Goal: Obtain resource: Download file/media

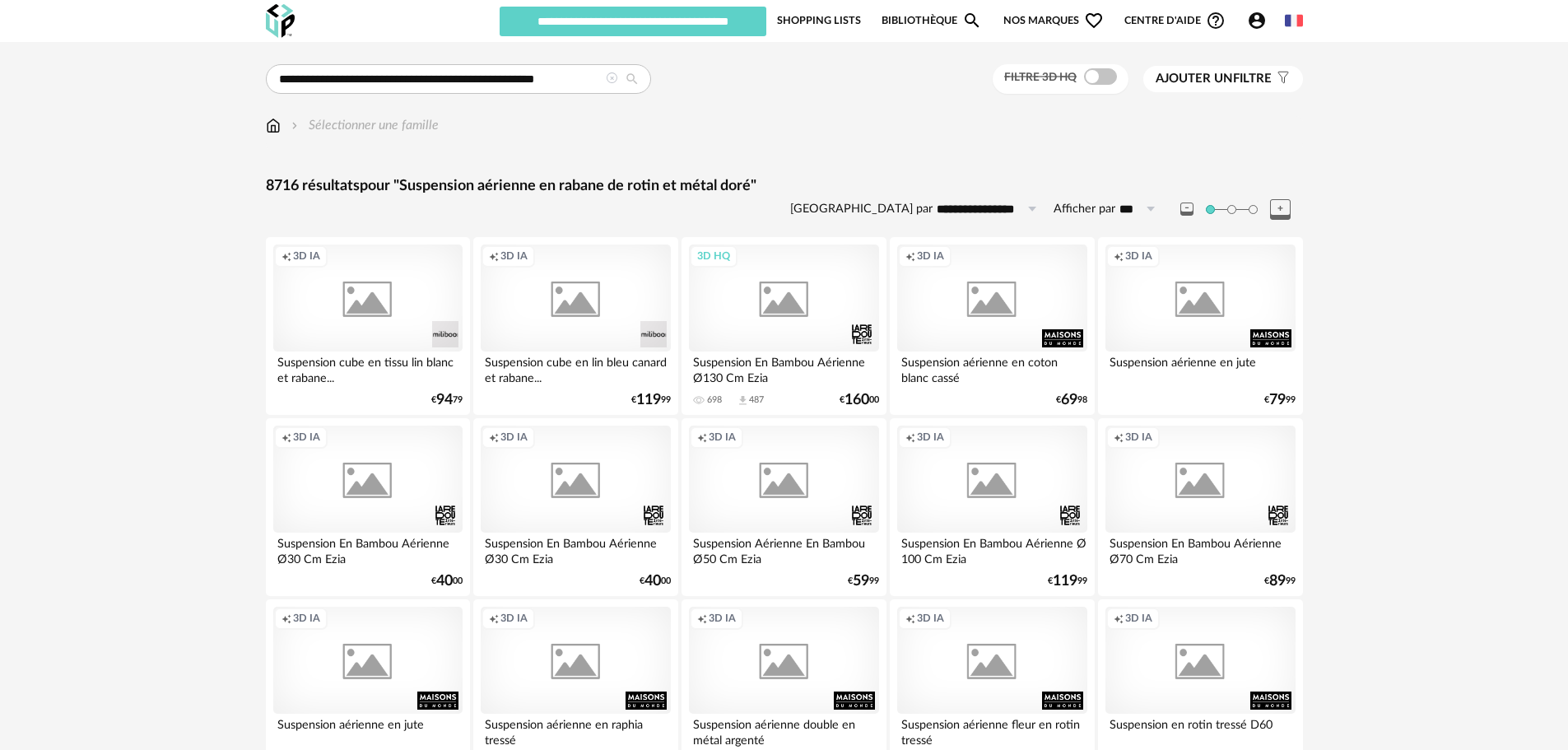
type input "**********"
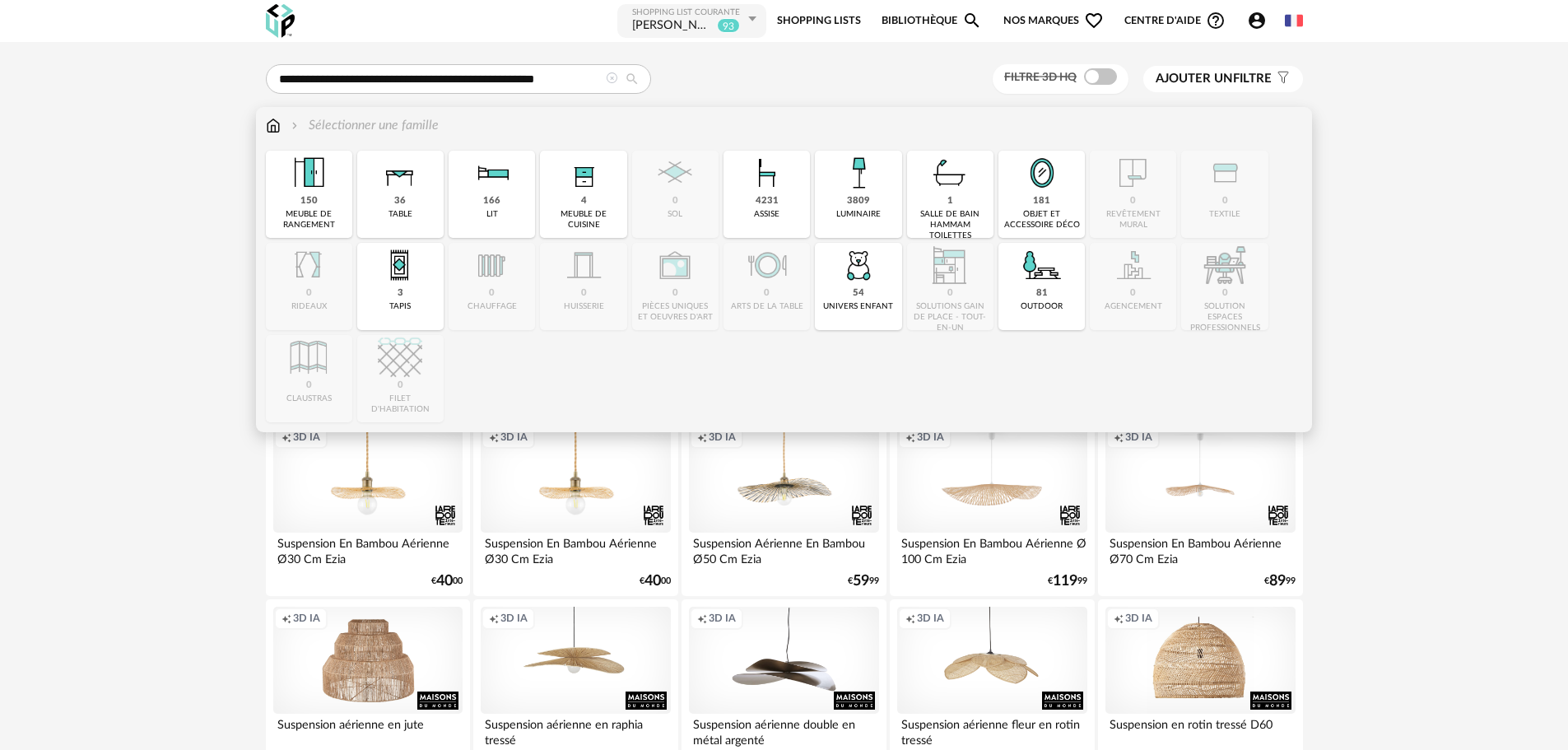
click at [274, 126] on img at bounding box center [272, 125] width 15 height 19
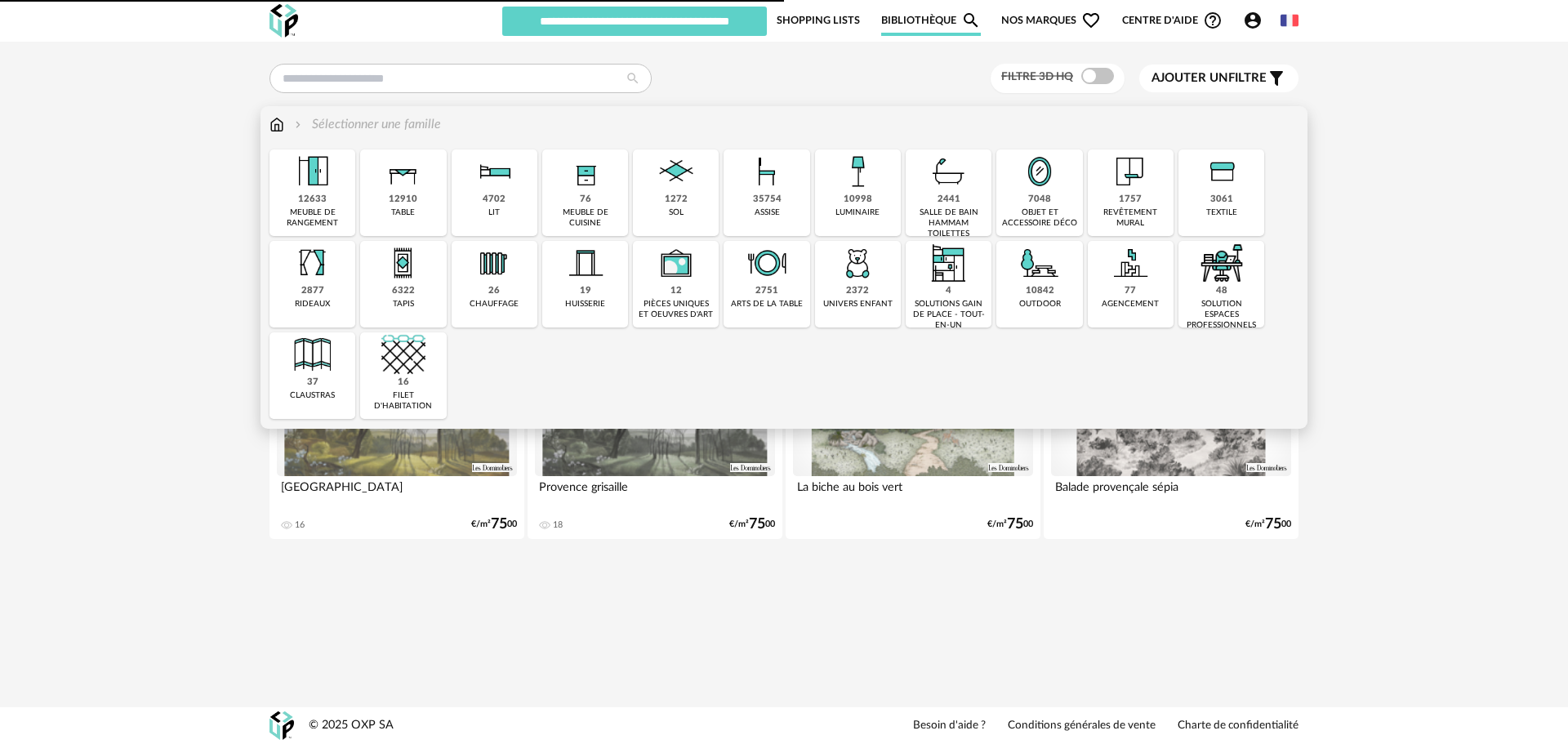
type input "**********"
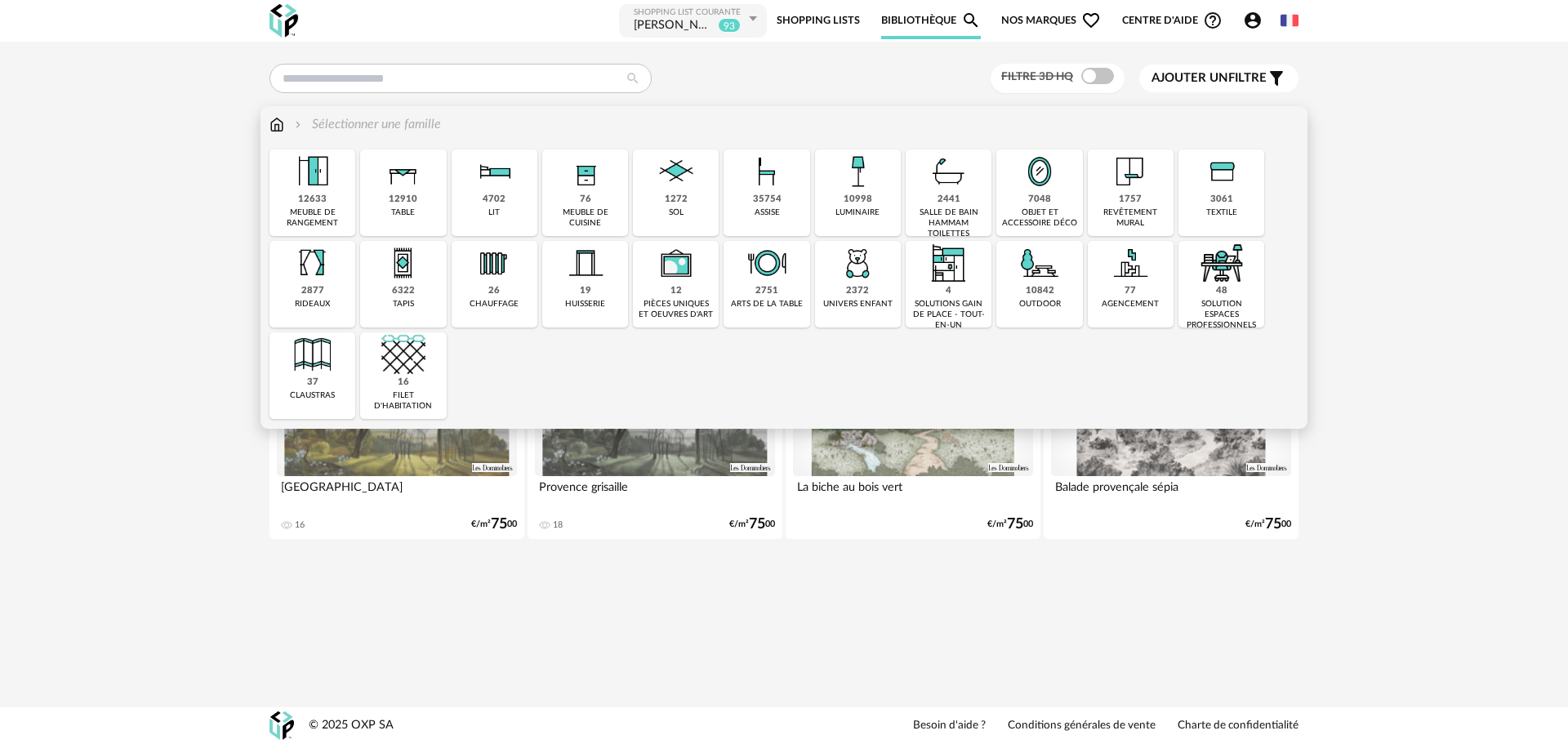
click at [277, 126] on img at bounding box center [276, 124] width 15 height 19
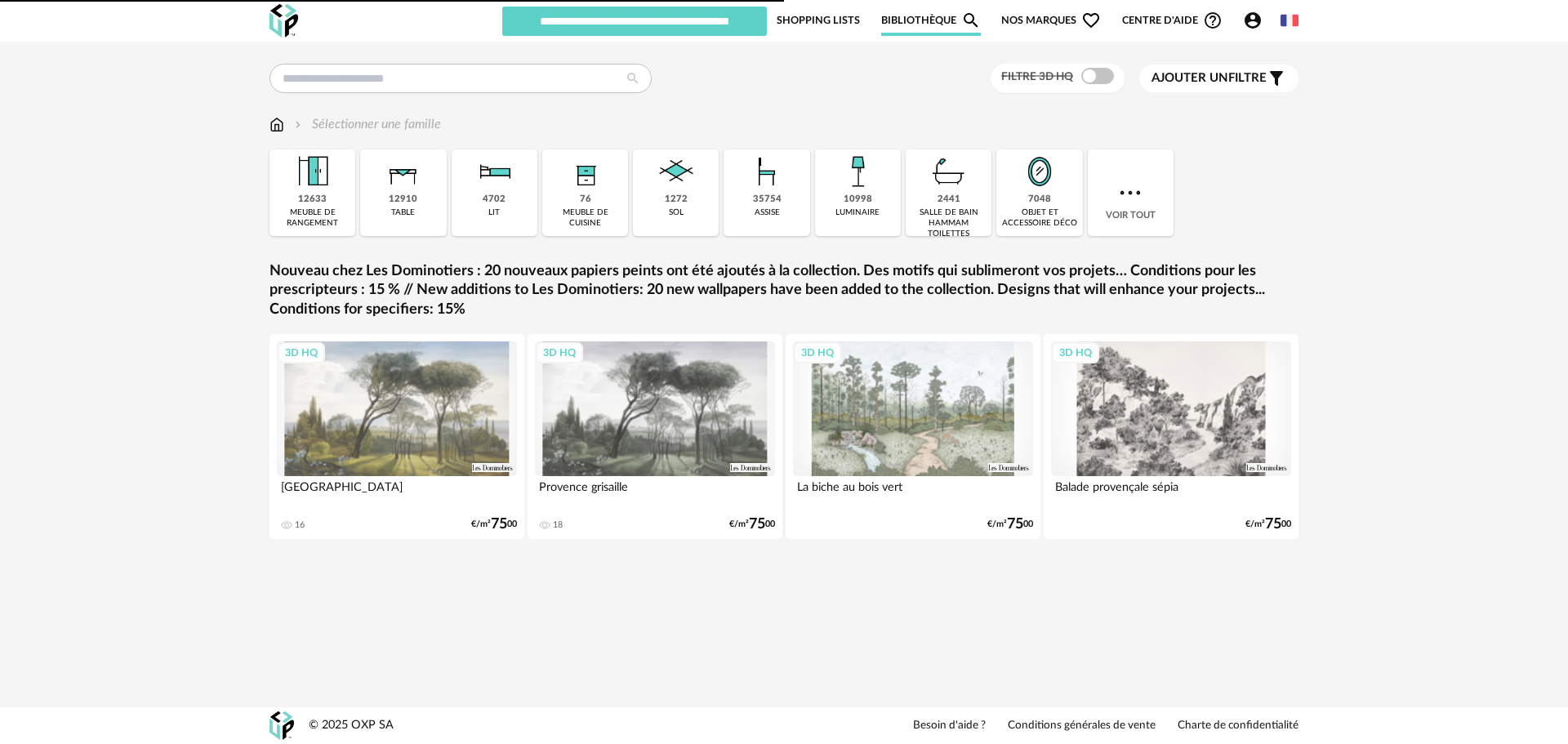
type input "**********"
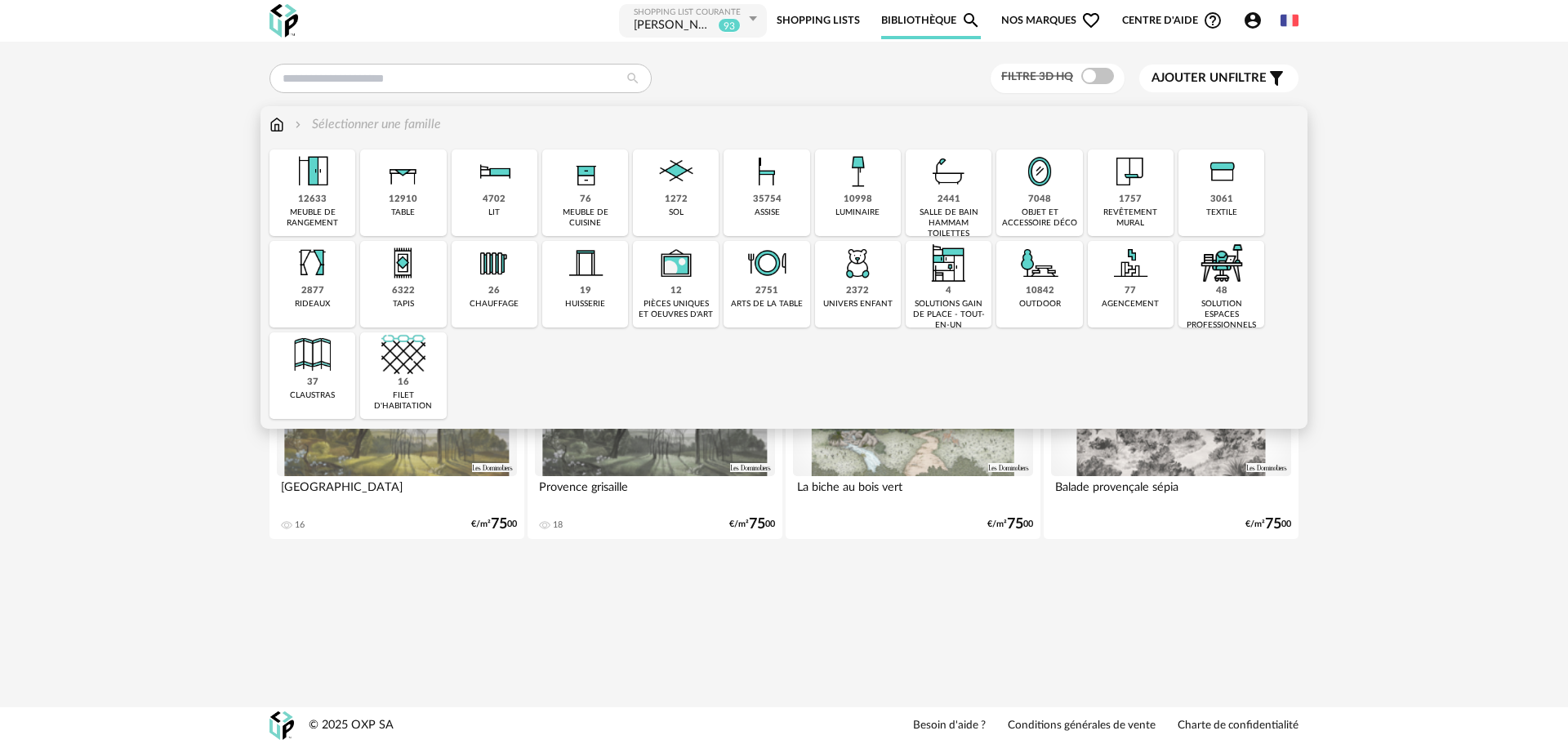
click at [327, 192] on img at bounding box center [313, 171] width 44 height 44
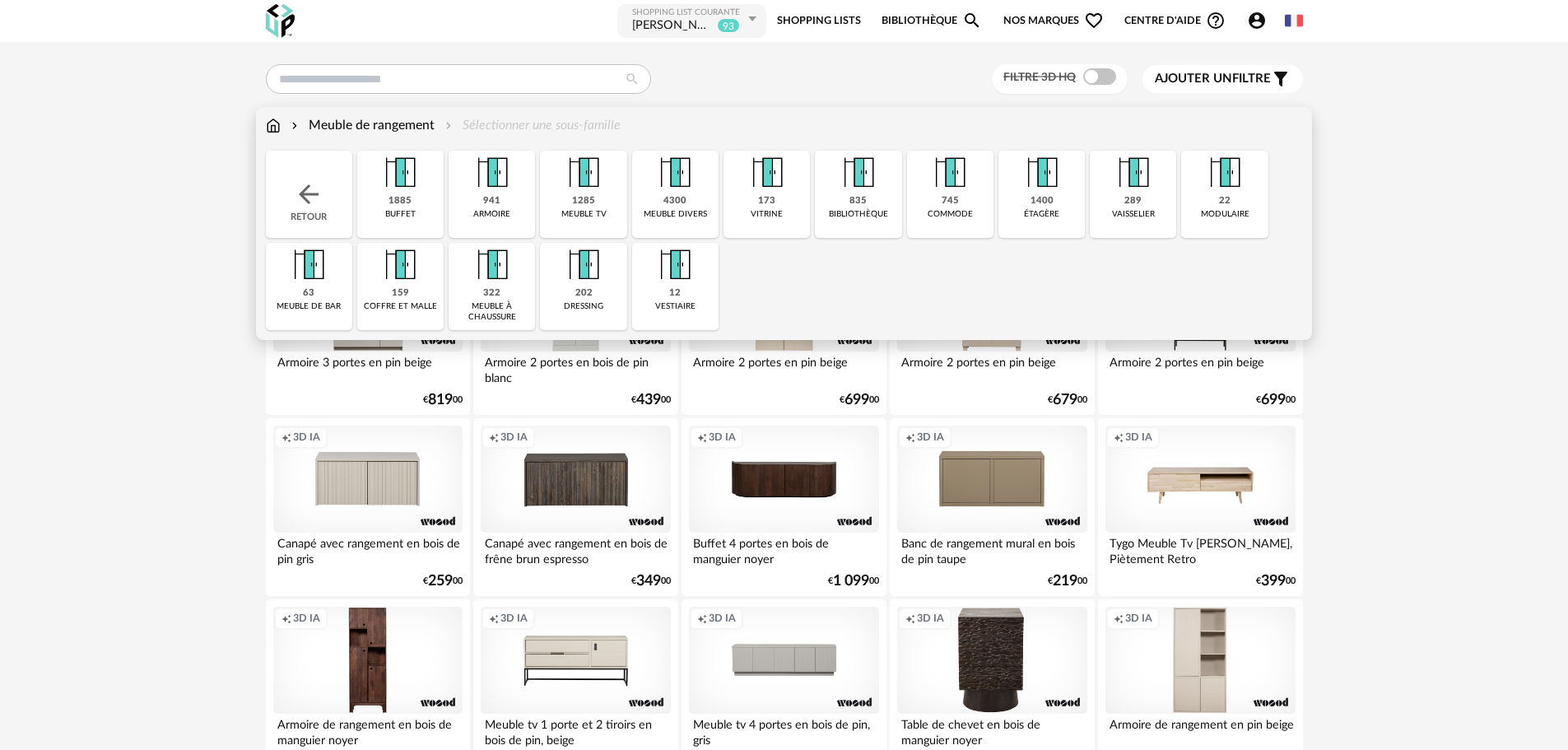
click at [655, 179] on img at bounding box center [674, 172] width 45 height 45
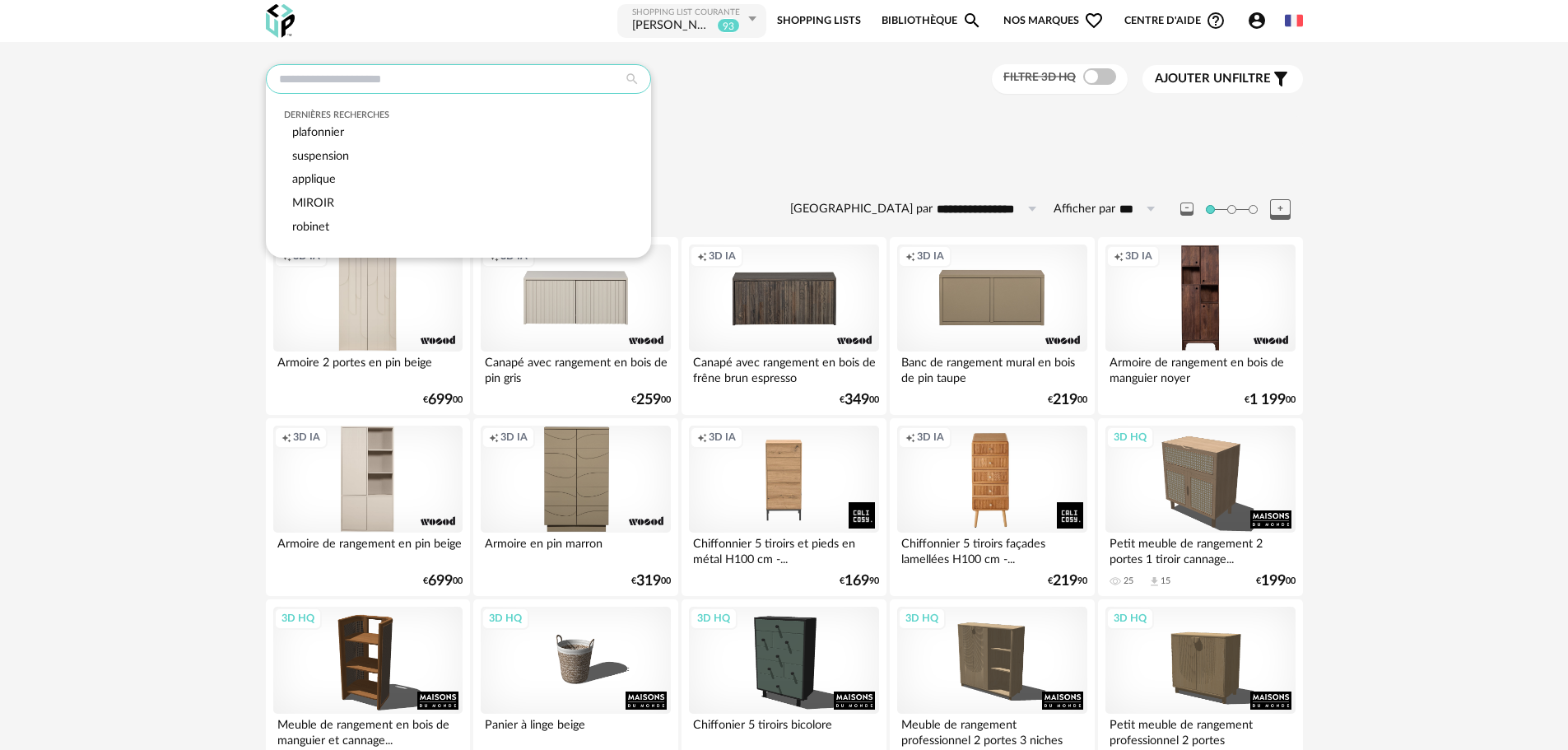
click at [425, 82] on input "text" at bounding box center [457, 80] width 385 height 30
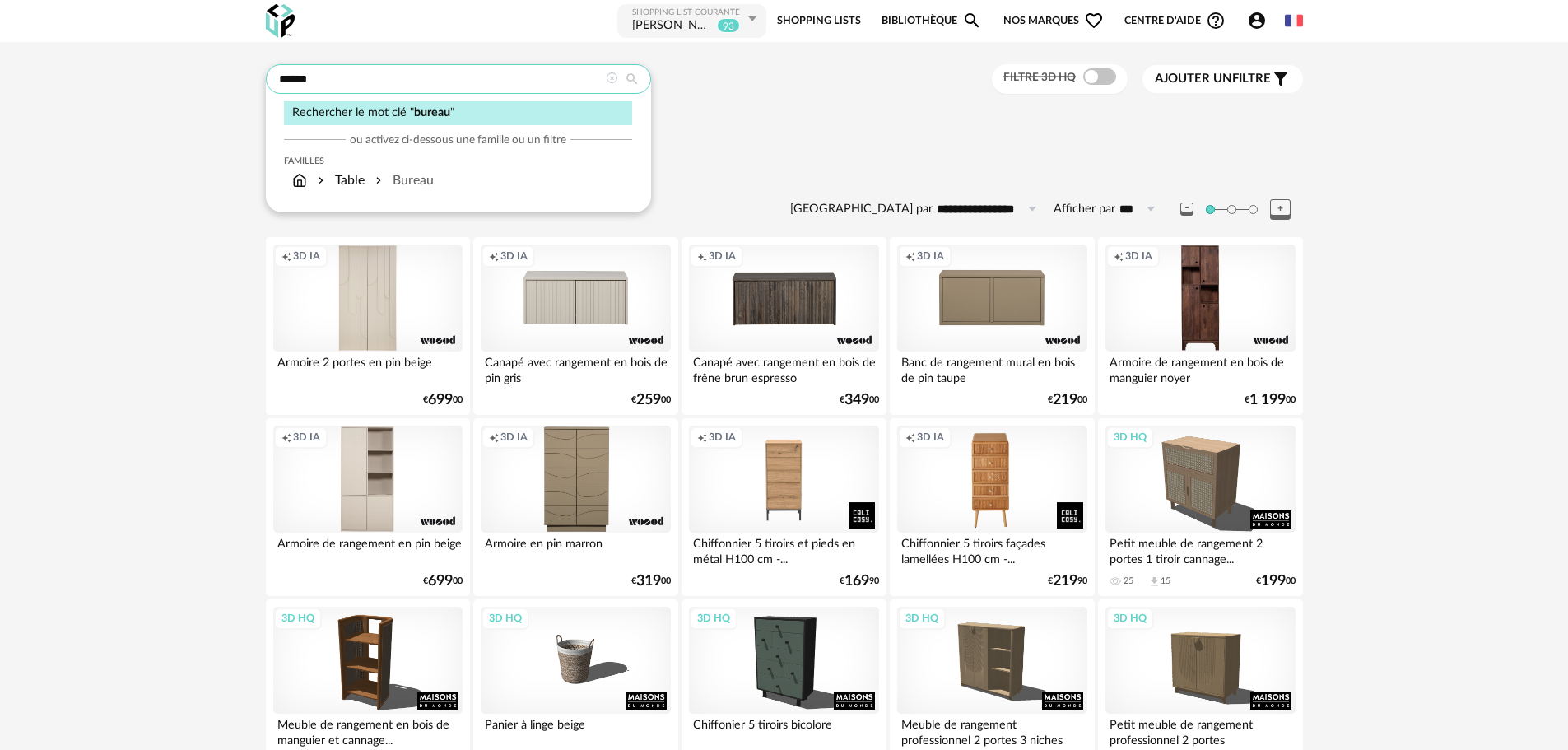
type input "******"
type input "**********"
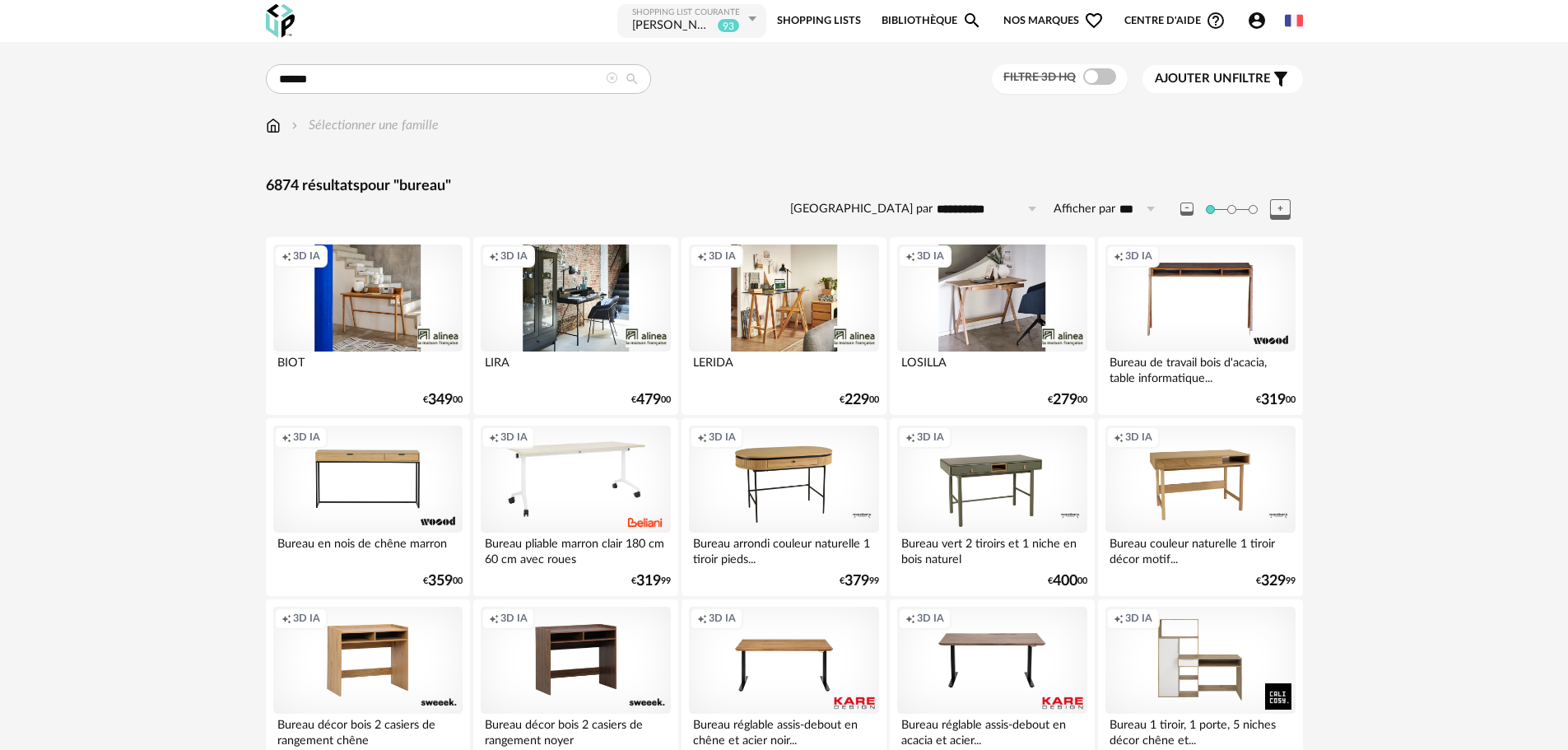
drag, startPoint x: 1230, startPoint y: 84, endPoint x: 1235, endPoint y: 98, distance: 14.9
click at [1229, 84] on span "Ajouter un" at bounding box center [1193, 79] width 78 height 12
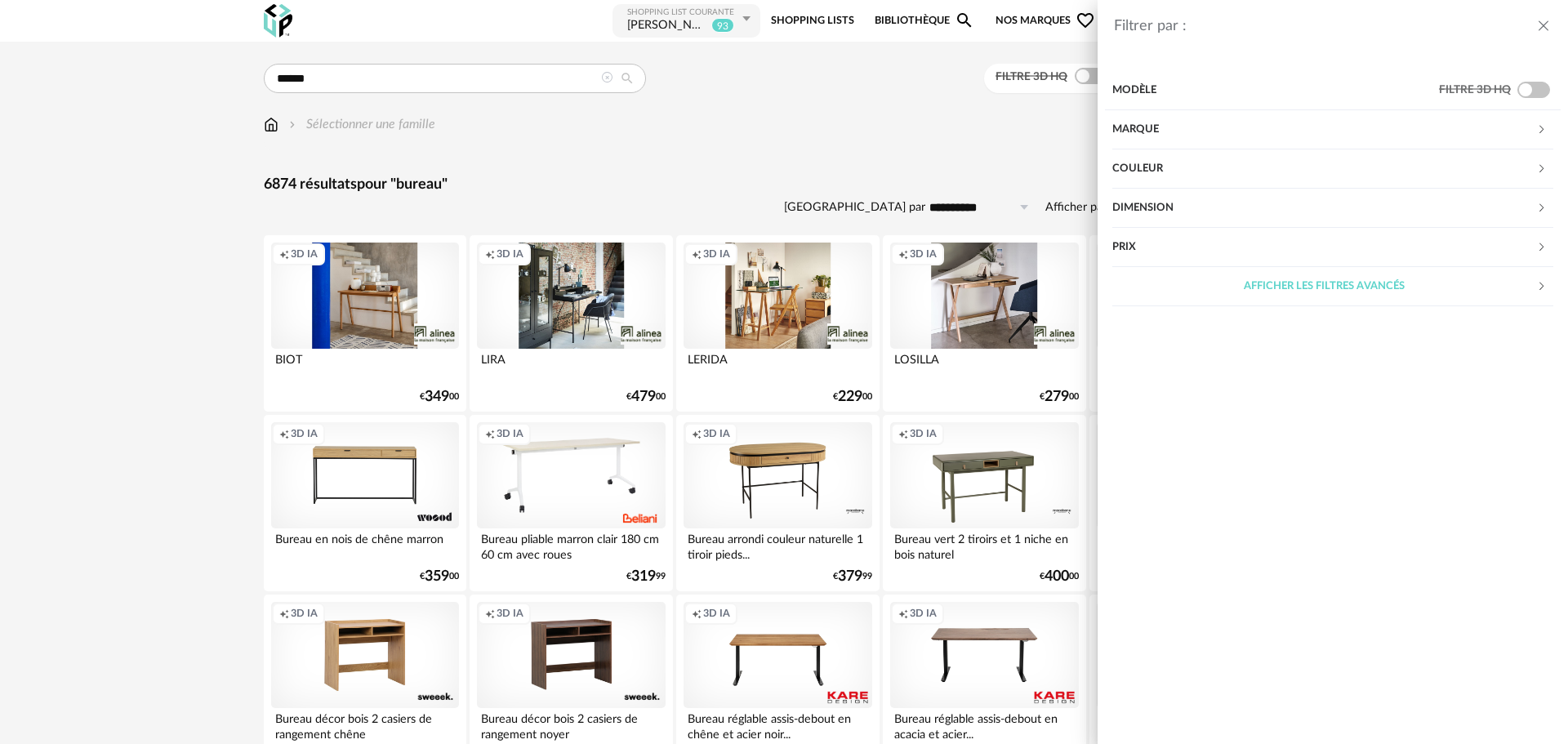
click at [1167, 203] on div "Dimension" at bounding box center [1324, 208] width 424 height 39
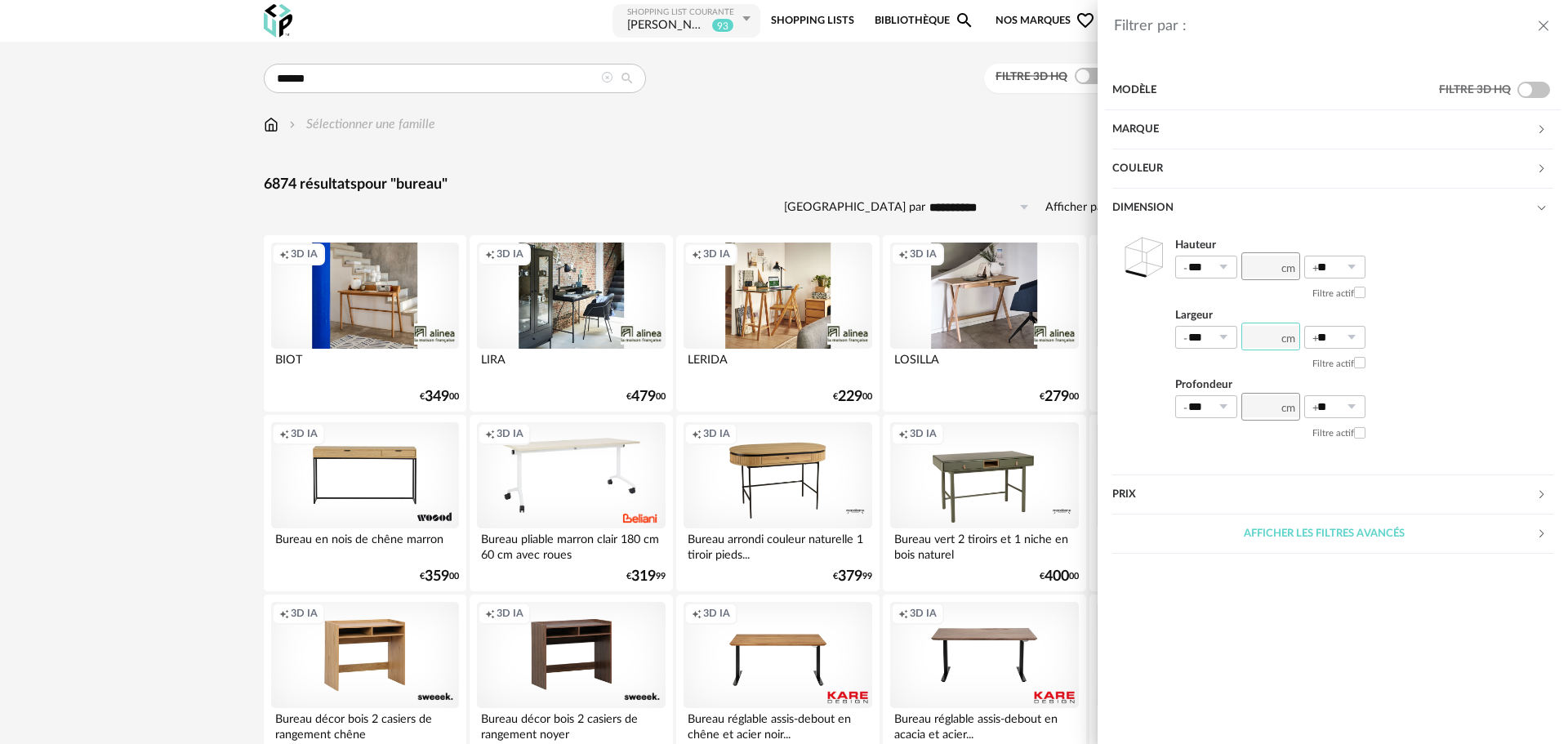
click at [1263, 335] on input "number" at bounding box center [1271, 336] width 59 height 28
type input "***"
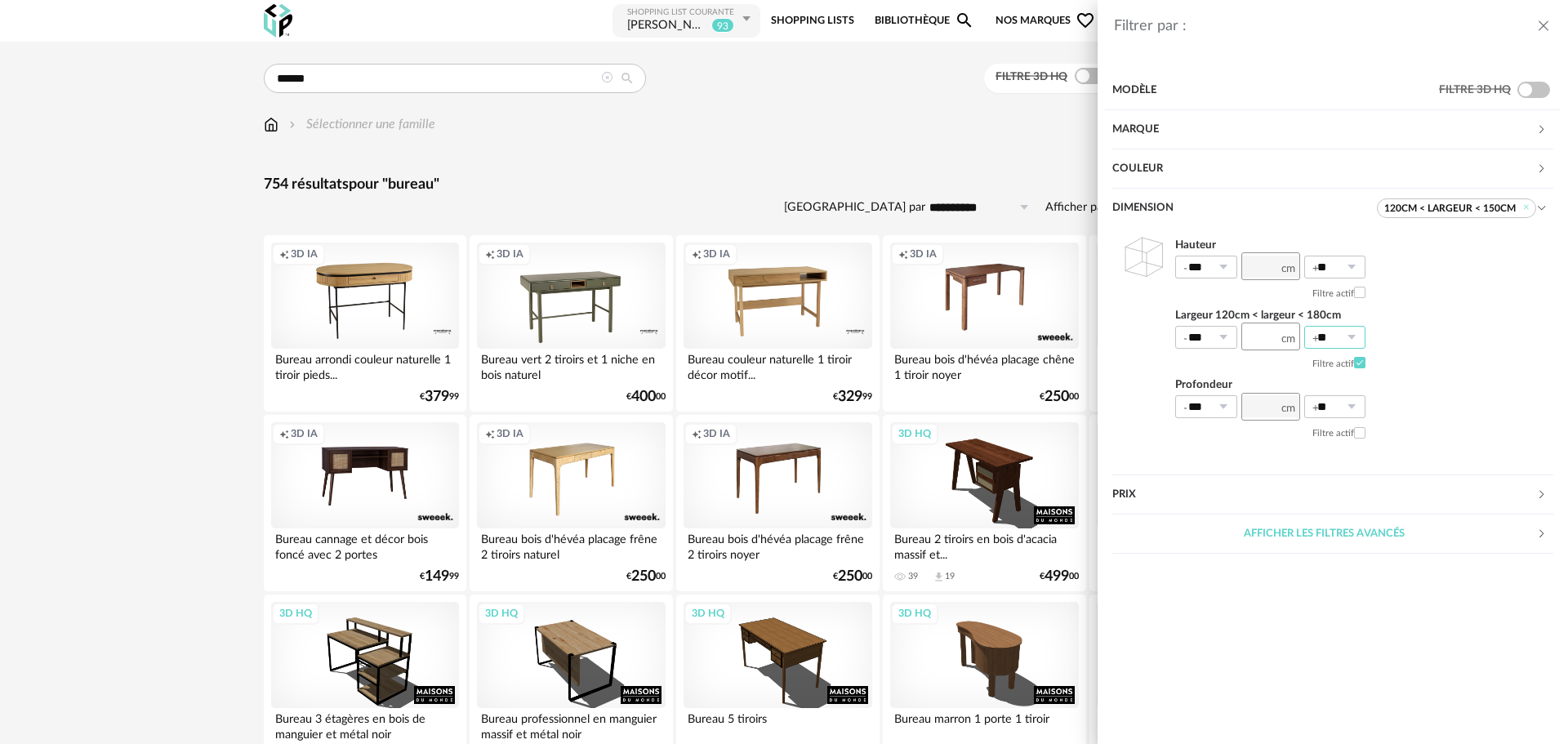
click at [1334, 341] on input "**" at bounding box center [1335, 336] width 62 height 23
click at [1353, 435] on li "20%" at bounding box center [1342, 433] width 73 height 28
type input "***"
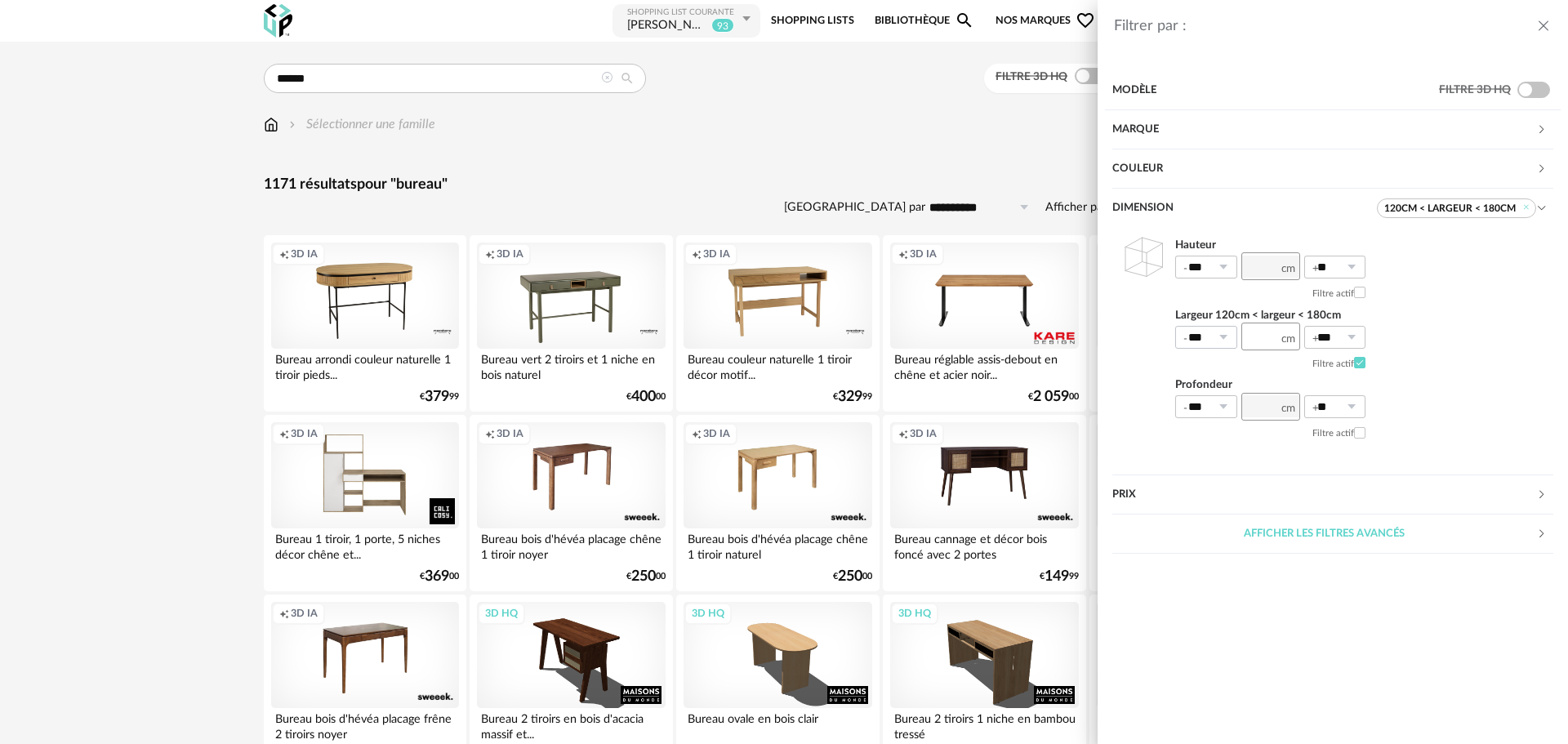
click at [1232, 340] on icon at bounding box center [1223, 336] width 21 height 23
click at [1212, 371] on span "0%" at bounding box center [1202, 377] width 20 height 15
type input "**"
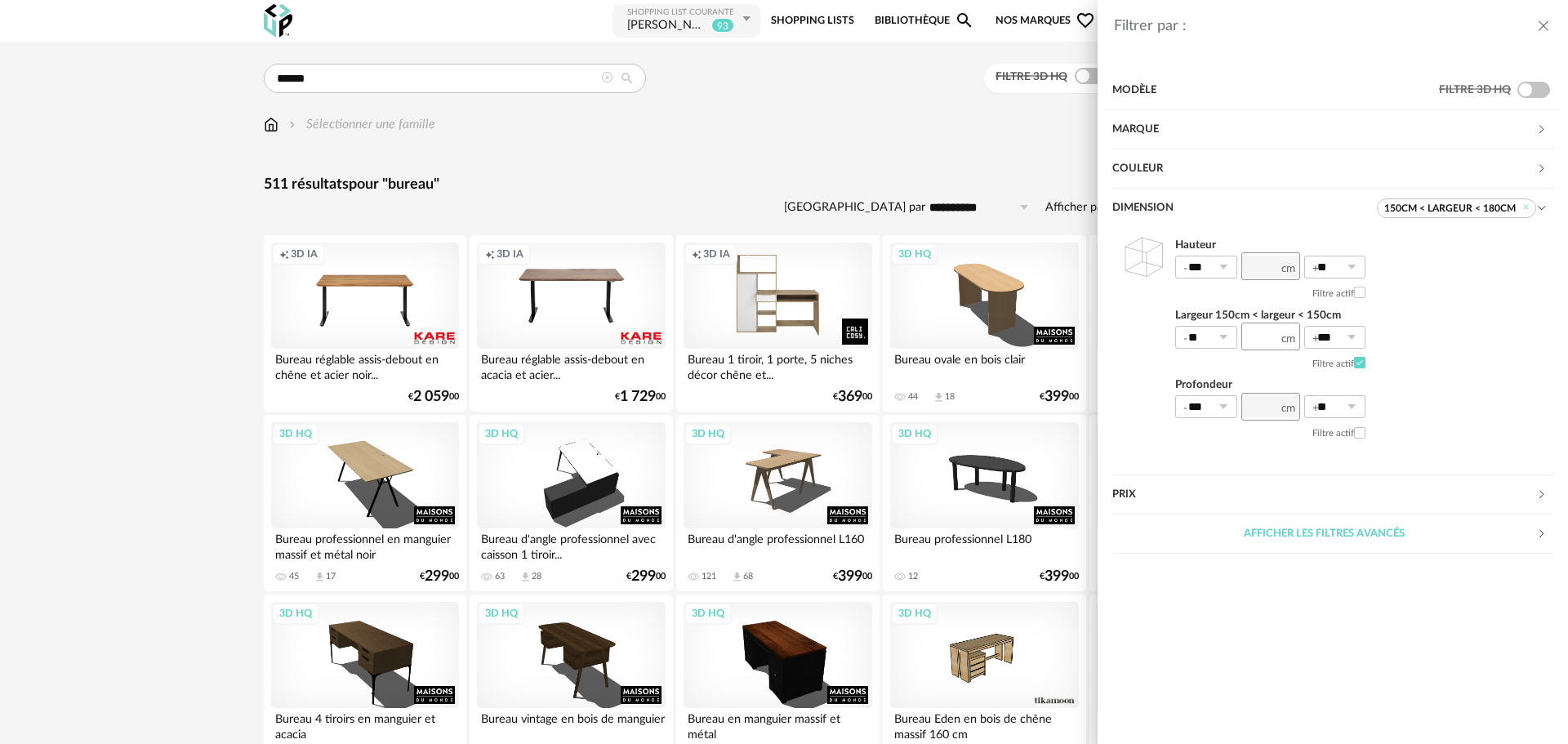
click at [380, 477] on div "Filtrer par : Modèle Filtre 3D HQ Marque &tradition 1 101 Copenhagen 0 366 Conc…" at bounding box center [784, 372] width 1568 height 744
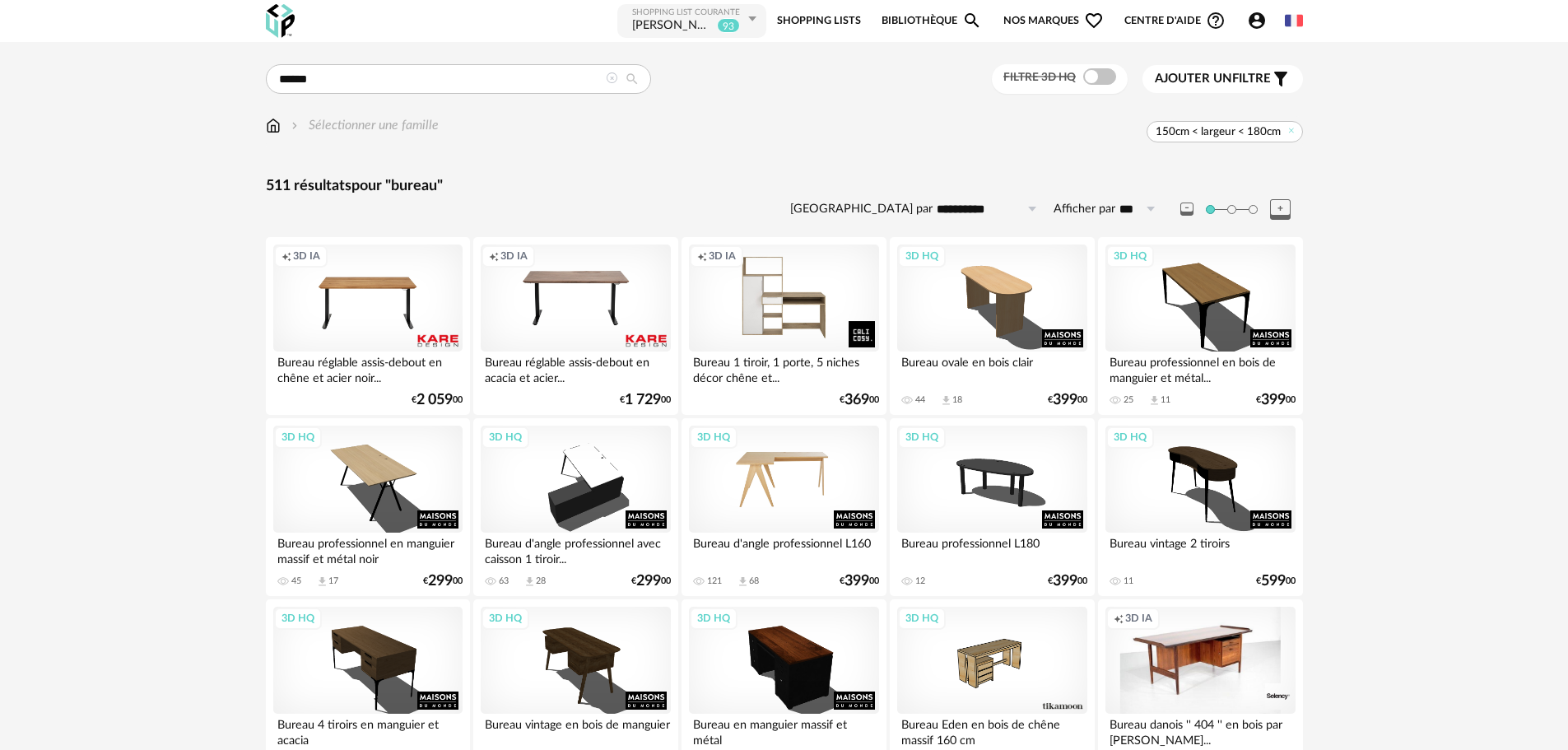
click at [807, 476] on div "3D HQ" at bounding box center [784, 479] width 189 height 107
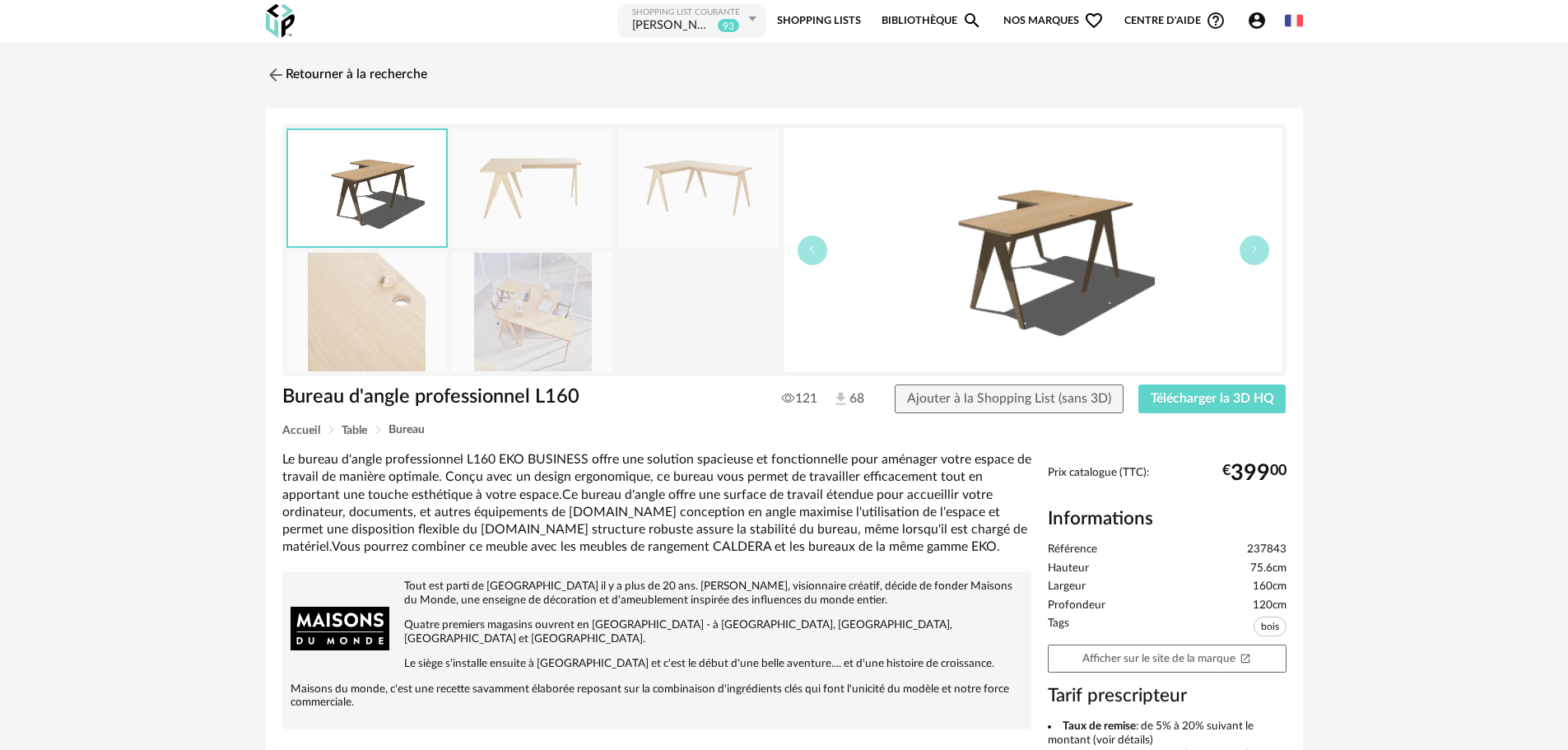
click at [496, 346] on img at bounding box center [532, 311] width 160 height 117
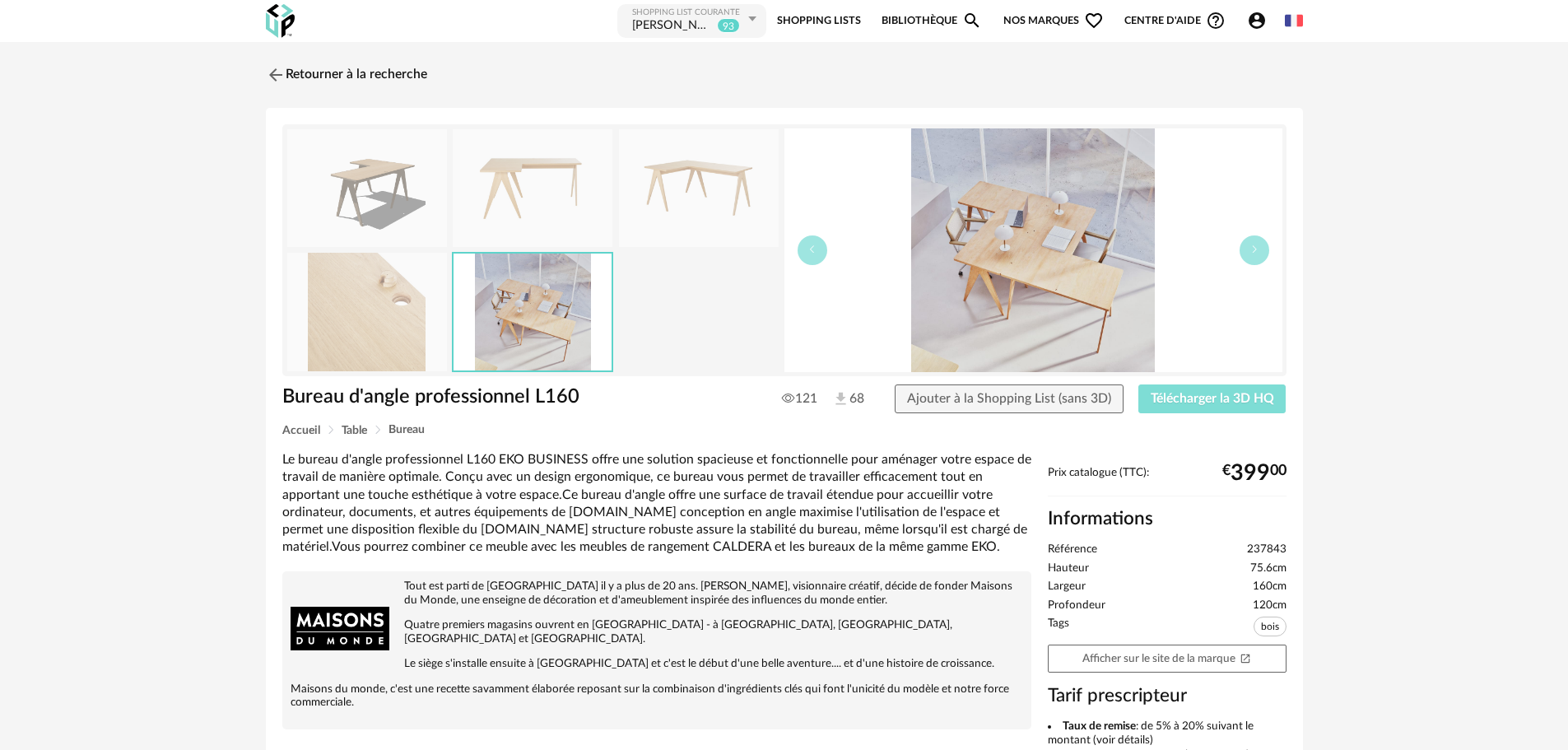
click at [1227, 400] on span "Télécharger la 3D HQ" at bounding box center [1212, 398] width 123 height 13
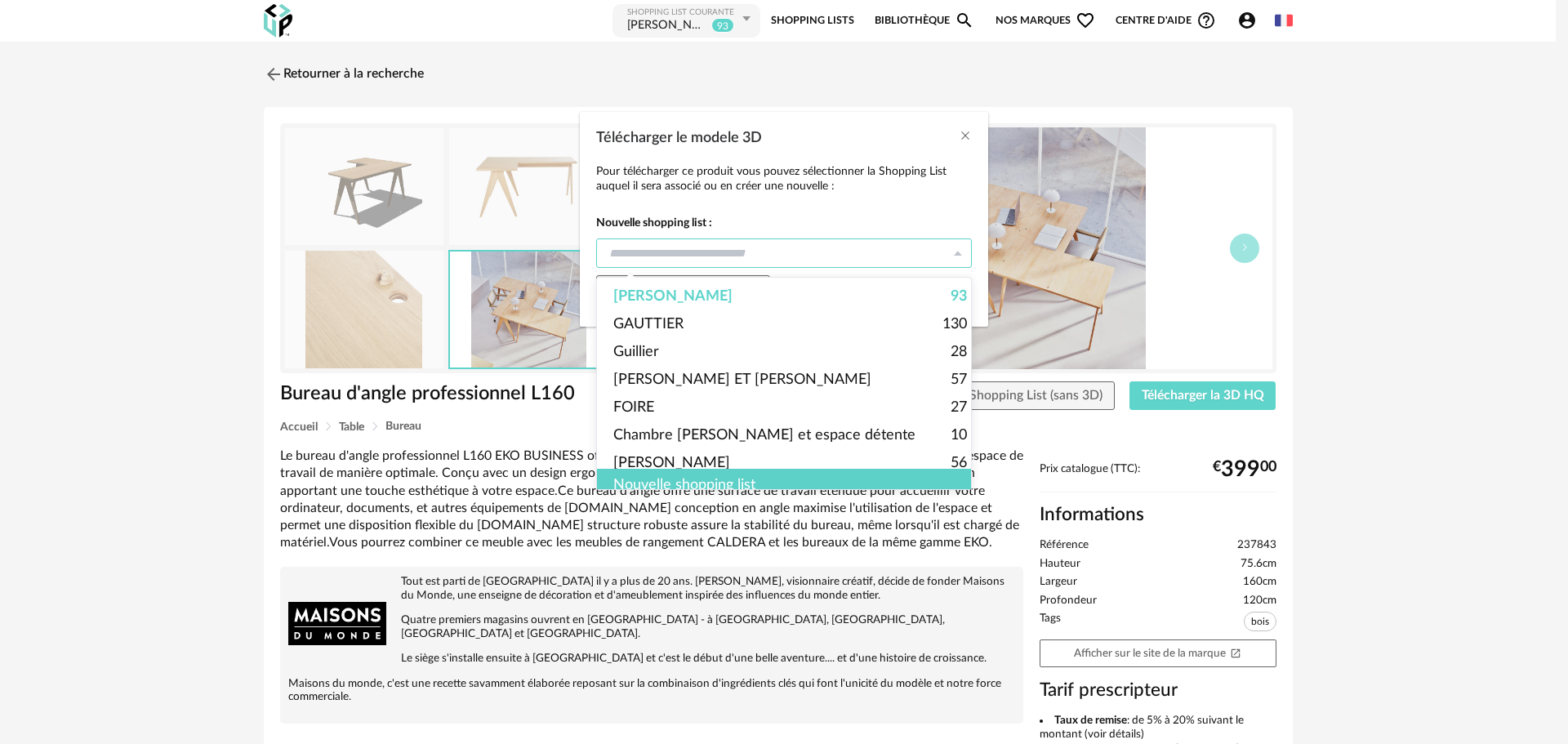
click at [678, 260] on input "Télécharger le modele 3D" at bounding box center [784, 254] width 376 height 30
click at [666, 375] on span "[PERSON_NAME] ET [PERSON_NAME]" at bounding box center [743, 380] width 259 height 28
type input "**********"
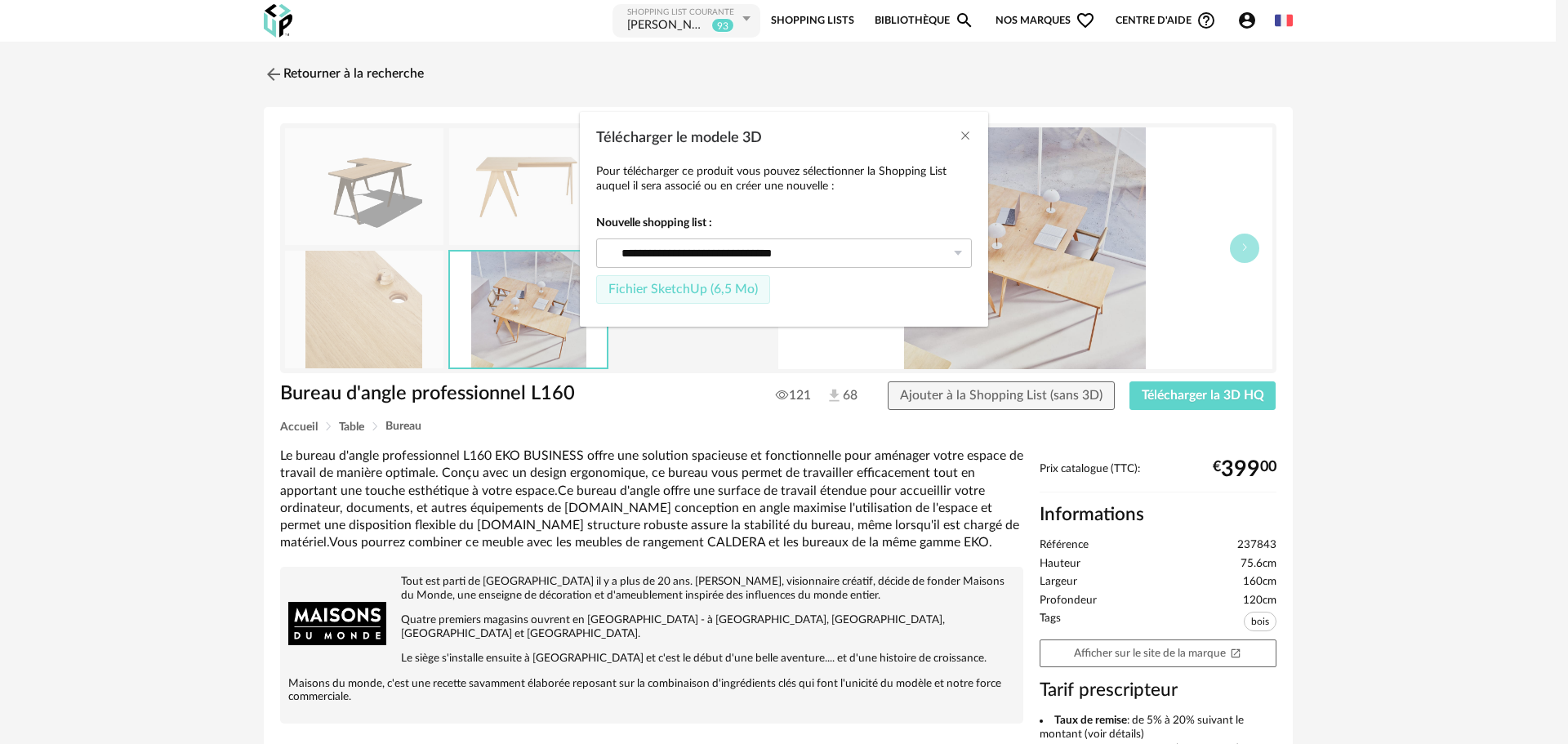
click at [640, 282] on span "Fichier SketchUp (6,5 Mo)" at bounding box center [683, 288] width 149 height 13
type input "**********"
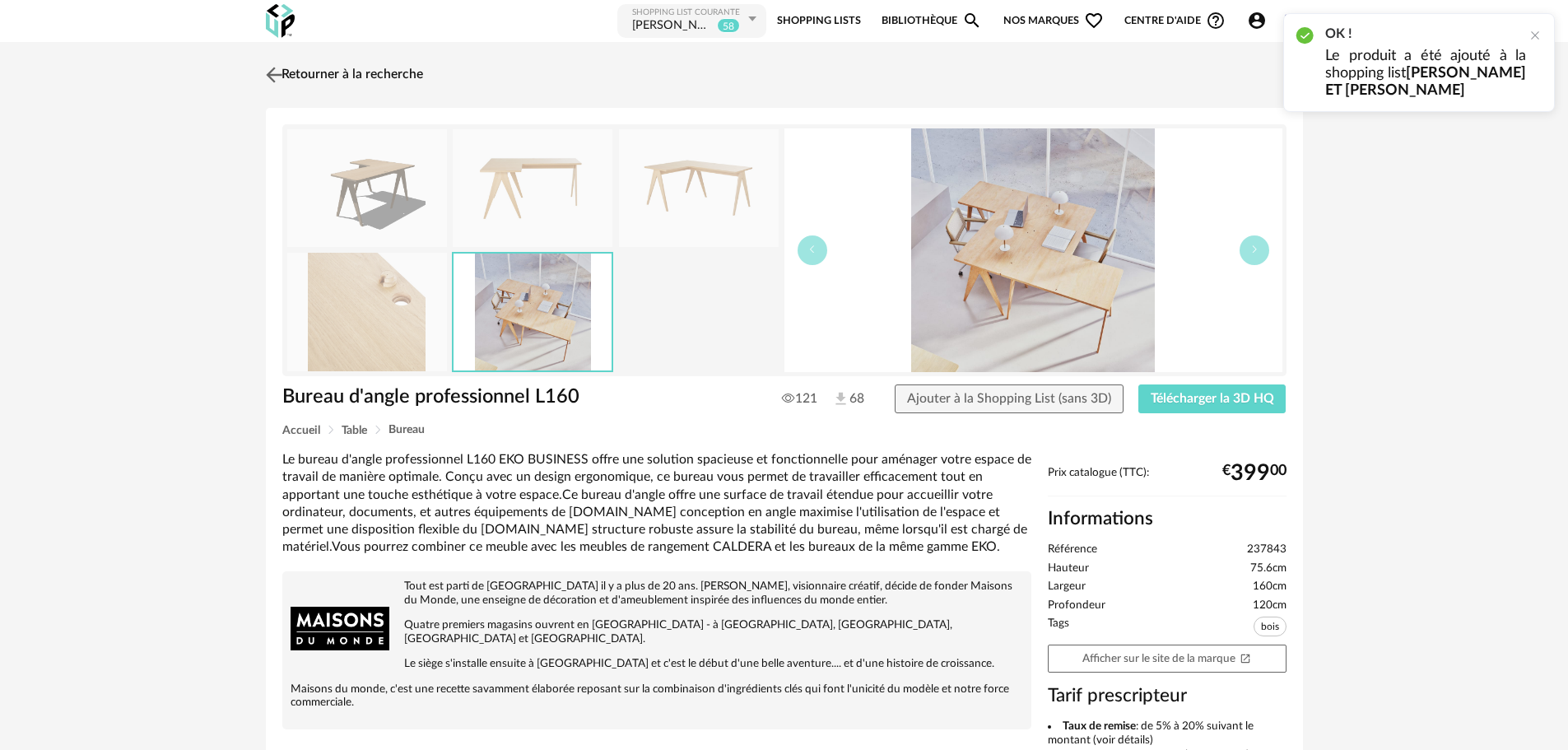
click at [268, 78] on img at bounding box center [273, 75] width 24 height 24
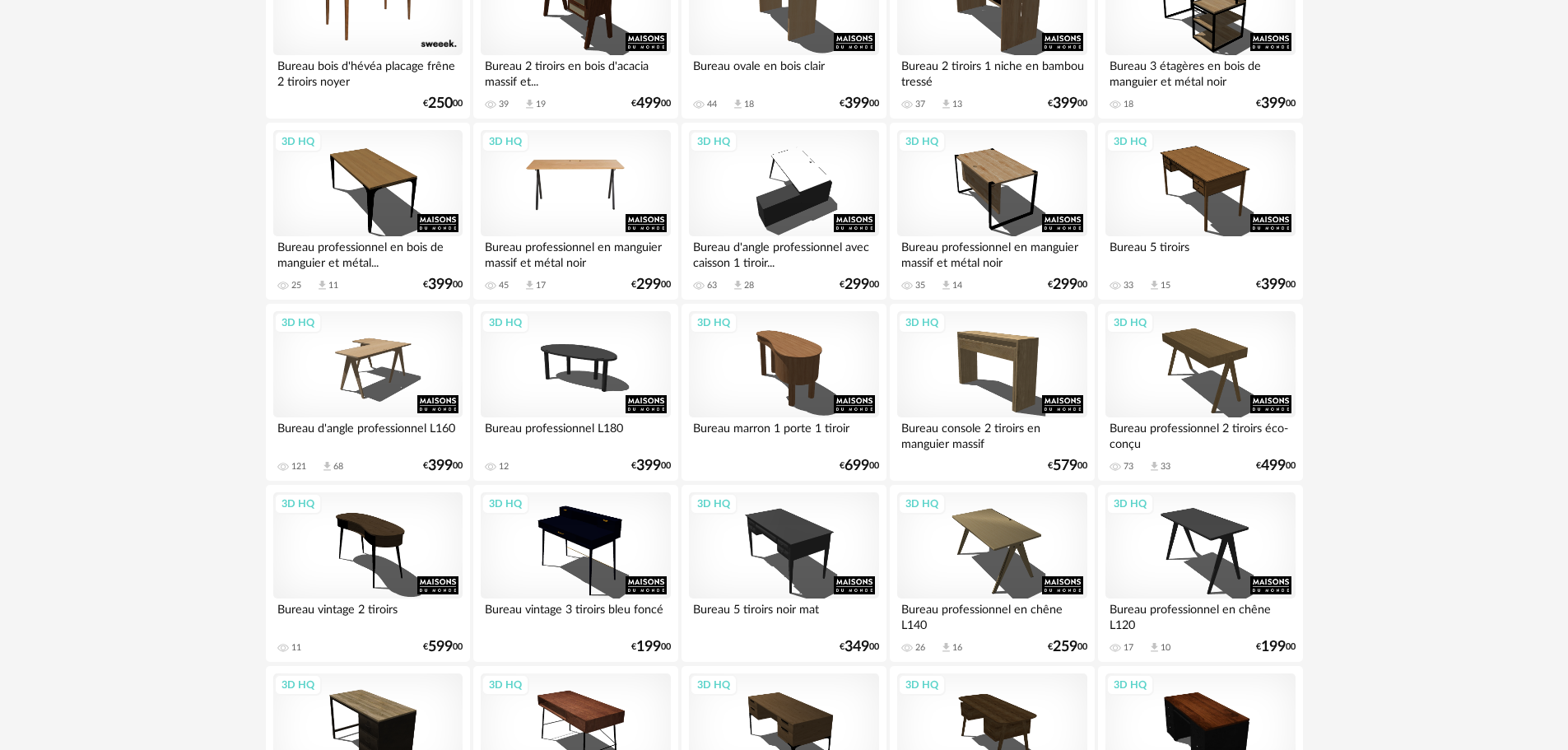
scroll to position [741, 0]
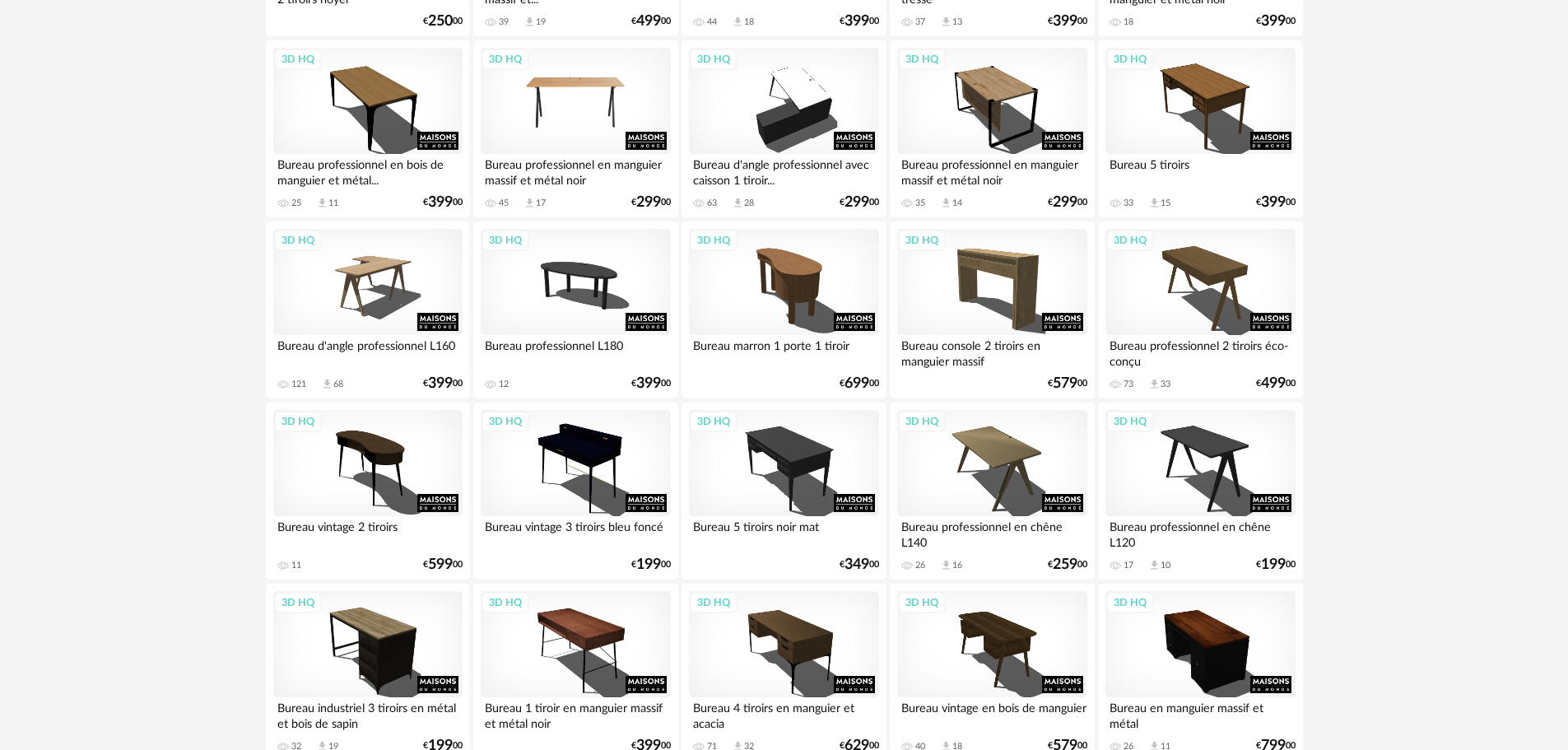
click at [595, 141] on div "3D HQ" at bounding box center [575, 101] width 189 height 107
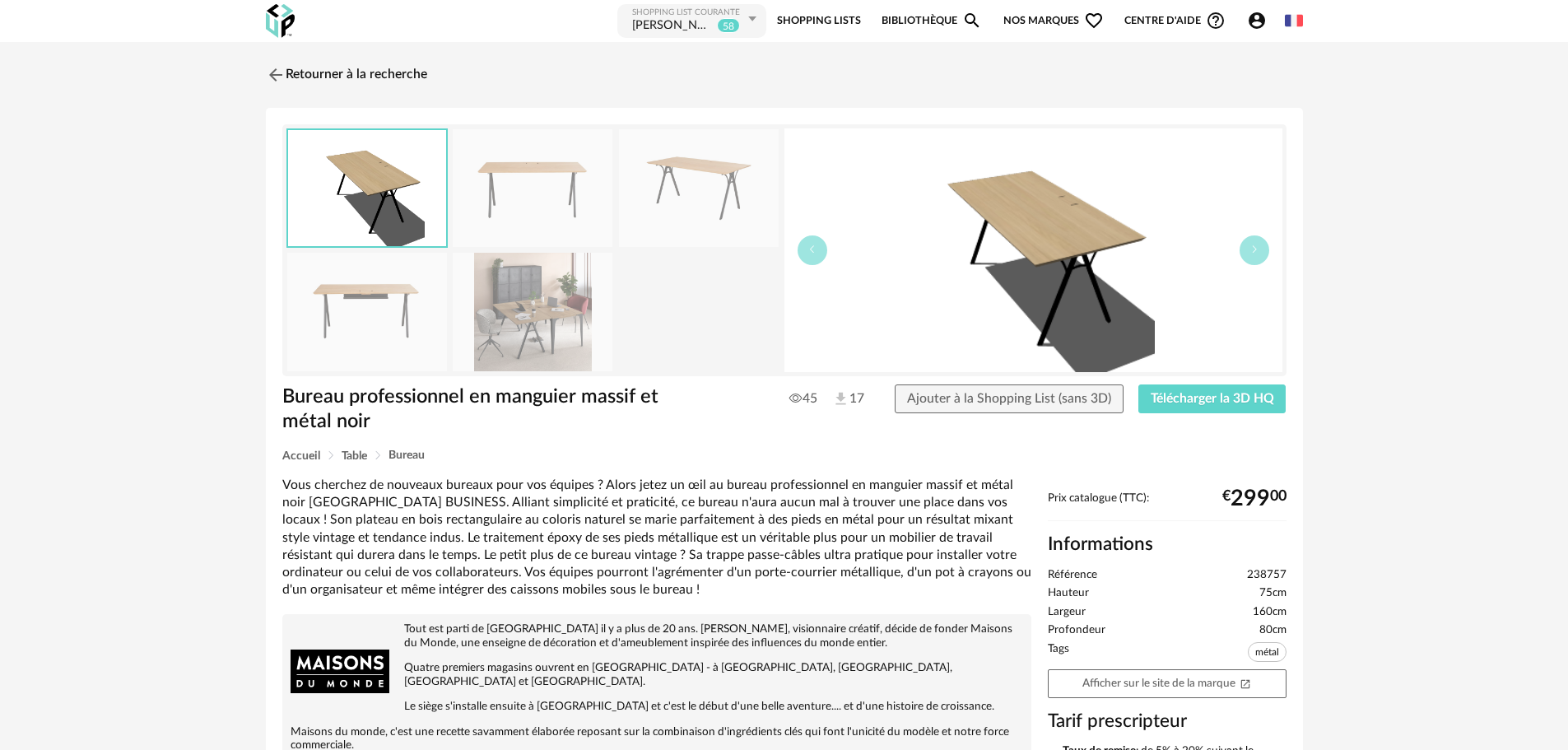
click at [524, 356] on img at bounding box center [532, 311] width 160 height 117
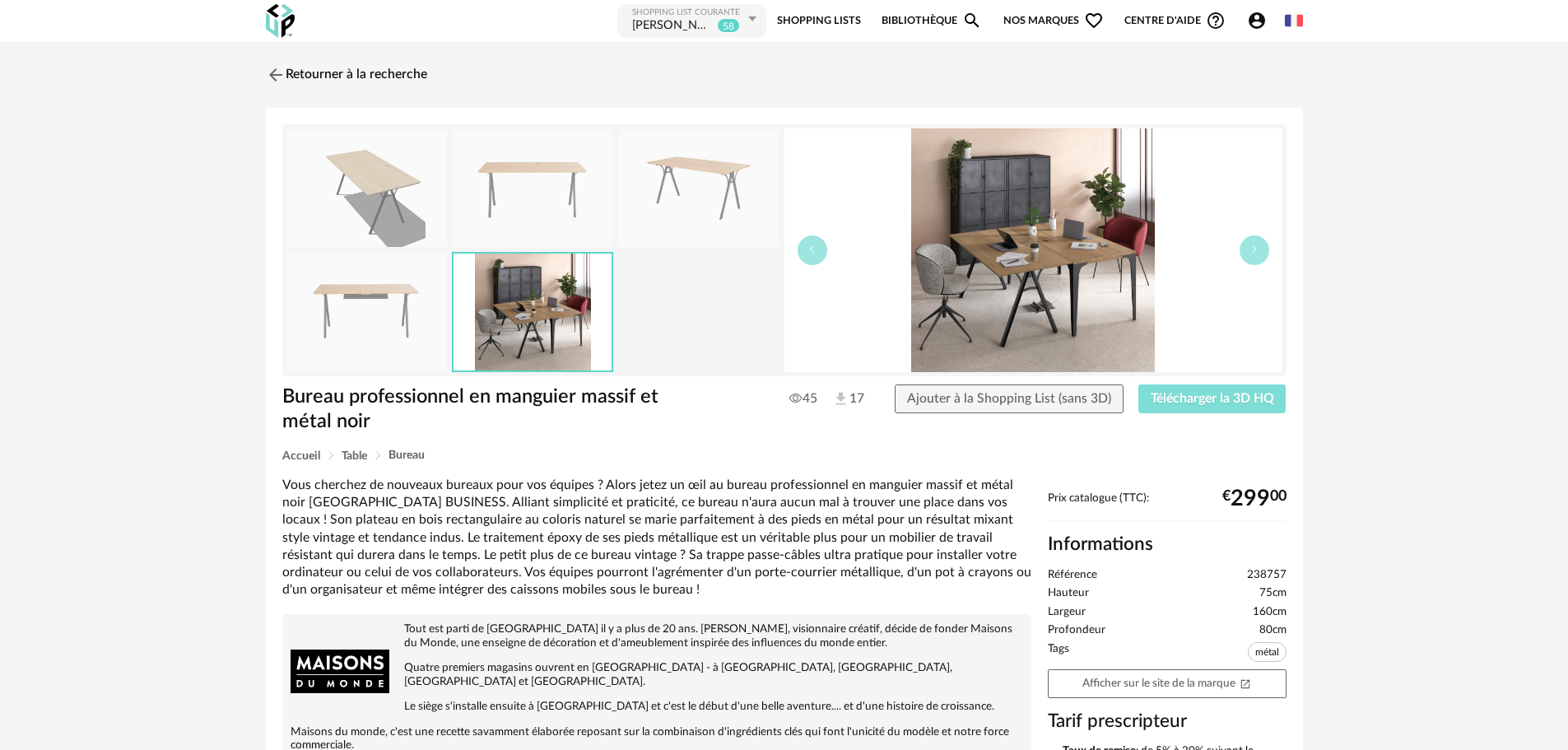
click at [1230, 393] on span "Télécharger la 3D HQ" at bounding box center [1212, 398] width 123 height 13
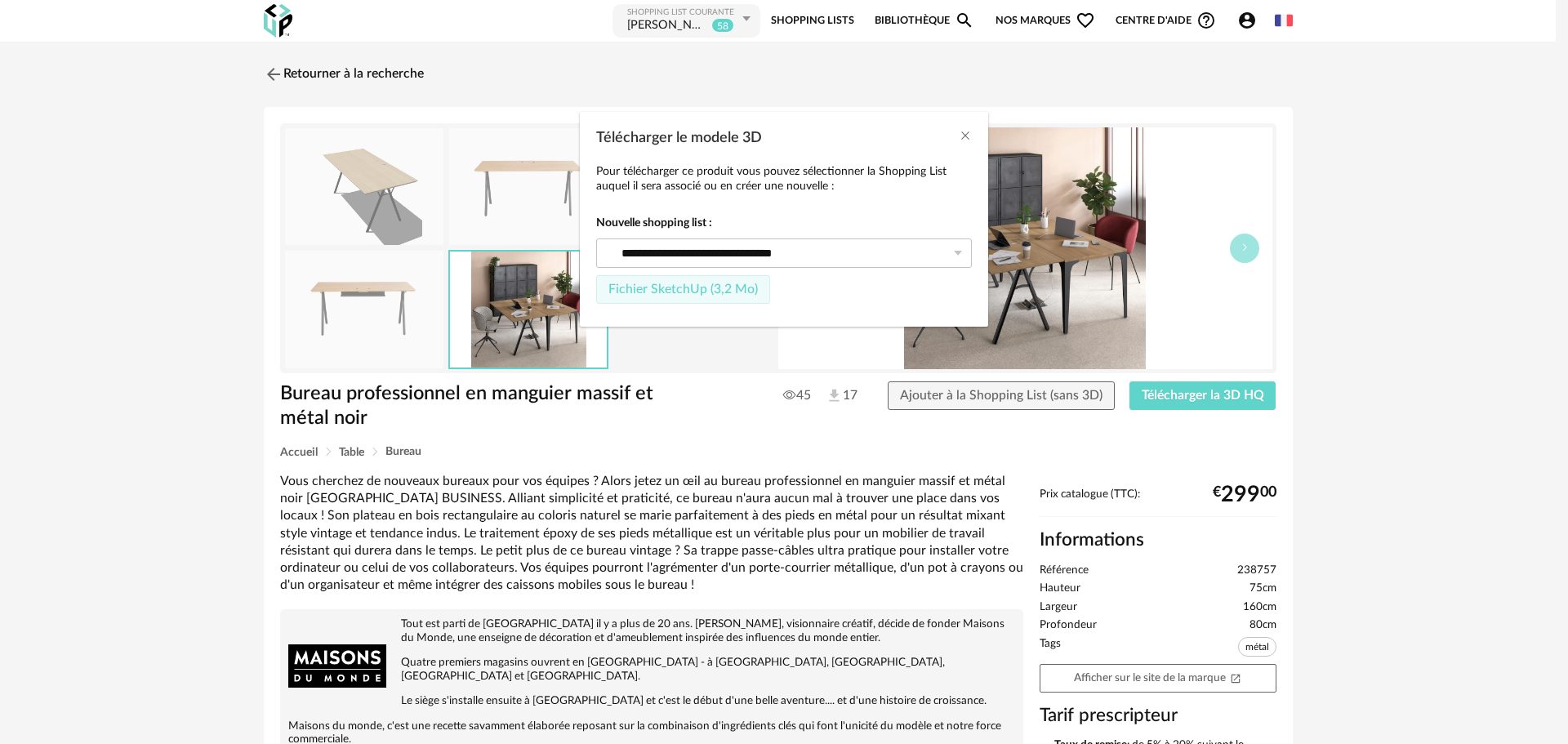
click at [693, 285] on span "Fichier SketchUp (3,2 Mo)" at bounding box center [683, 288] width 149 height 13
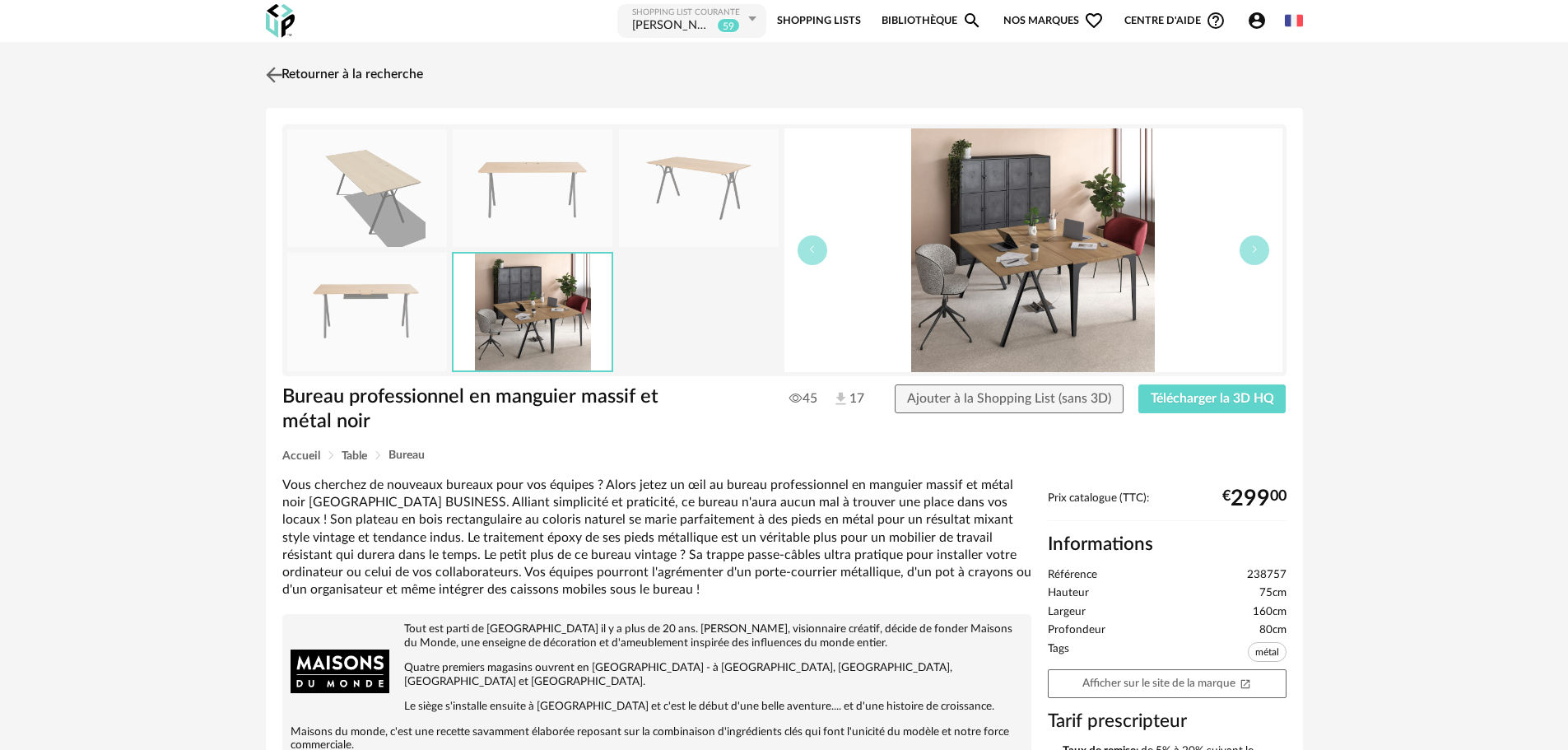
click at [272, 78] on img at bounding box center [273, 75] width 24 height 24
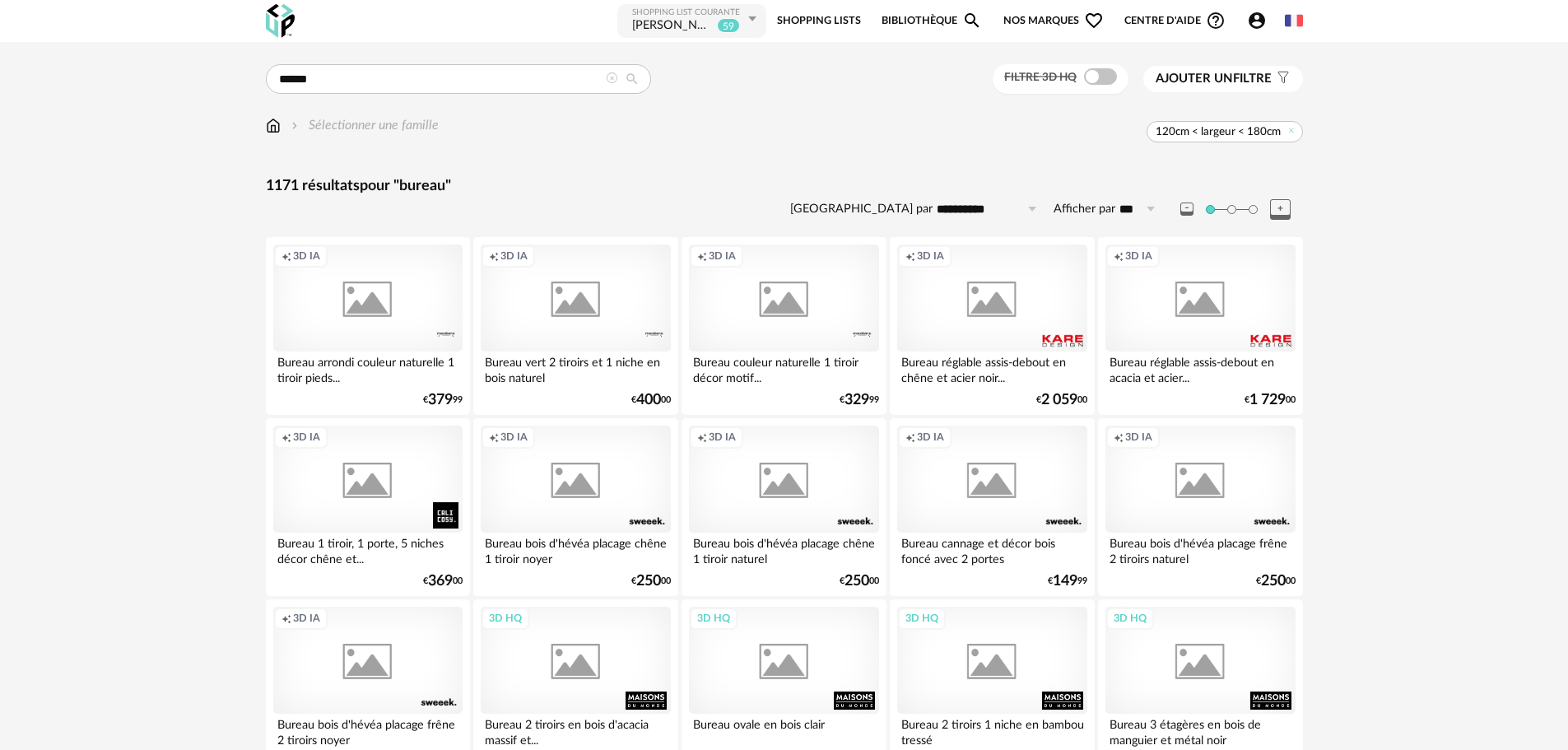
scroll to position [741, 0]
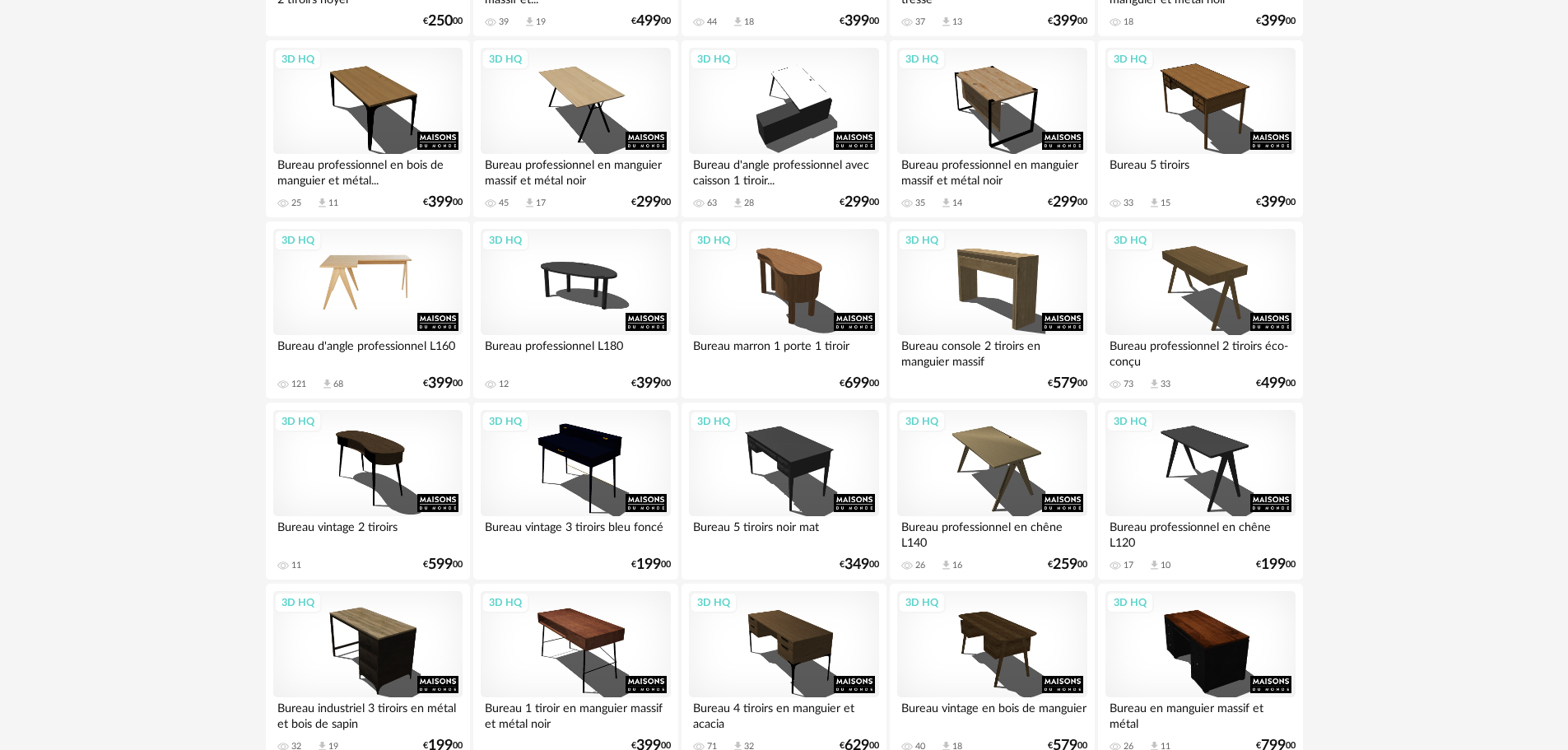
click at [368, 284] on div "3D HQ" at bounding box center [368, 282] width 189 height 107
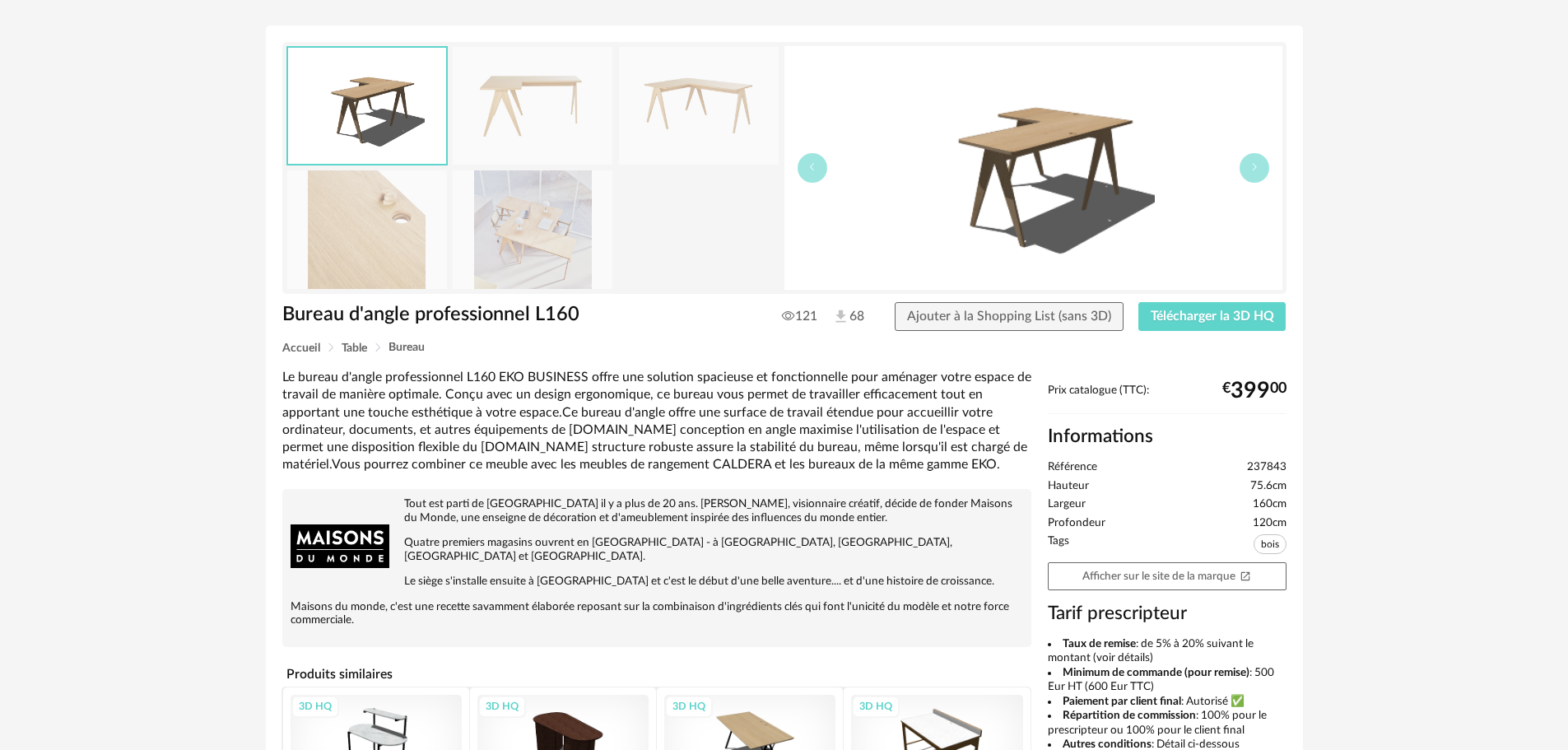
scroll to position [247, 0]
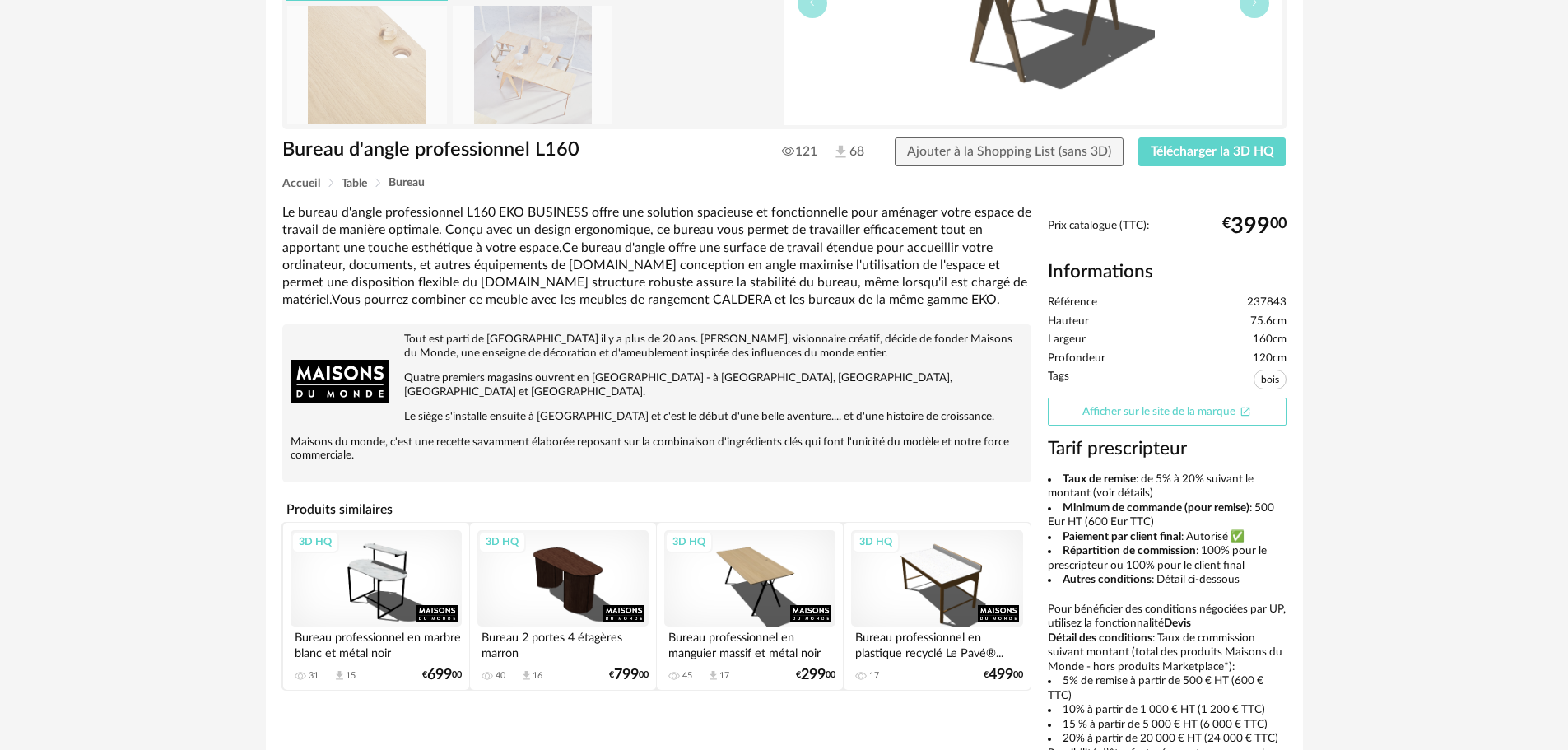
click at [1160, 407] on link "Afficher sur le site de la marque Open In New icon" at bounding box center [1167, 412] width 239 height 29
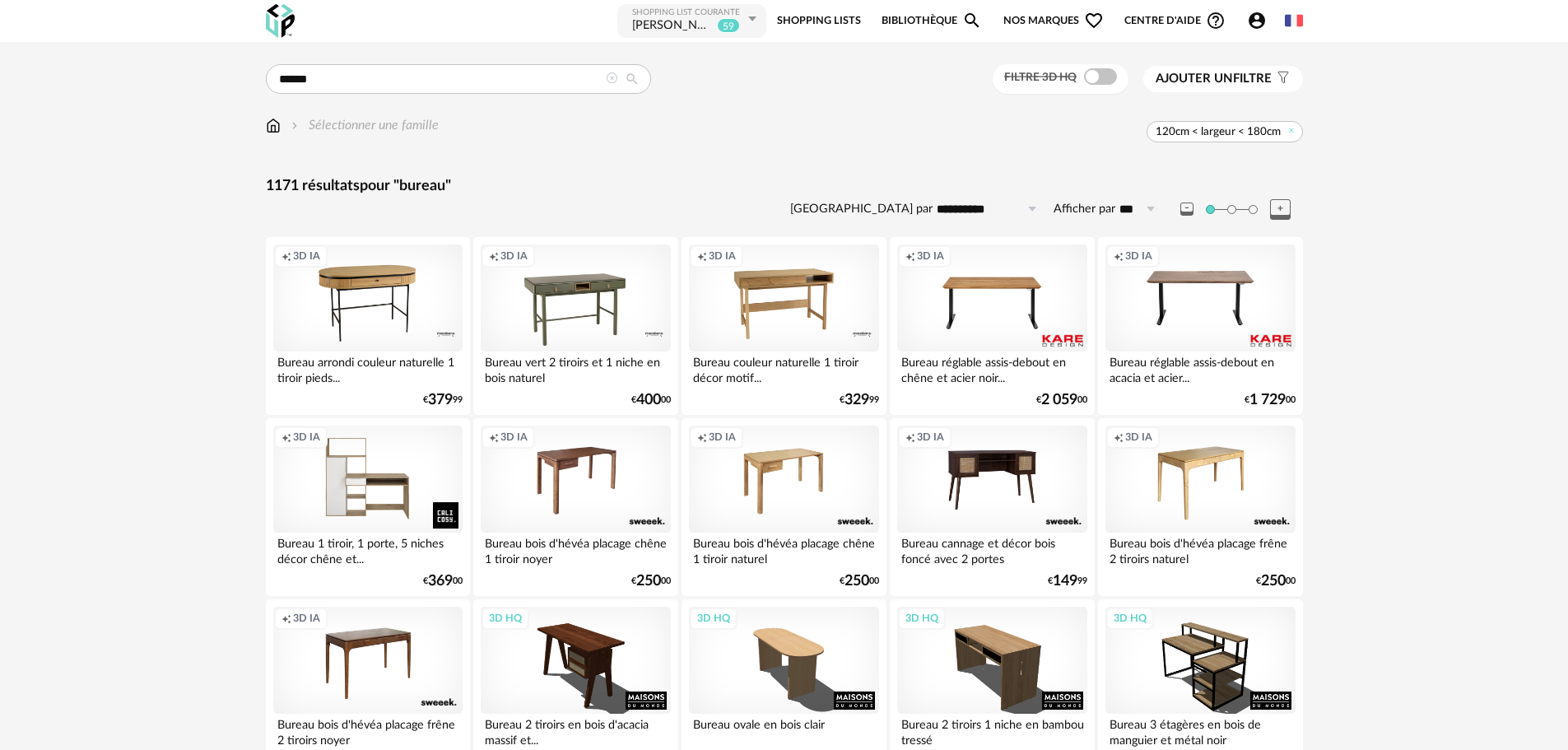
click at [1191, 134] on span "120cm < largeur < 180cm" at bounding box center [1218, 131] width 125 height 15
click at [1213, 129] on span "120cm < largeur < 180cm" at bounding box center [1218, 131] width 125 height 15
click at [1293, 128] on icon at bounding box center [1291, 130] width 11 height 11
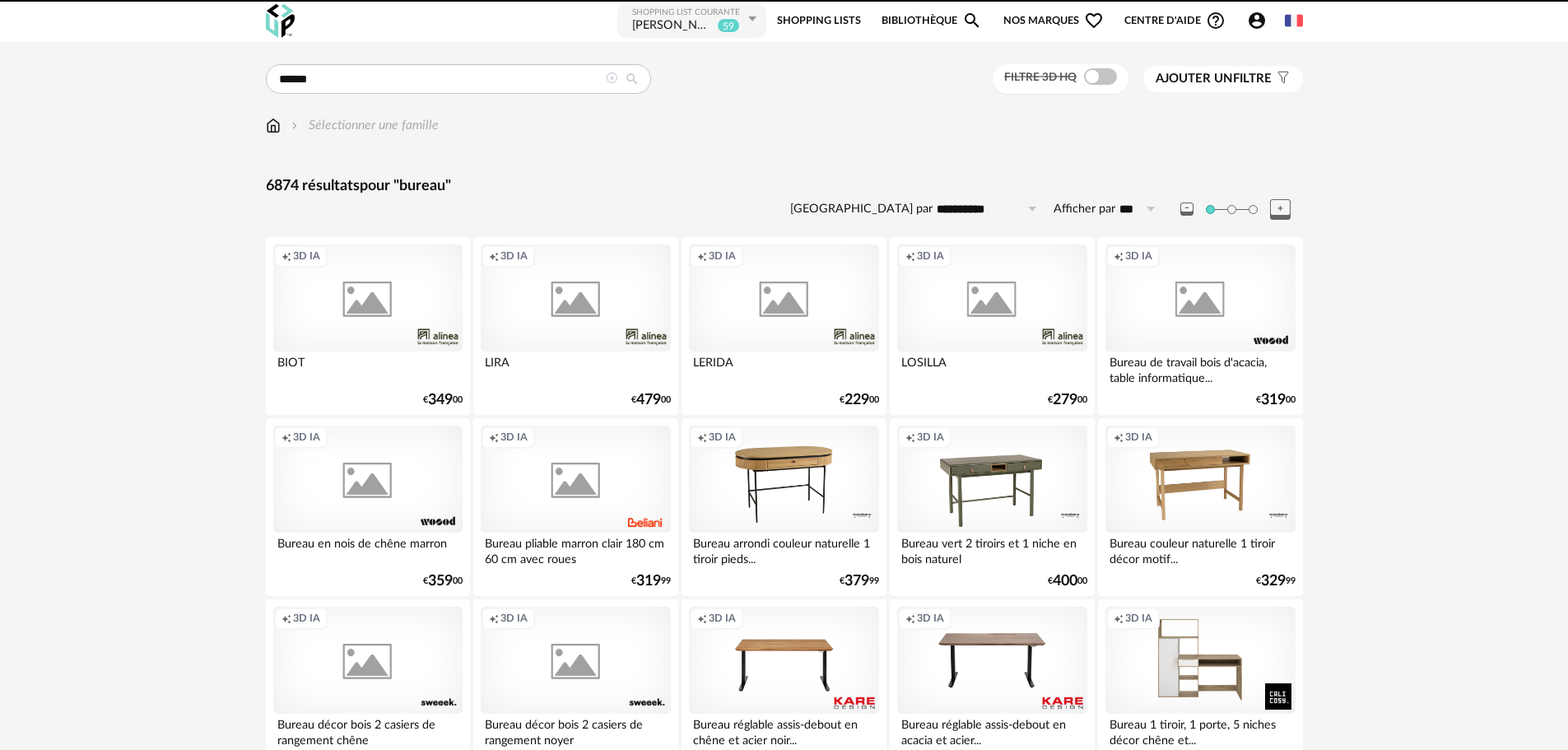
click at [1230, 76] on span "Ajouter un" at bounding box center [1194, 79] width 78 height 12
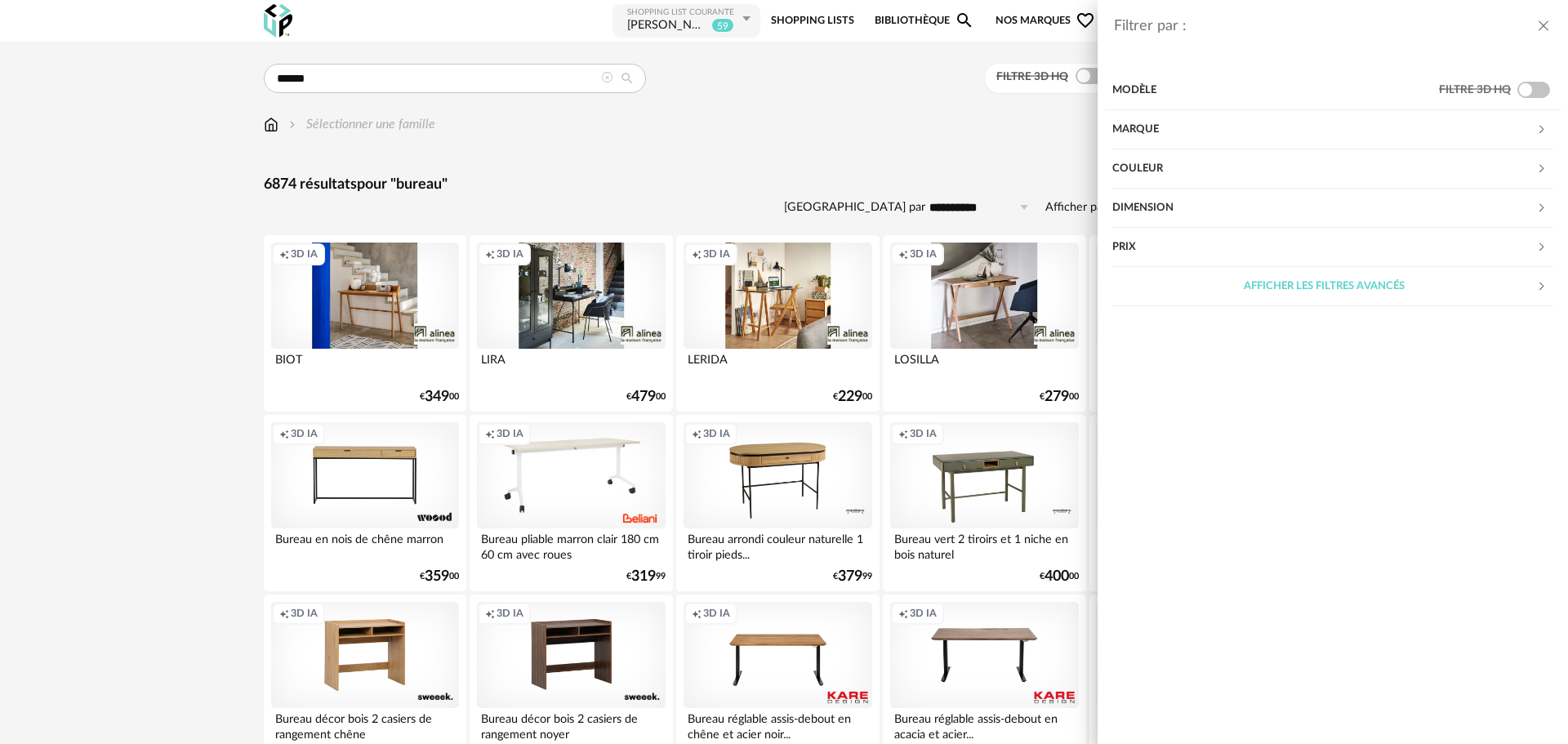
click at [1171, 206] on div "Dimension" at bounding box center [1324, 208] width 424 height 39
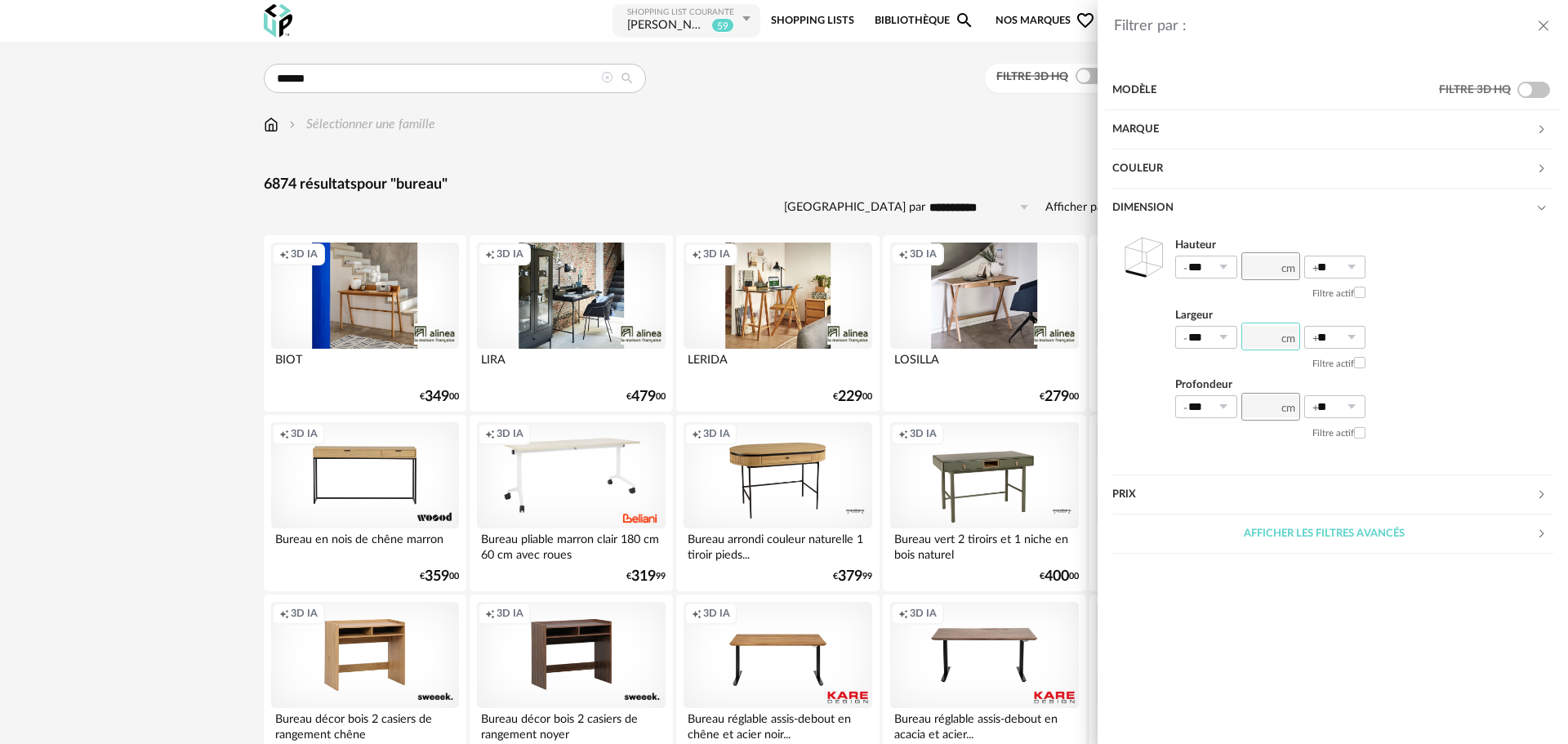
click at [1264, 330] on input "number" at bounding box center [1271, 336] width 59 height 28
type input "***"
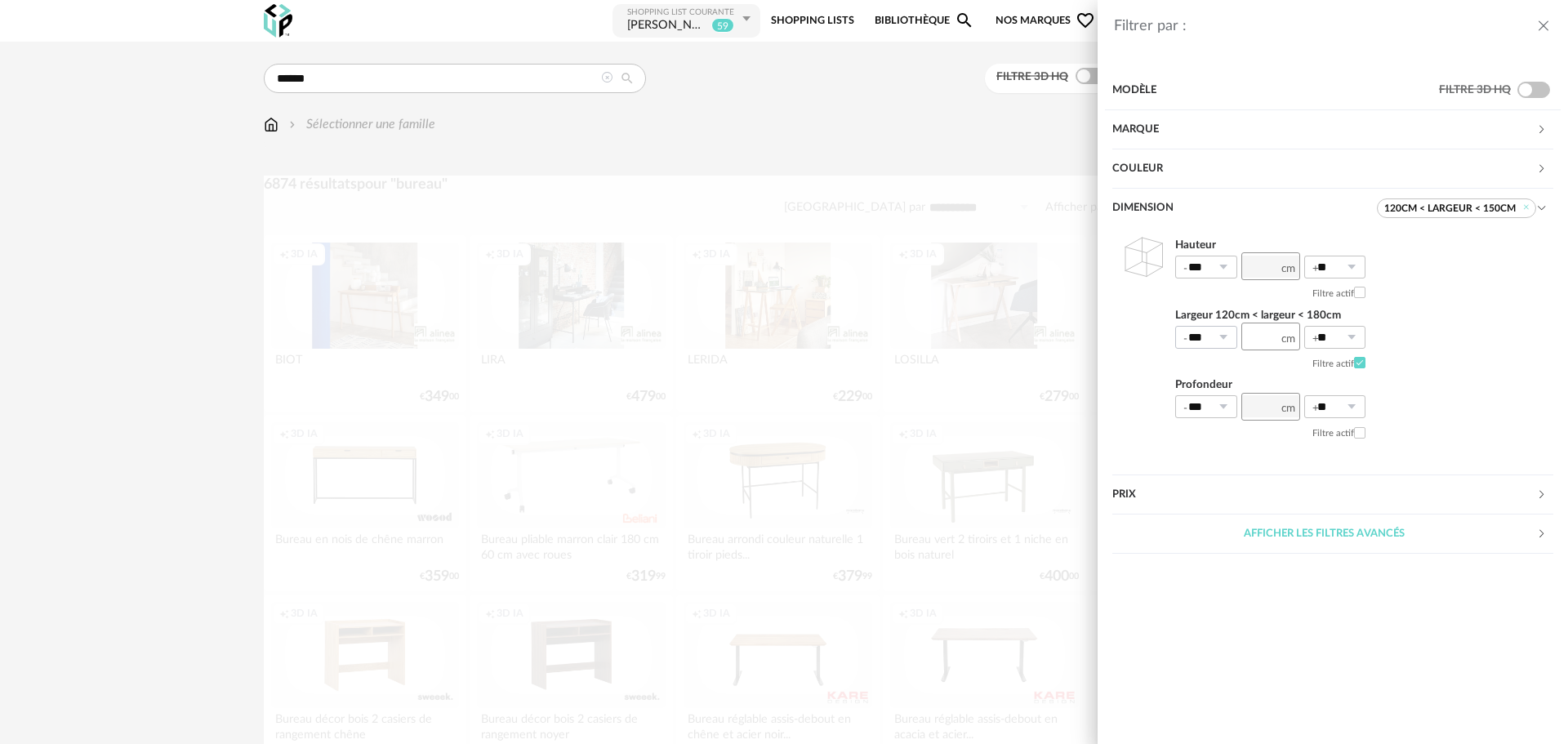
click at [1217, 338] on icon at bounding box center [1223, 336] width 21 height 23
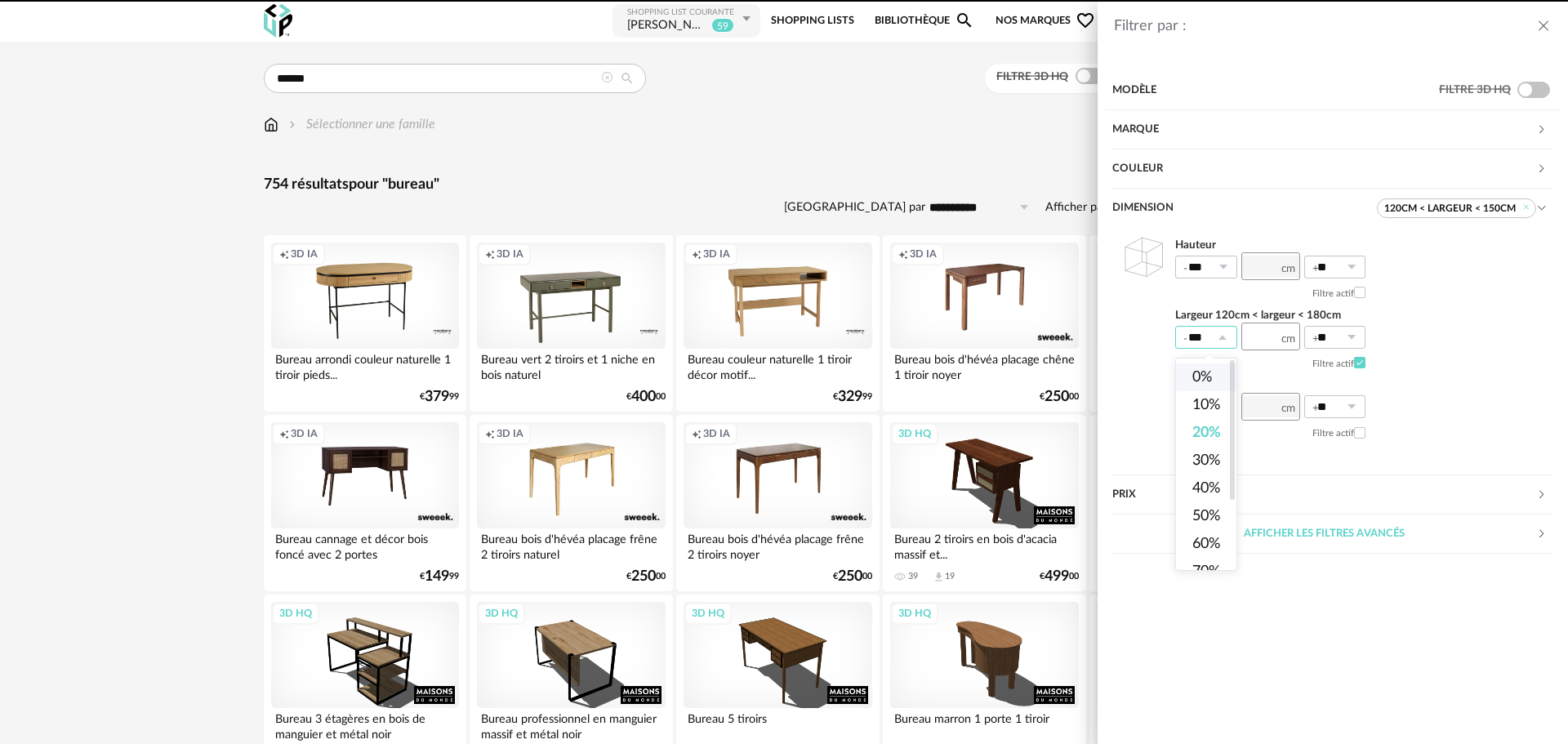
click at [1214, 372] on li "0%" at bounding box center [1213, 377] width 73 height 28
type input "**"
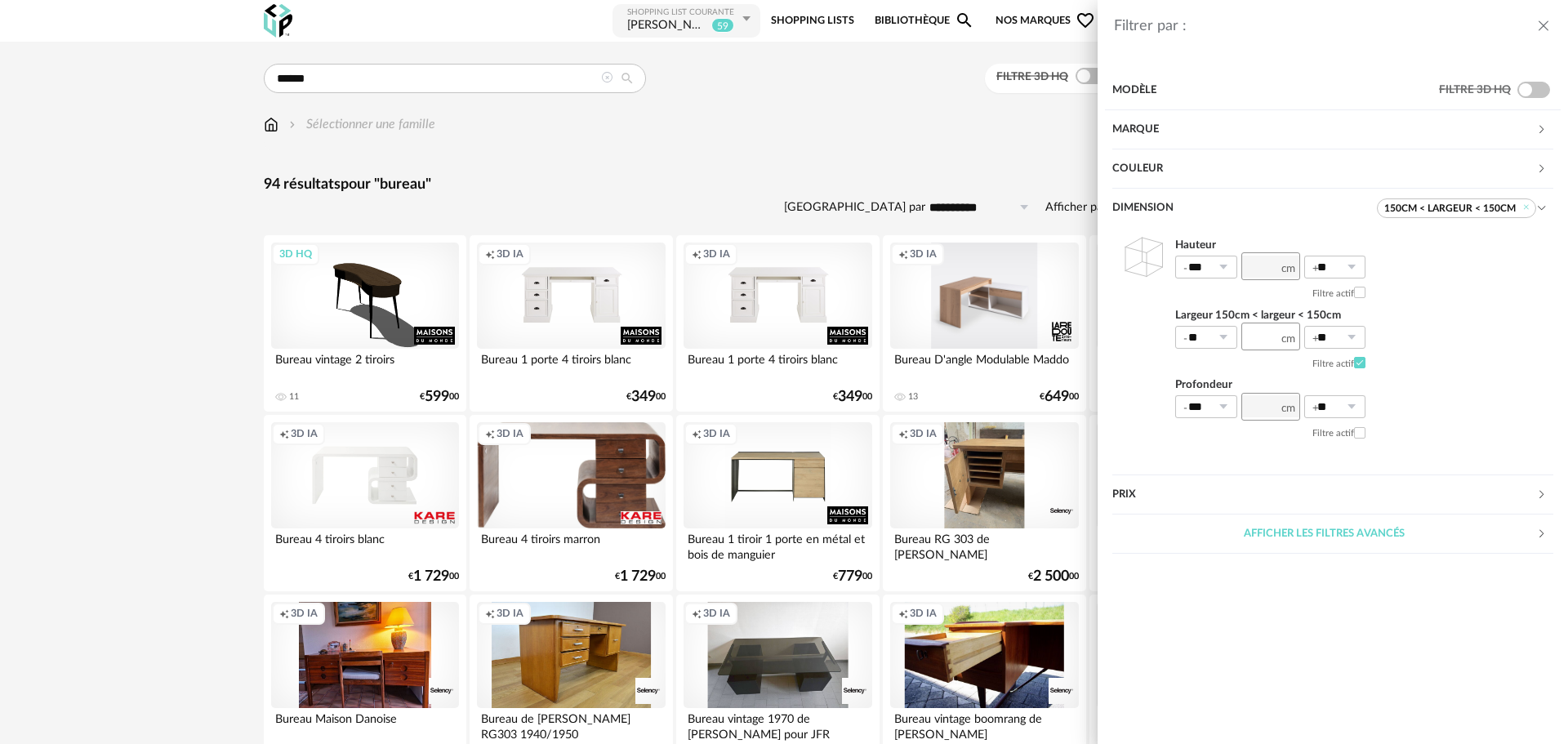
click at [1086, 77] on div "Filtrer par : Modèle Filtre 3D HQ Marque &tradition 0 101 Copenhagen 0 366 Conc…" at bounding box center [784, 372] width 1568 height 744
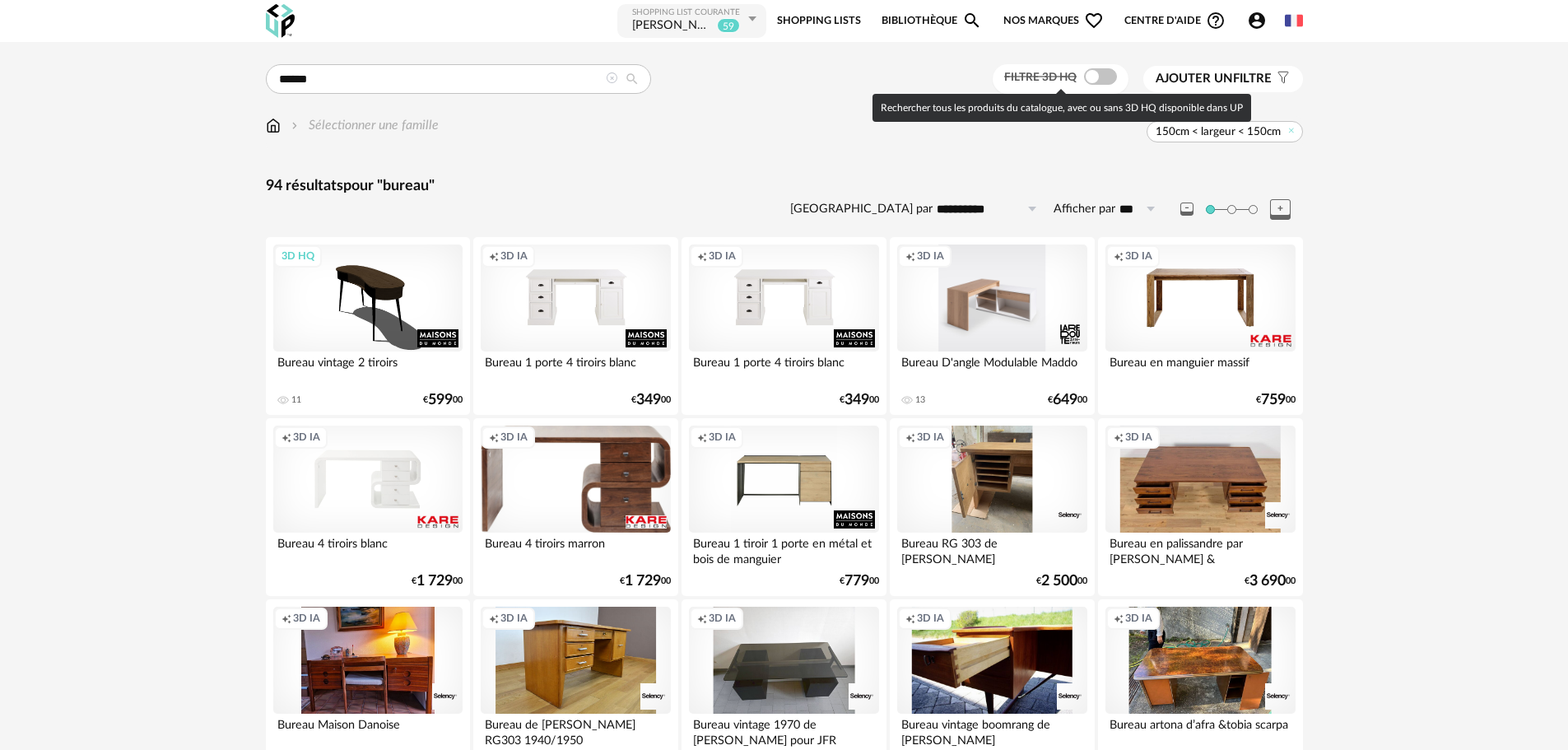
click at [1093, 79] on span at bounding box center [1100, 77] width 33 height 17
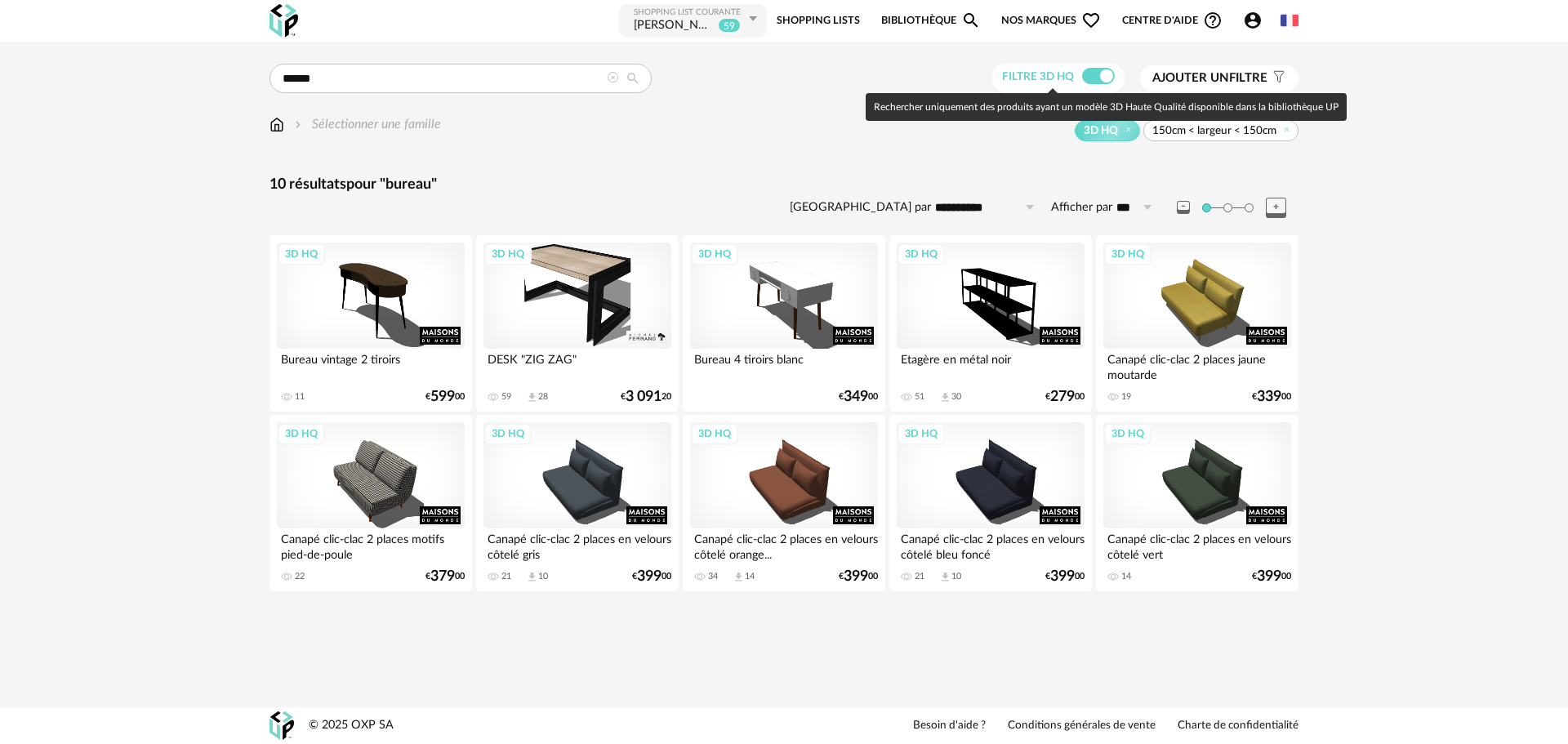
click at [1084, 78] on span at bounding box center [1098, 76] width 33 height 17
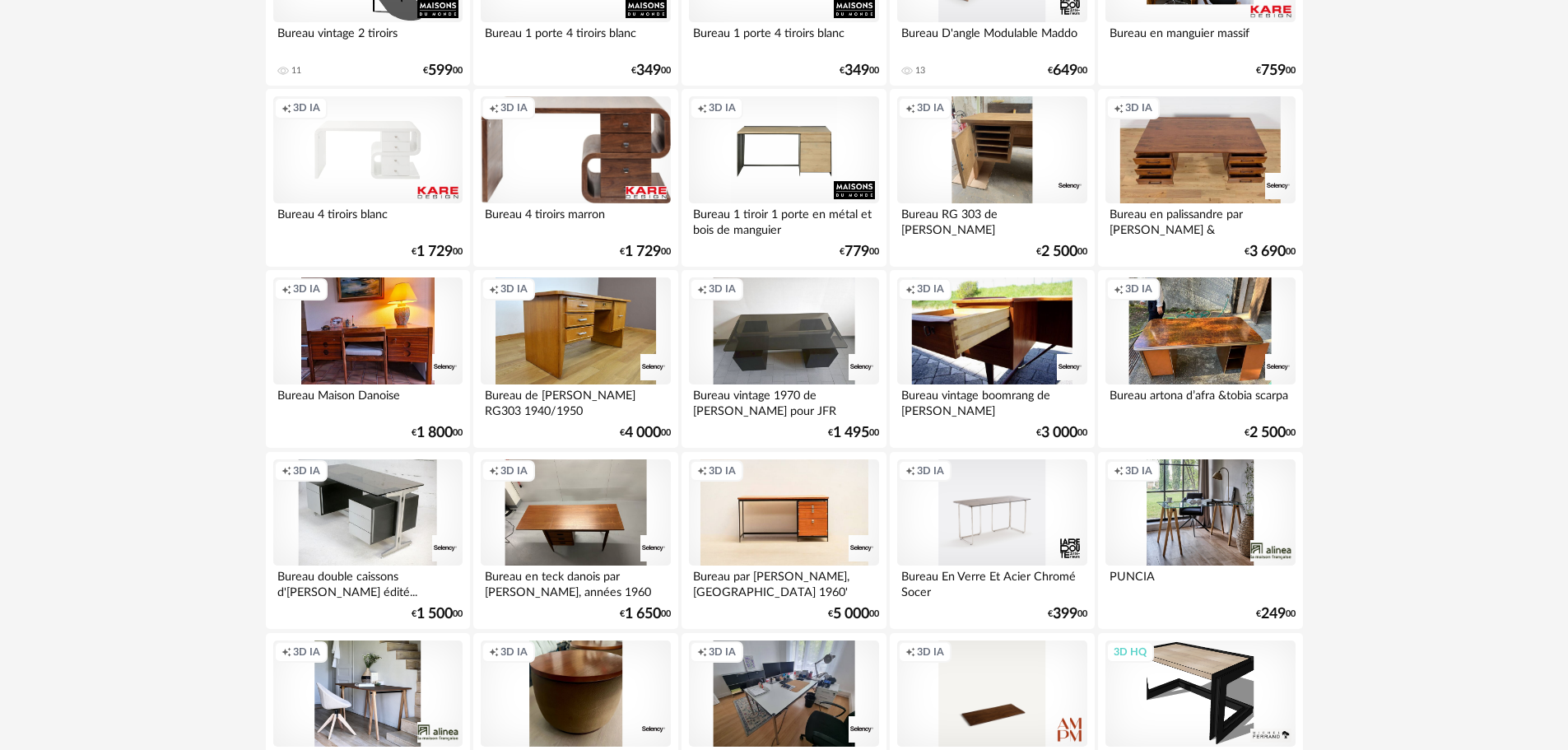
scroll to position [83, 0]
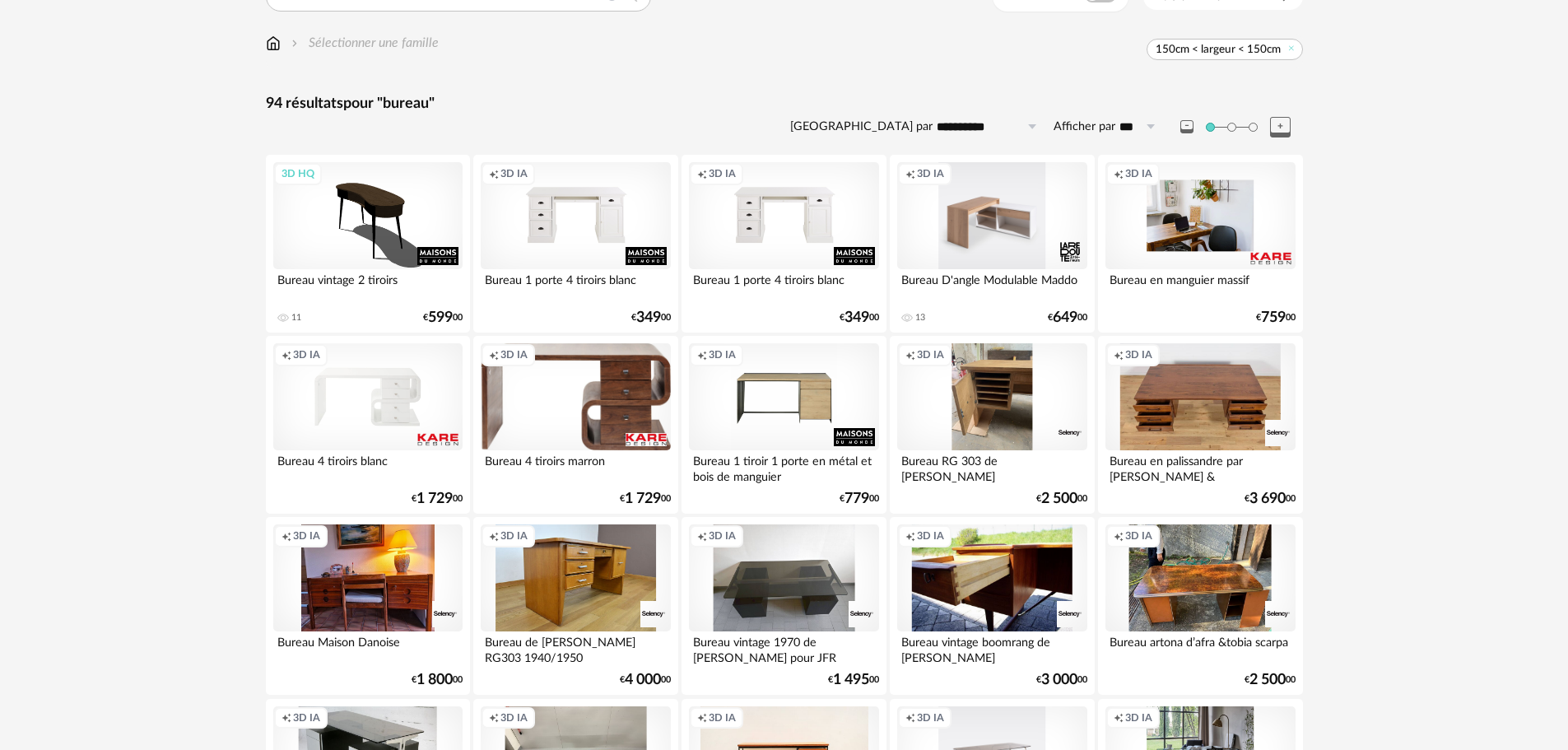
click at [1180, 217] on div "Creation icon 3D IA" at bounding box center [1200, 216] width 189 height 107
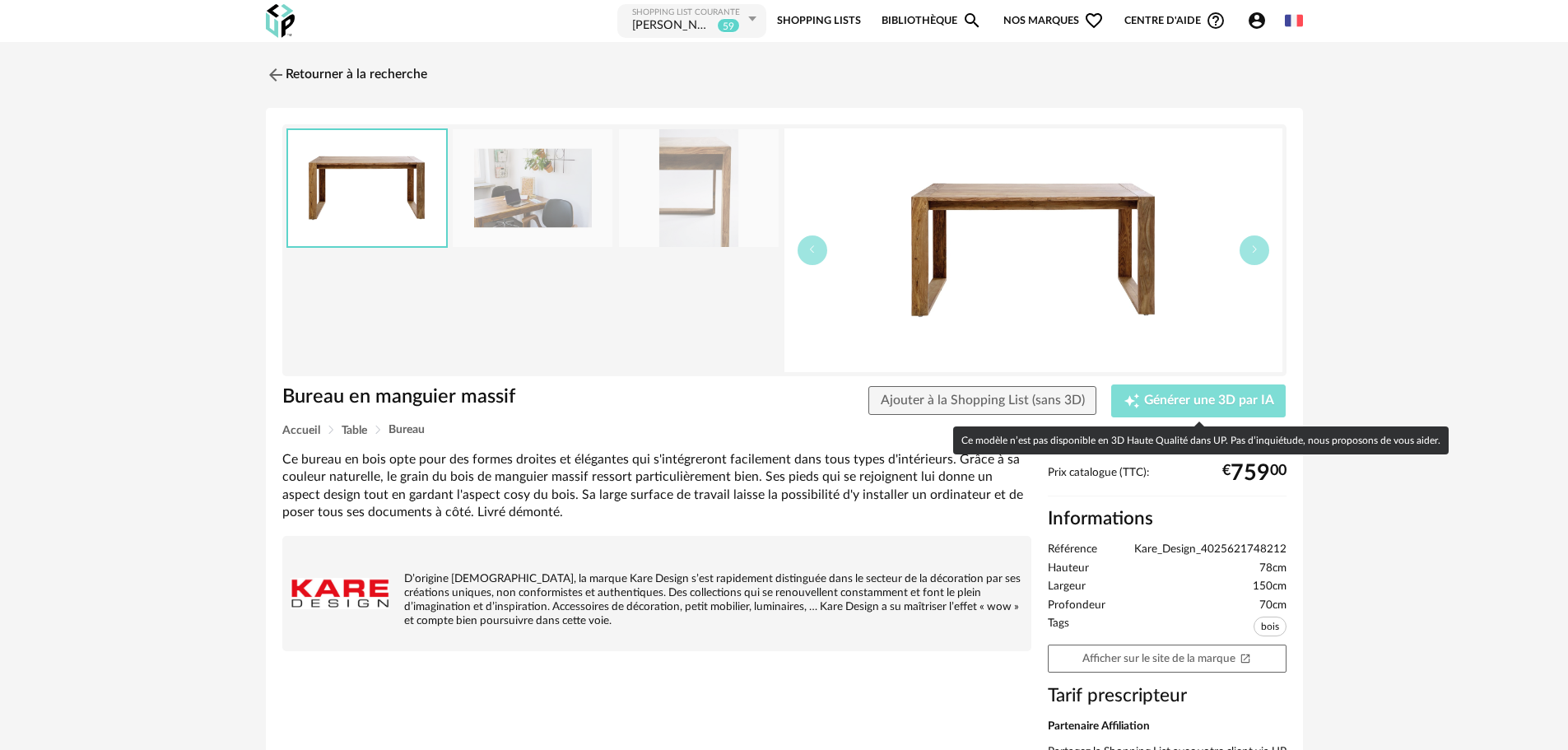
click at [1158, 395] on span "Générer une 3D par IA" at bounding box center [1208, 400] width 130 height 13
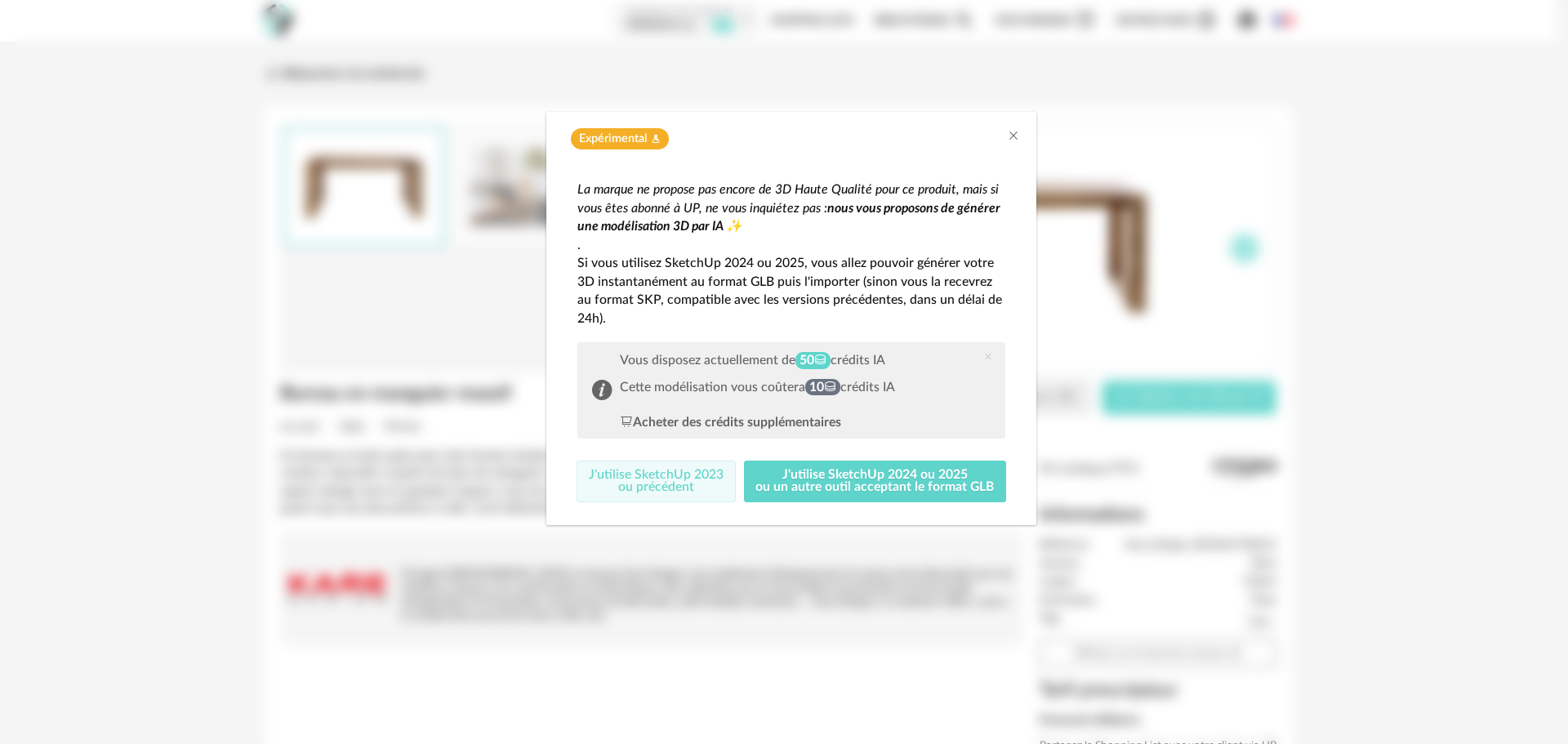
click at [652, 485] on button "J'utilise SketchUp 2023 ou précédent" at bounding box center [655, 482] width 159 height 42
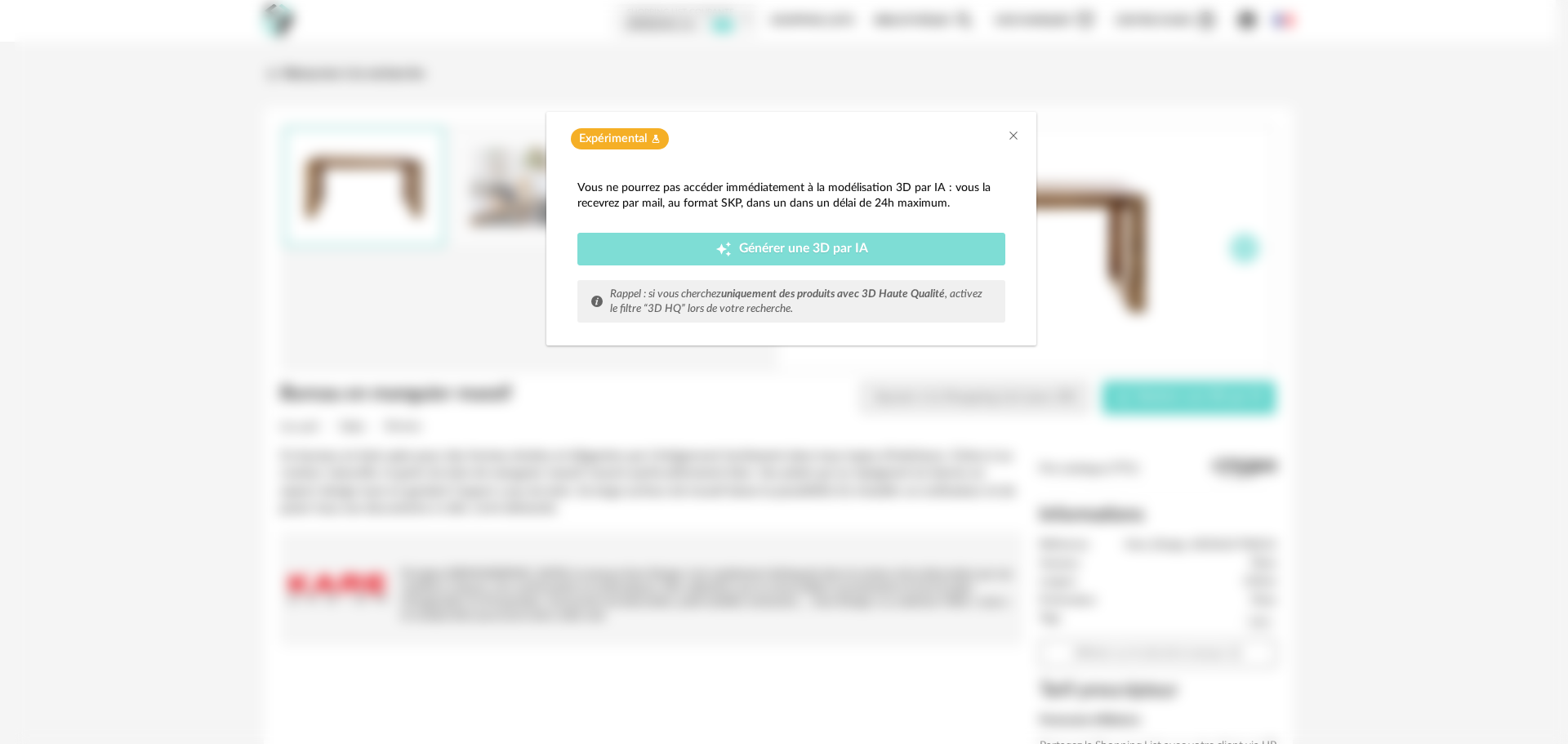
click at [751, 254] on span "Générer une 3D par IA" at bounding box center [803, 249] width 129 height 13
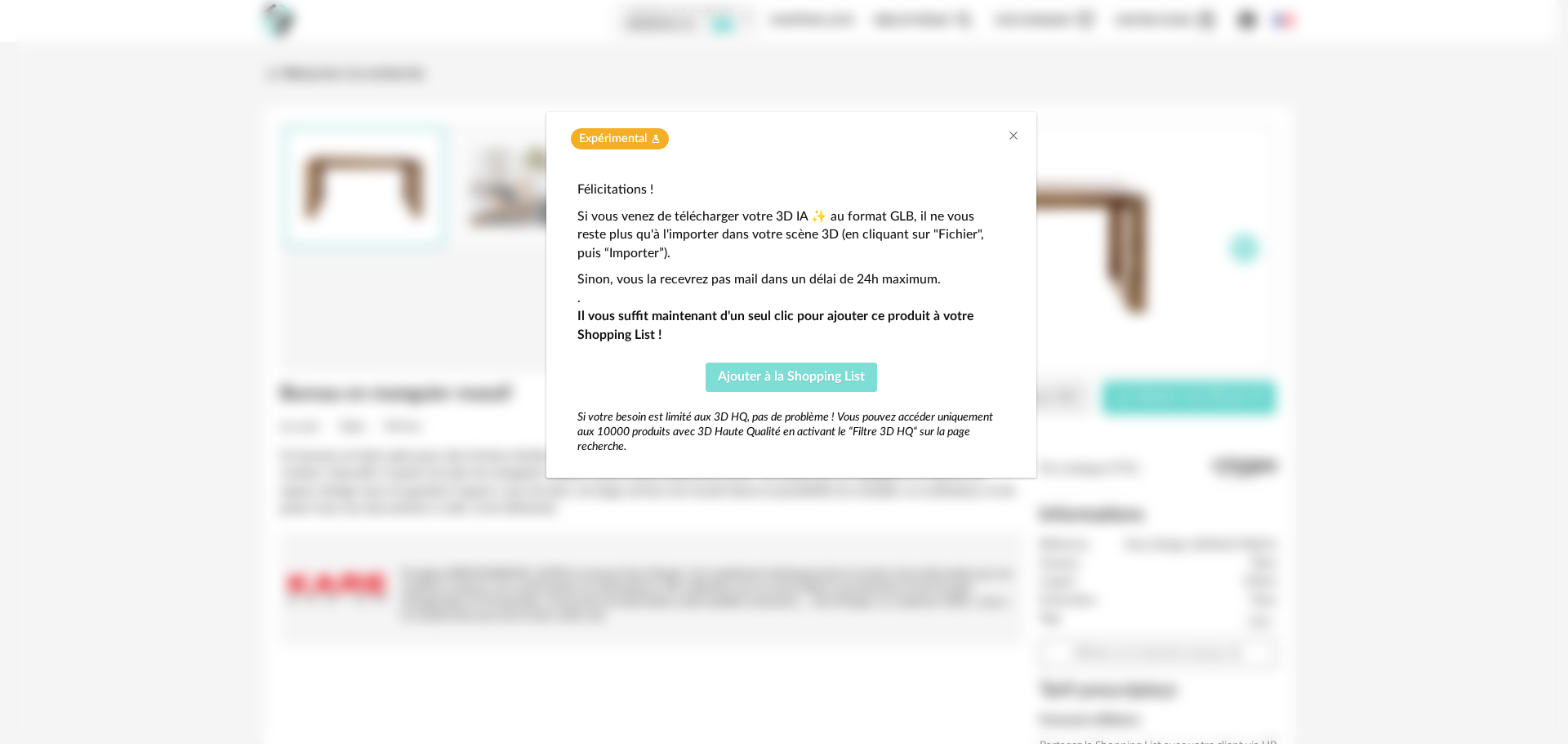
click at [771, 382] on span "Ajouter à la Shopping List" at bounding box center [791, 376] width 147 height 13
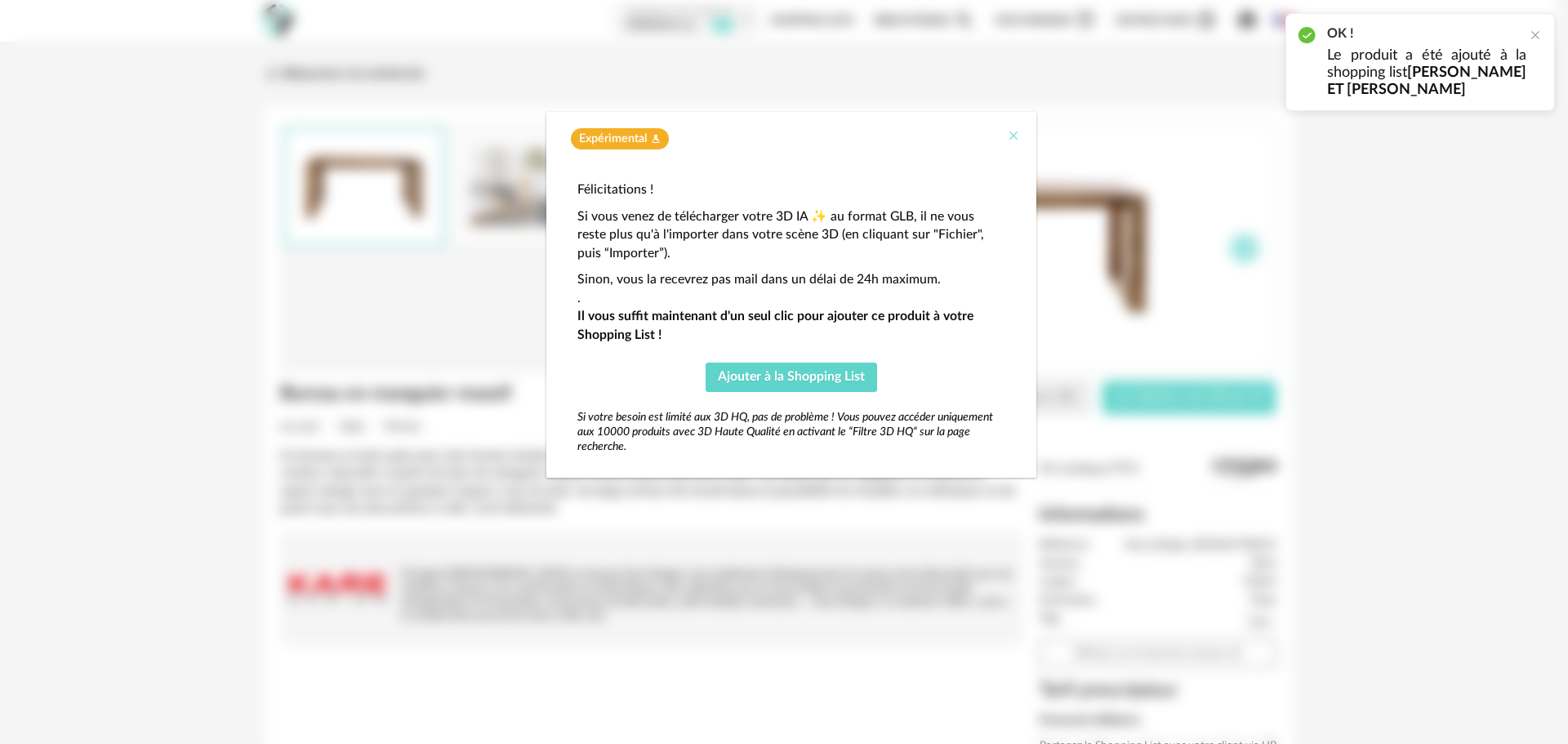
click at [1014, 133] on icon "Close" at bounding box center [1013, 135] width 13 height 13
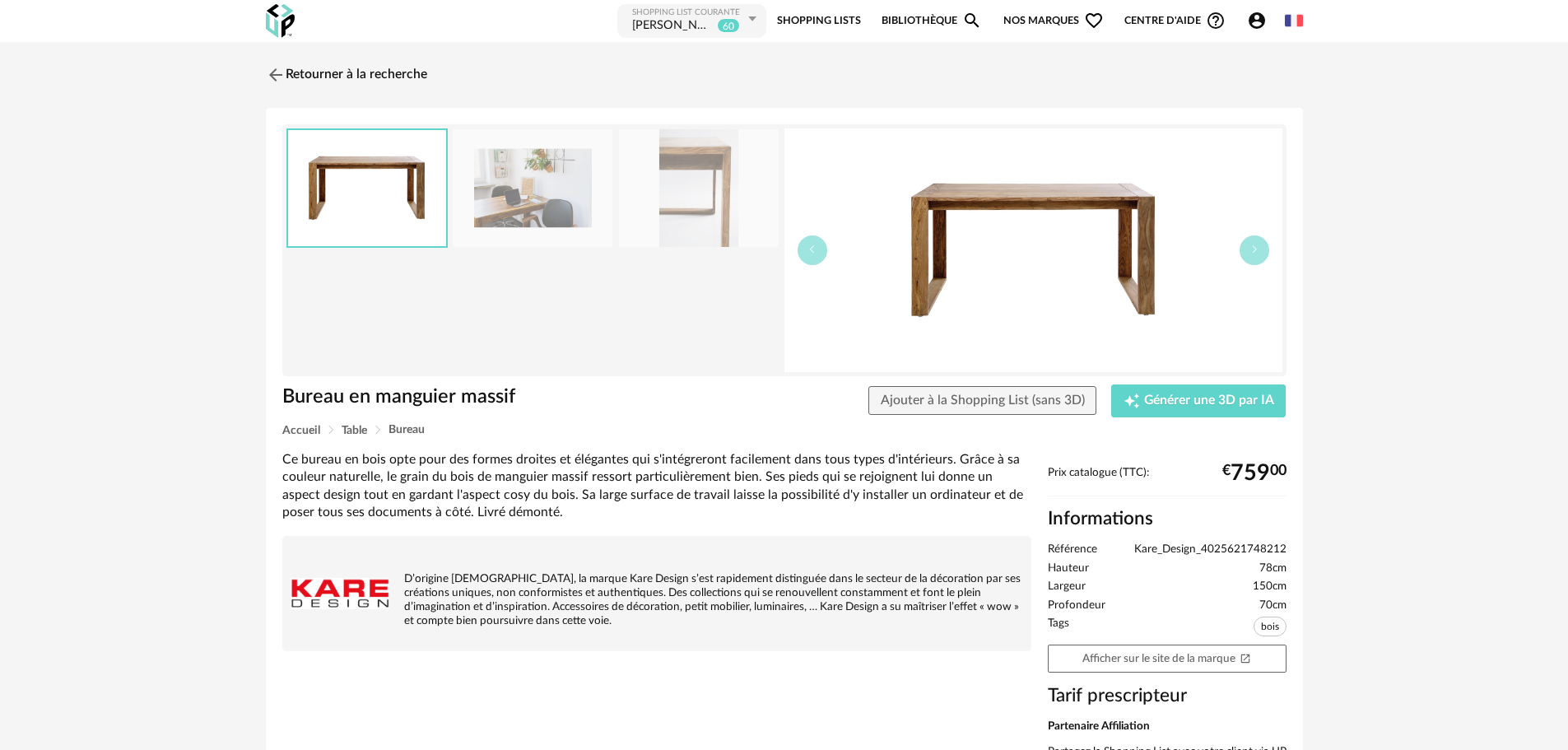
click at [264, 74] on div "Retourner à la recherche Bureau en manguier massif Bureau en manguier massif Aj…" at bounding box center [784, 466] width 1067 height 818
click at [272, 75] on img at bounding box center [273, 75] width 24 height 24
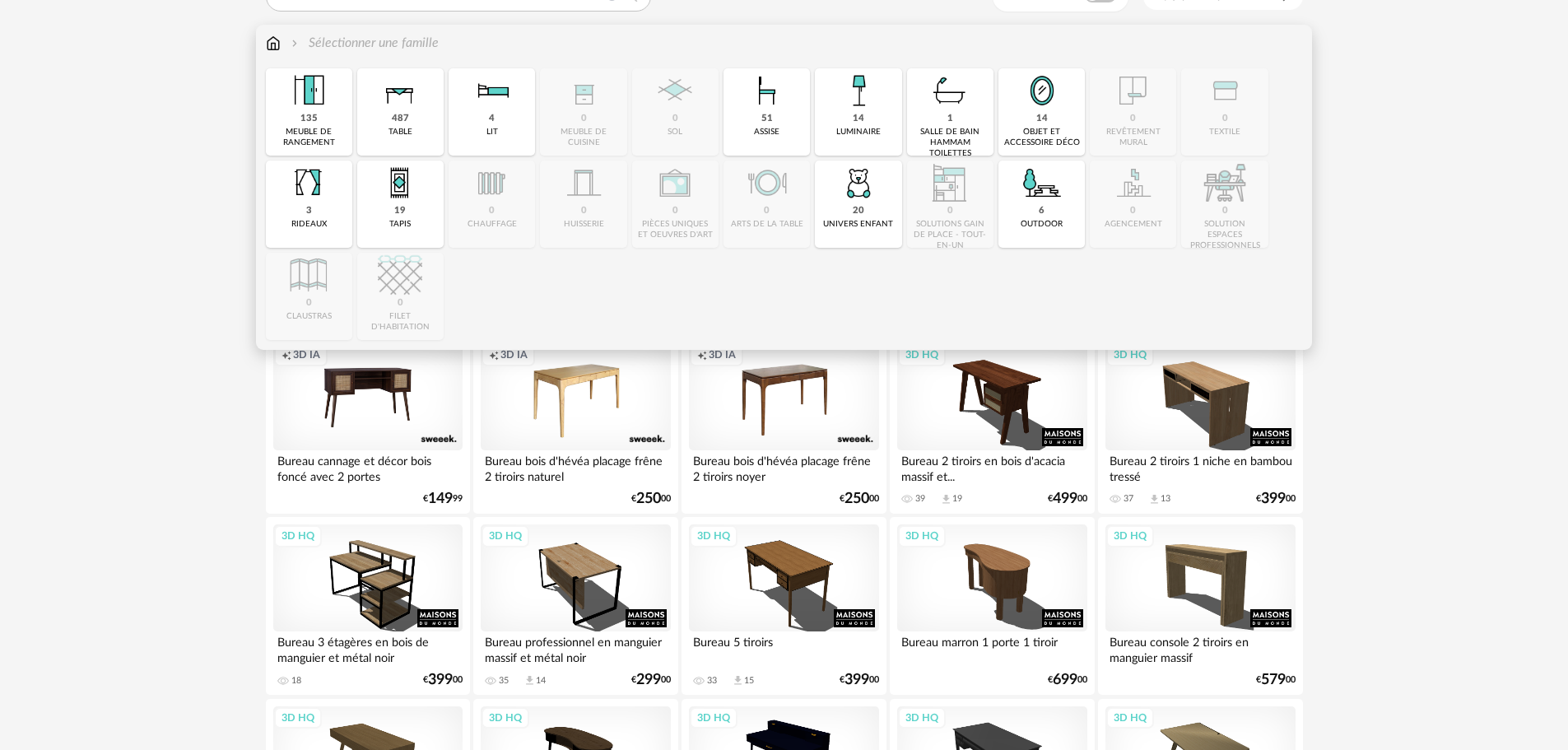
click at [274, 41] on img at bounding box center [272, 43] width 15 height 19
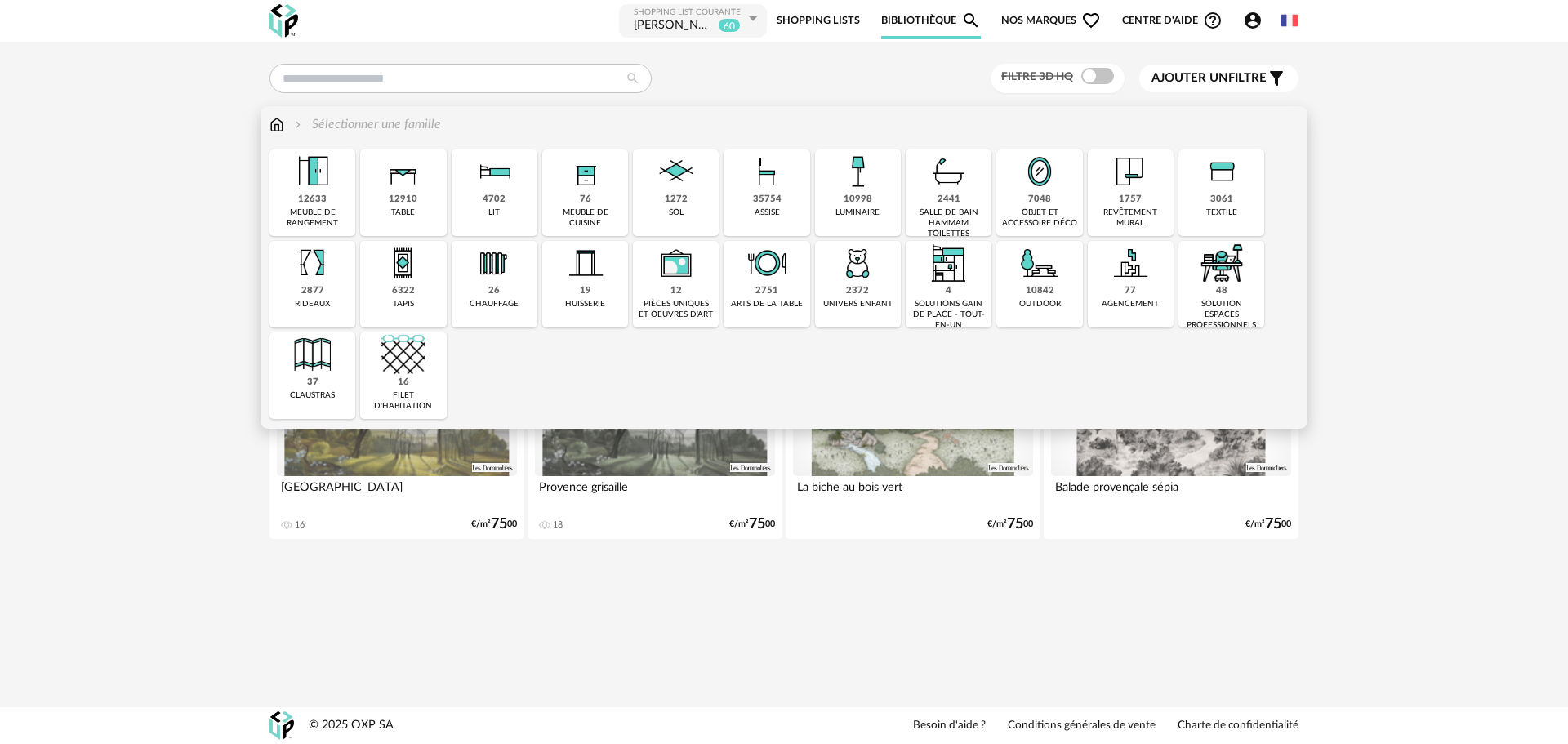
click at [321, 209] on div "meuble de rangement" at bounding box center [312, 218] width 76 height 22
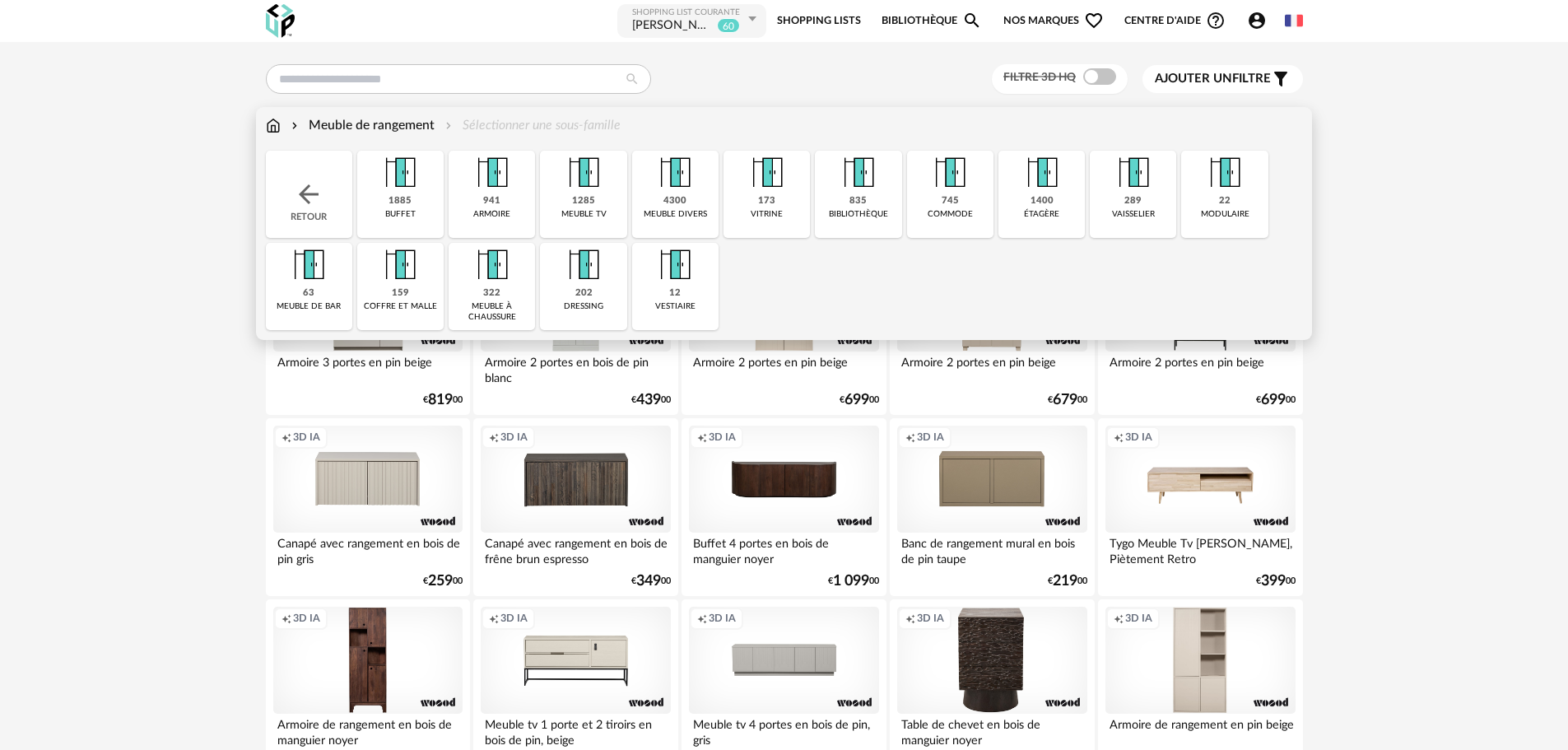
click at [1212, 199] on div "22 modulaire" at bounding box center [1224, 194] width 87 height 88
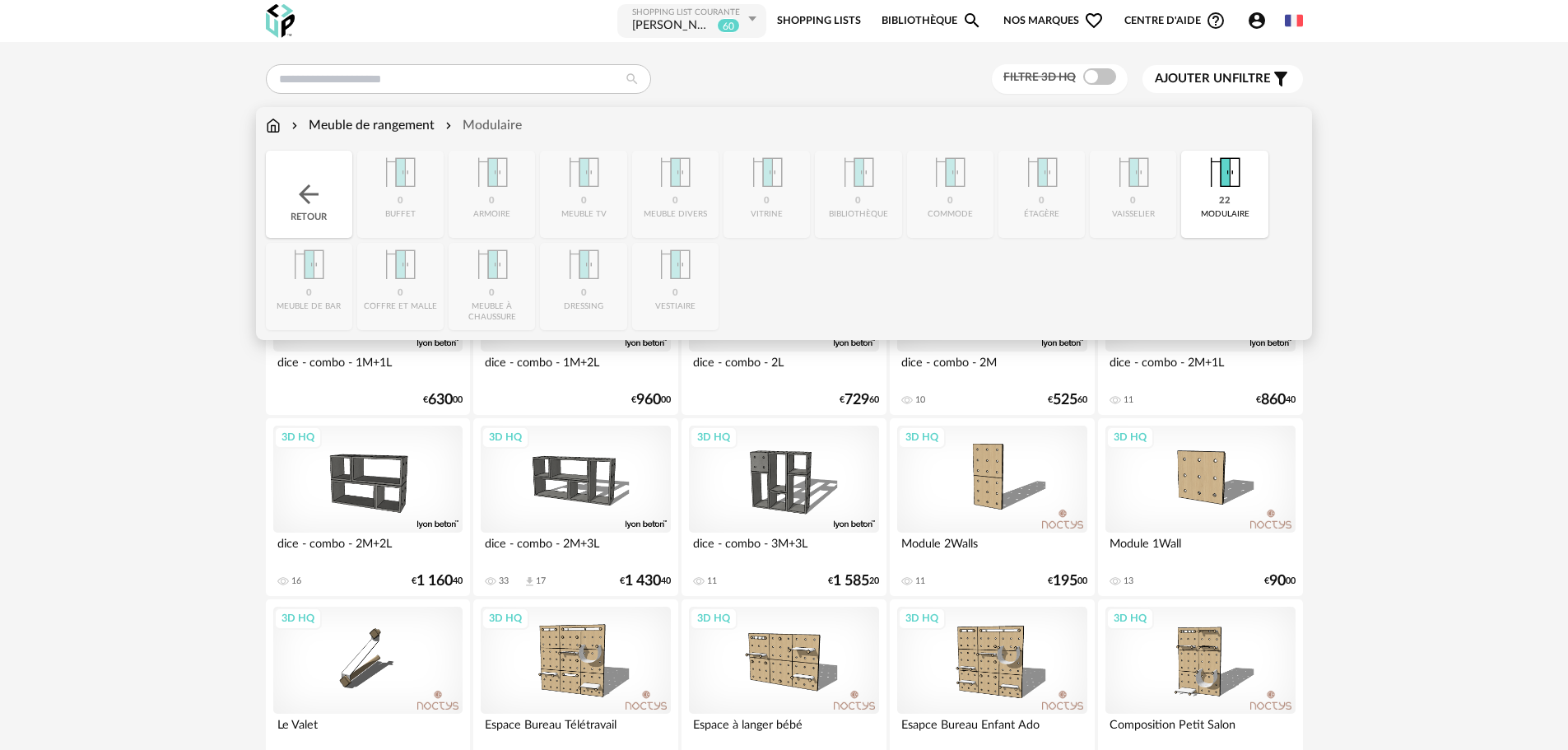
click at [1220, 197] on div "22" at bounding box center [1225, 201] width 12 height 12
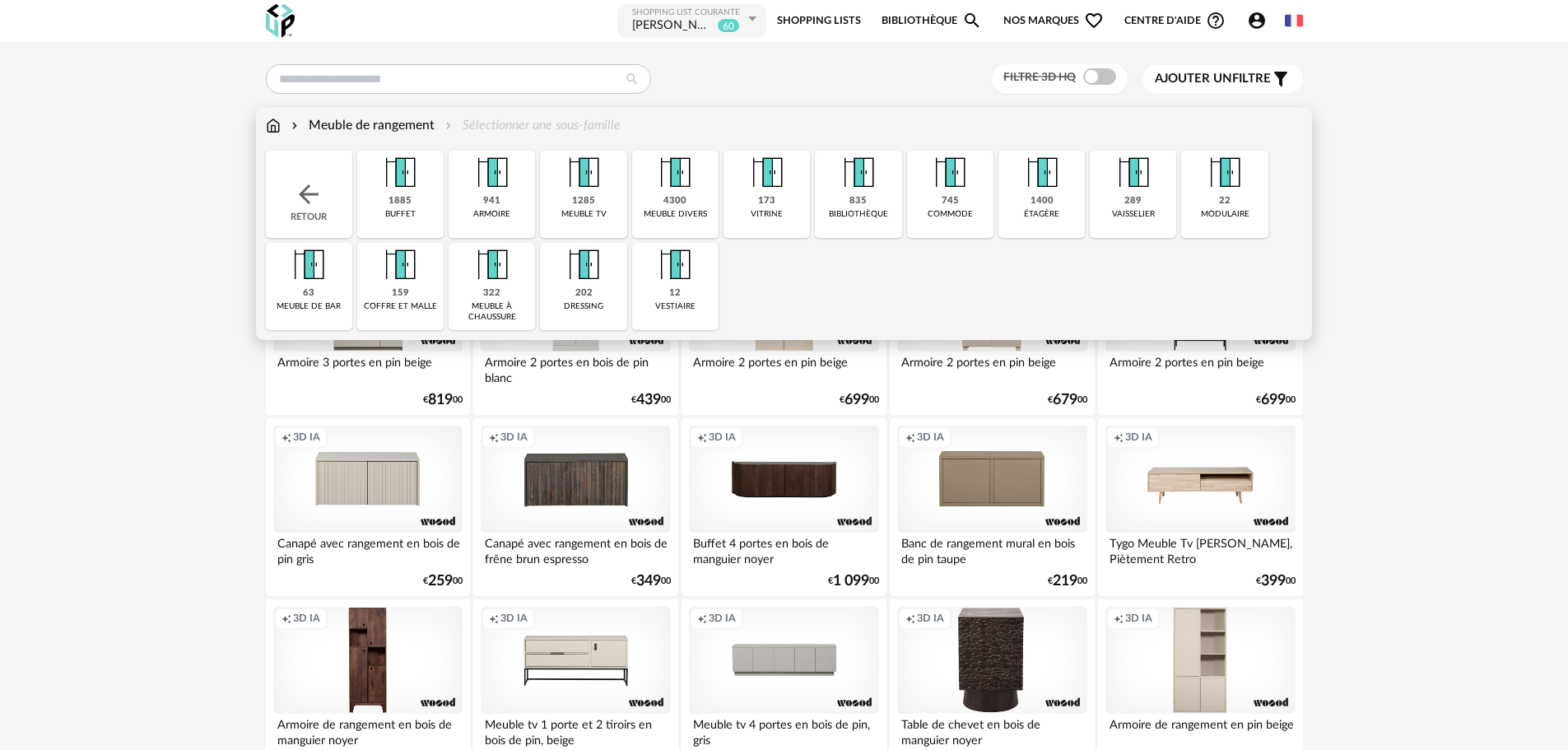
click at [867, 201] on div "835 bibliothèque" at bounding box center [857, 194] width 87 height 88
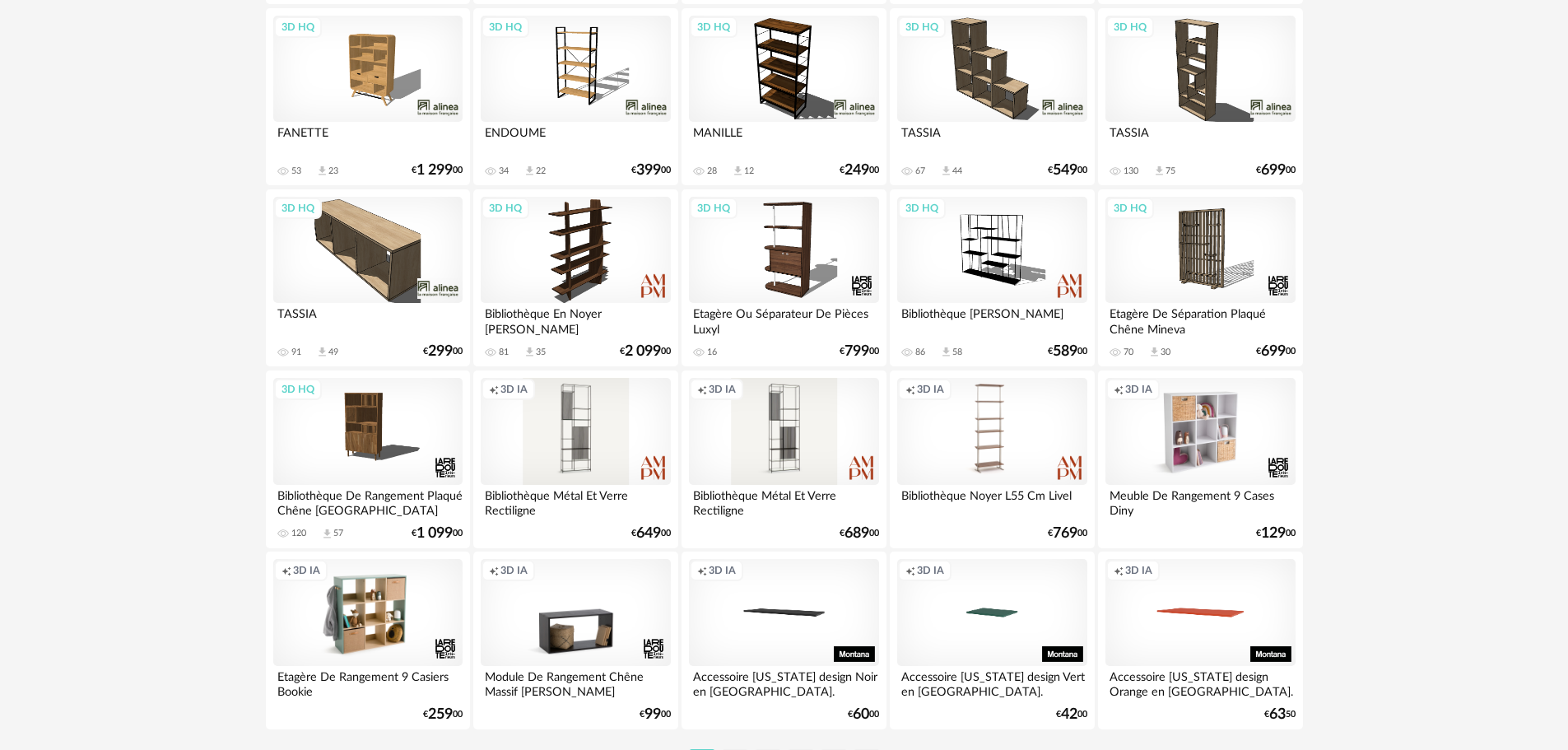
scroll to position [3219, 0]
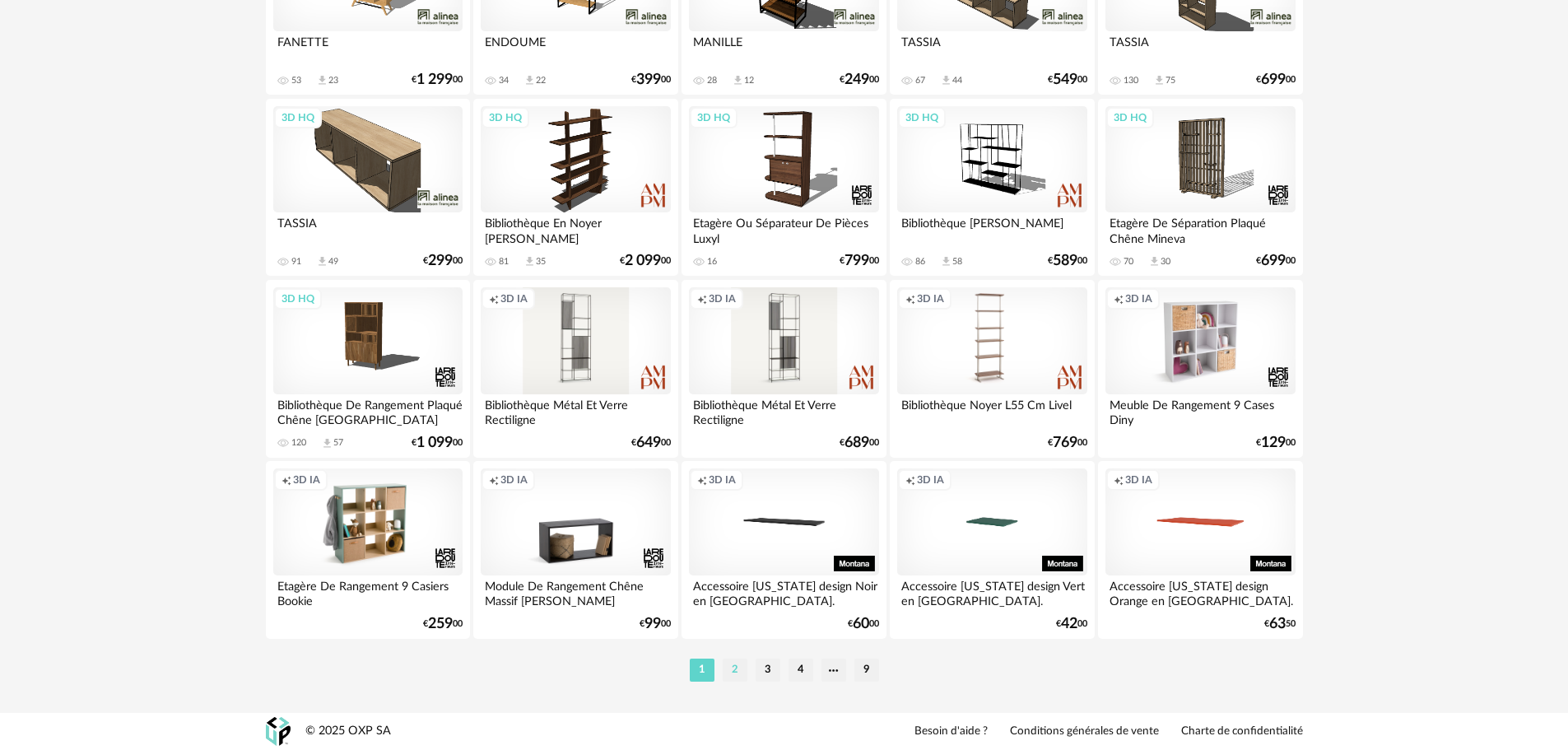
click at [733, 665] on li "2" at bounding box center [735, 669] width 25 height 23
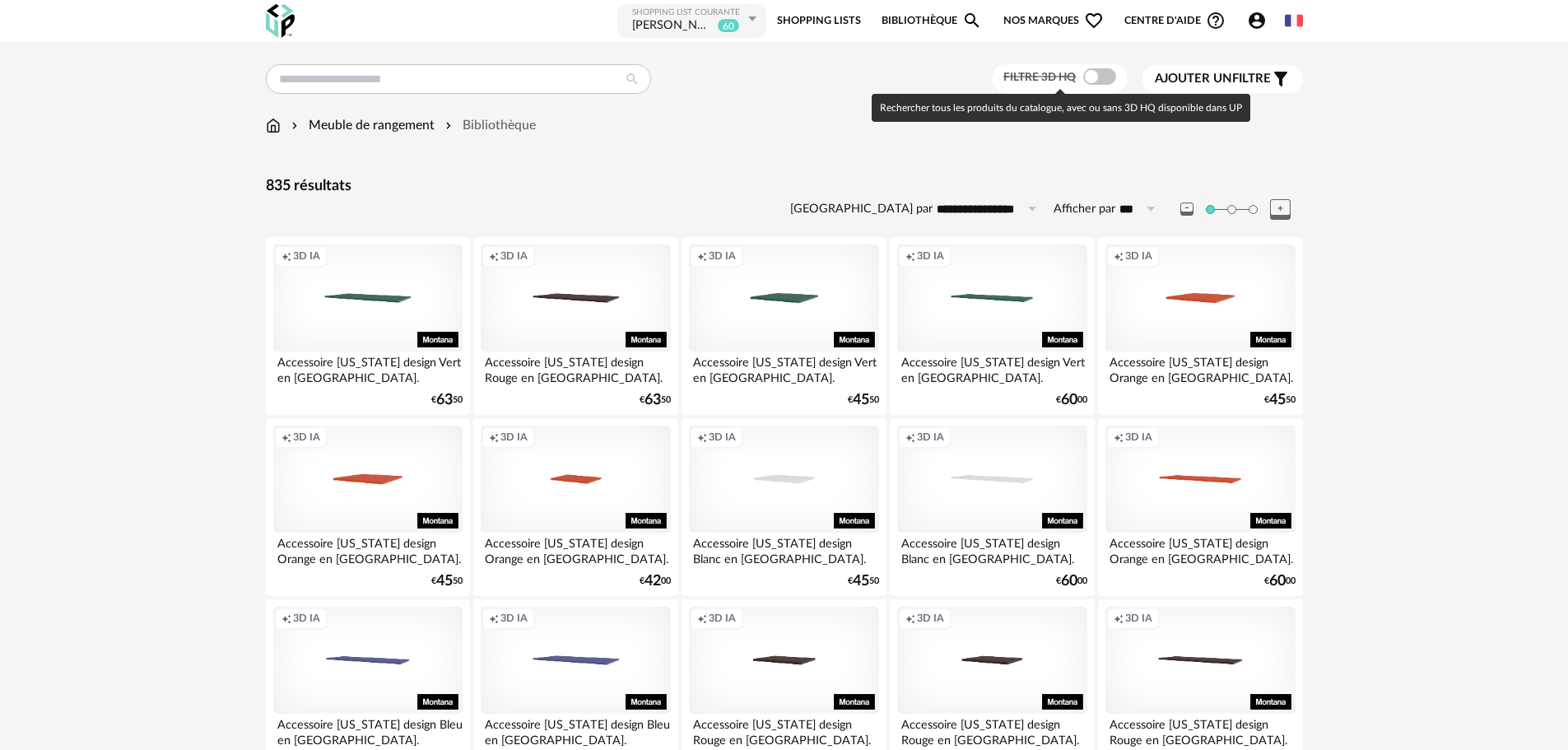
click at [1105, 77] on span at bounding box center [1099, 77] width 33 height 17
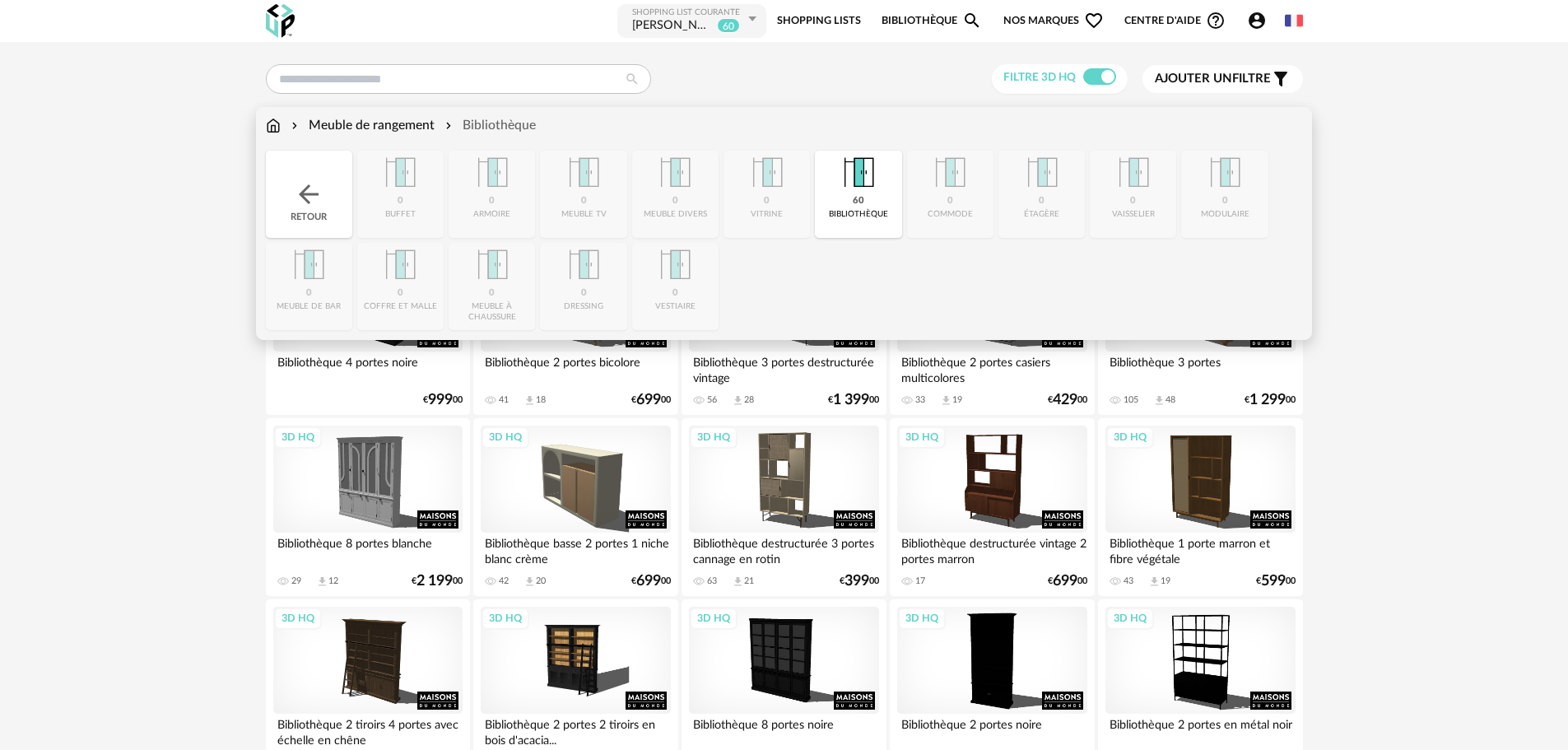
click at [327, 120] on div "Meuble de rangement" at bounding box center [361, 125] width 146 height 19
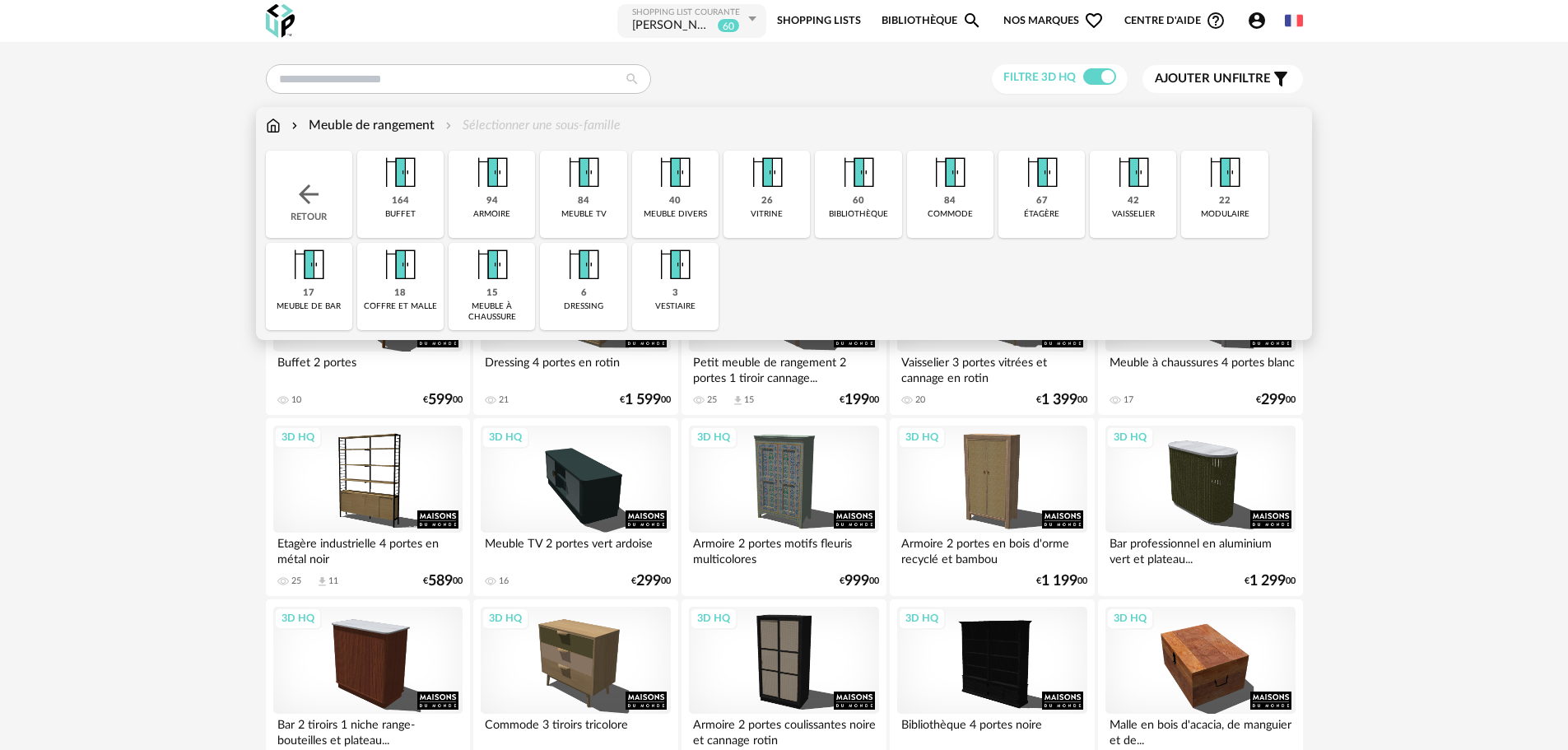
click at [672, 182] on img at bounding box center [674, 172] width 45 height 45
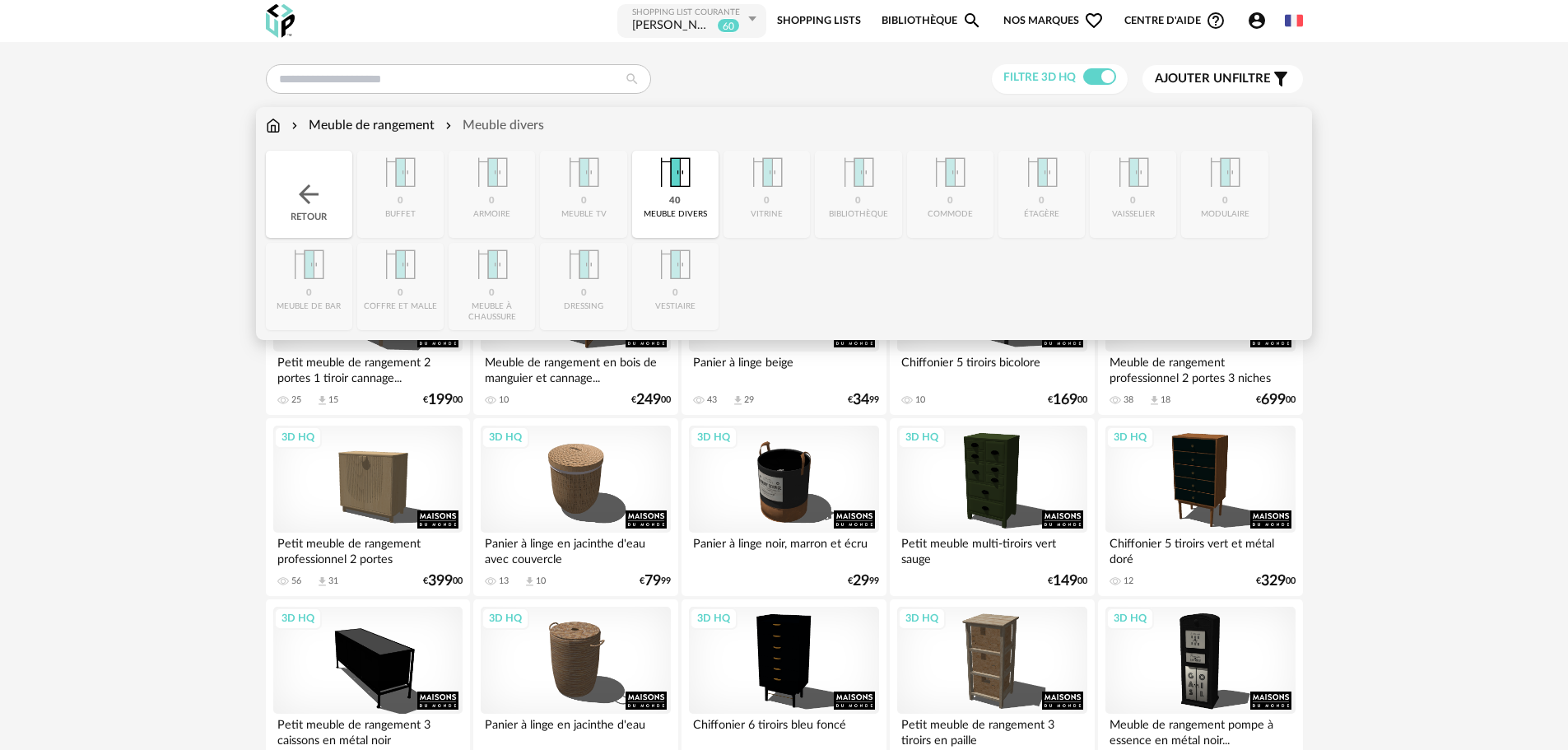
click at [669, 174] on img at bounding box center [674, 172] width 45 height 45
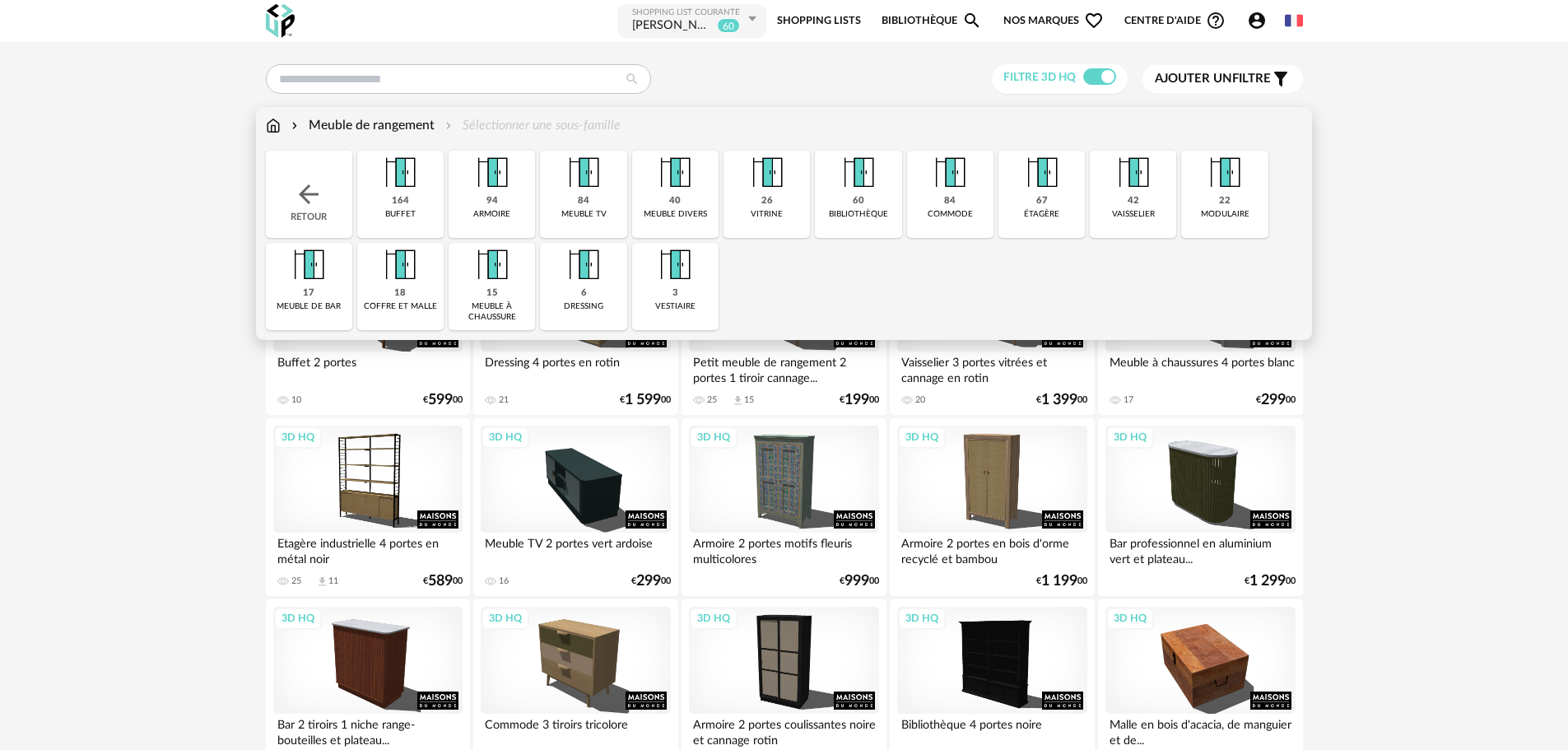
click at [495, 179] on img at bounding box center [492, 172] width 45 height 45
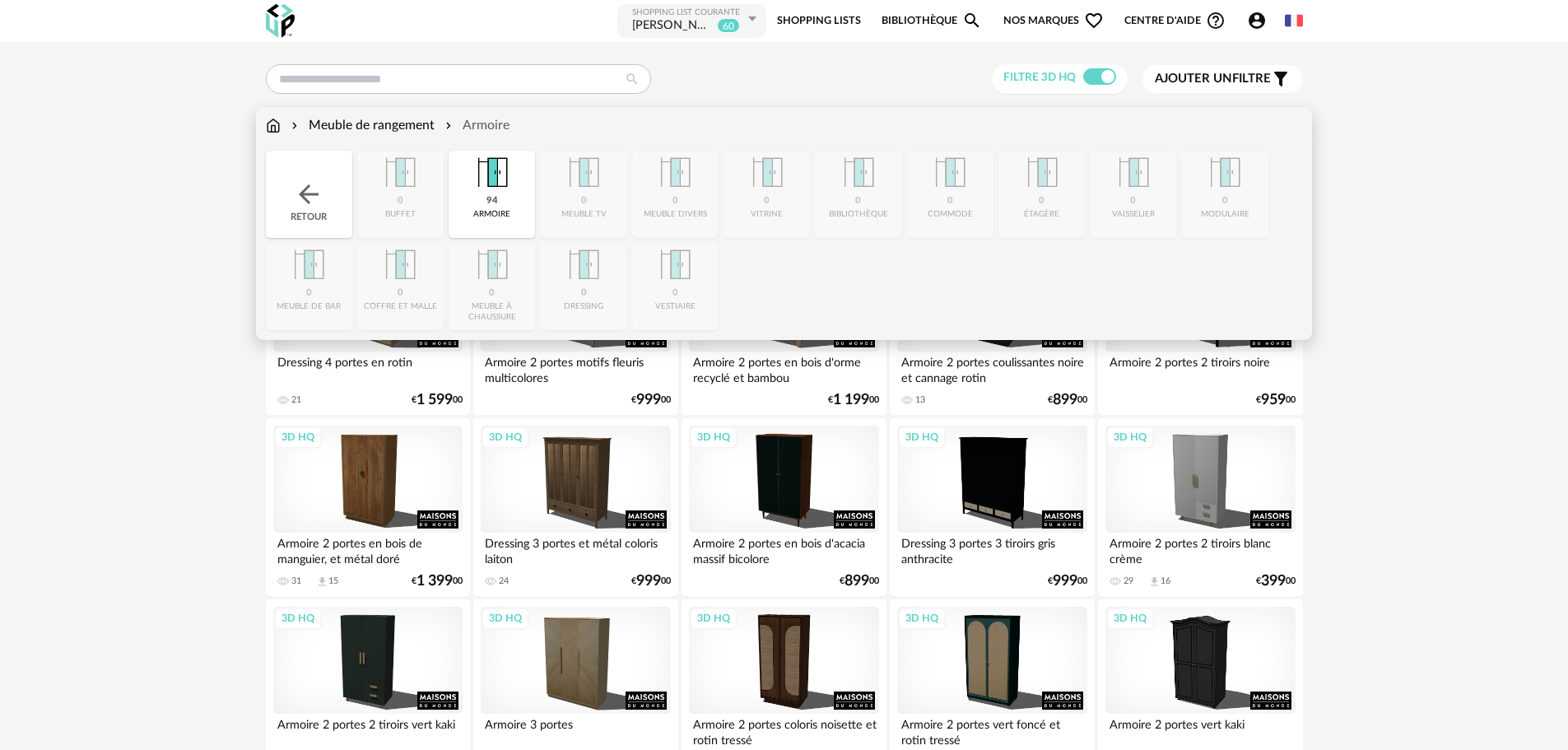
click at [264, 126] on div "Meuble de rangement Armoire Close icon Retour 0 buffet 94 armoire 0 meuble tv 0…" at bounding box center [784, 224] width 1056 height 233
click at [272, 124] on img at bounding box center [272, 125] width 15 height 19
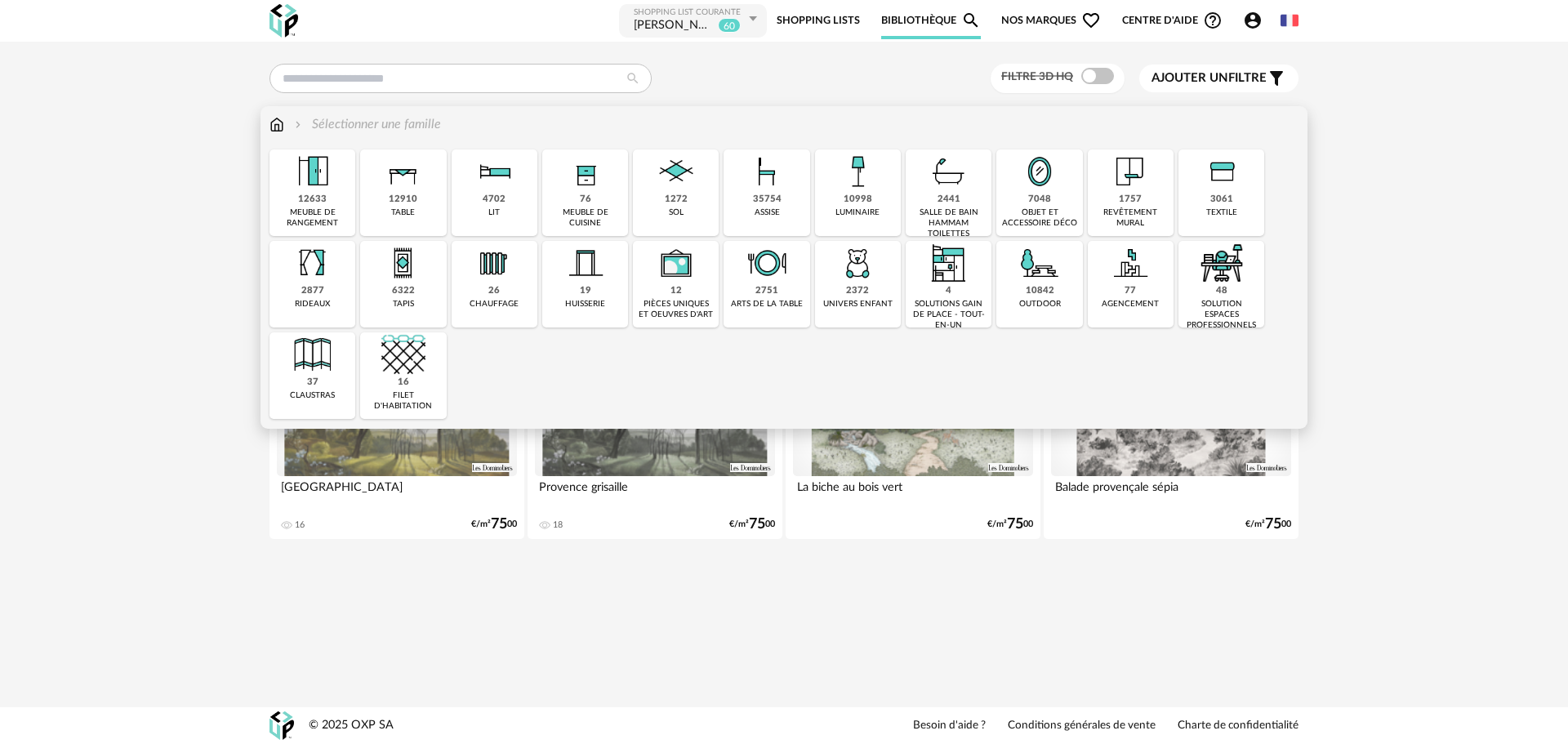
click at [1214, 281] on img at bounding box center [1222, 262] width 44 height 44
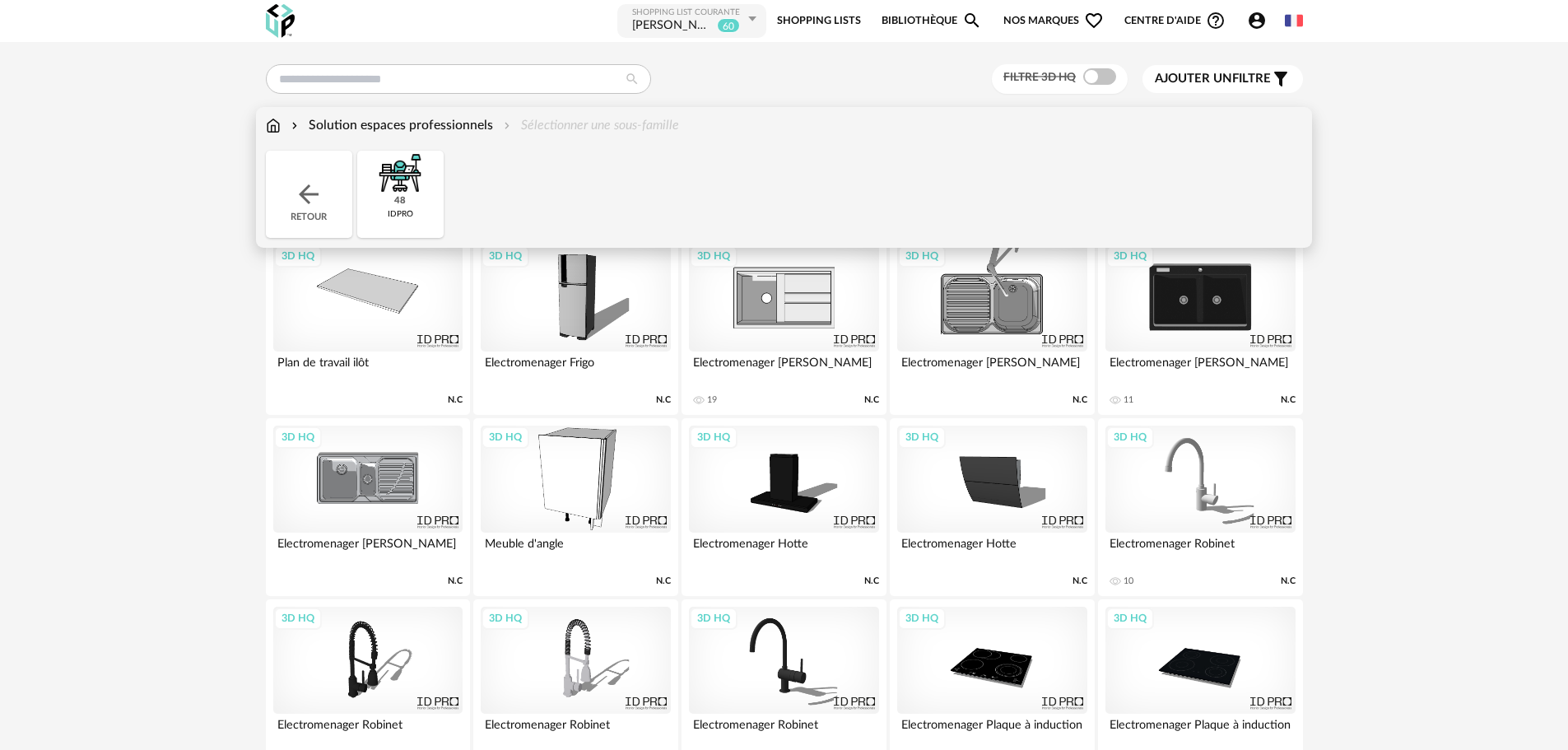
click at [399, 207] on div "48" at bounding box center [400, 201] width 12 height 12
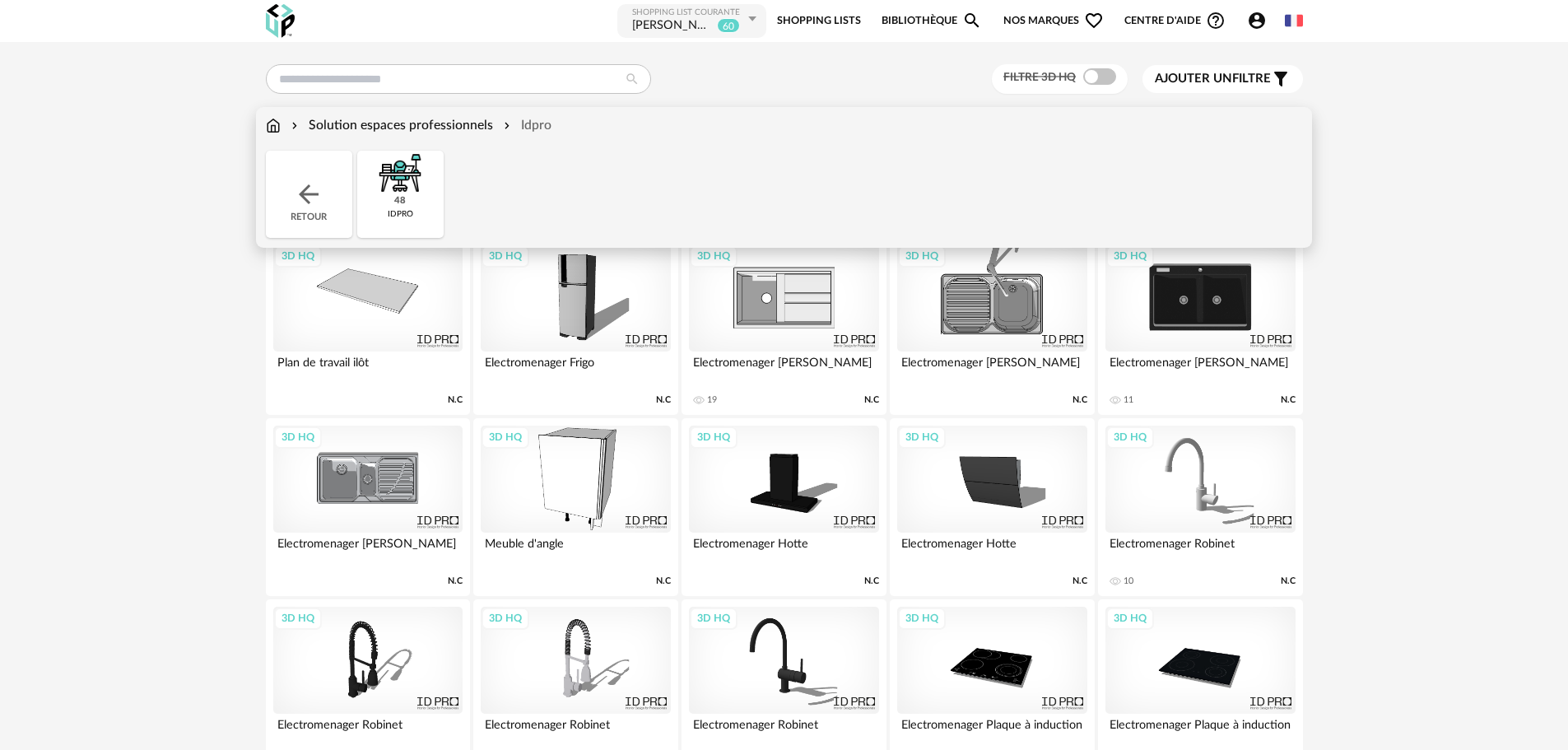
click at [274, 123] on img at bounding box center [272, 125] width 15 height 19
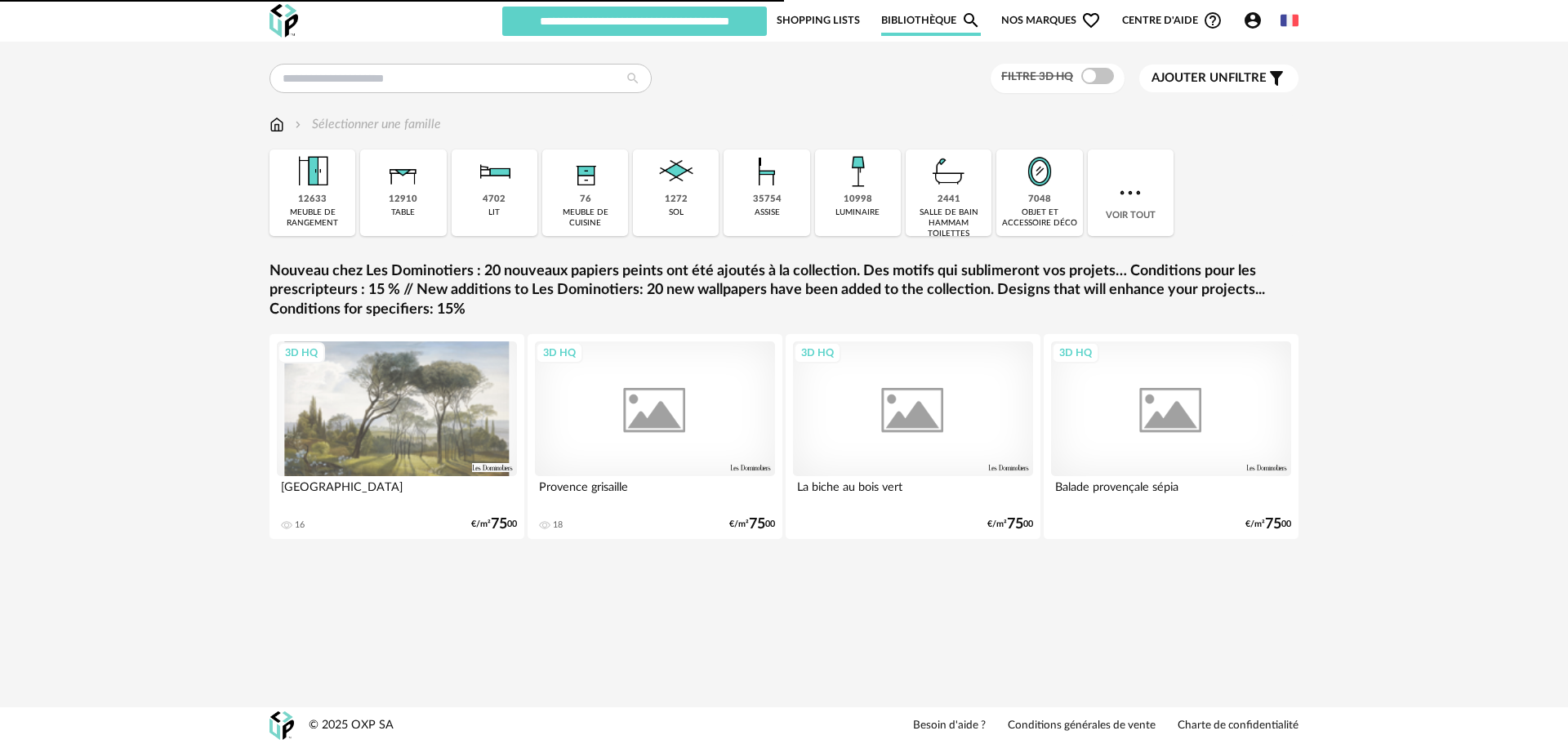
type input "**********"
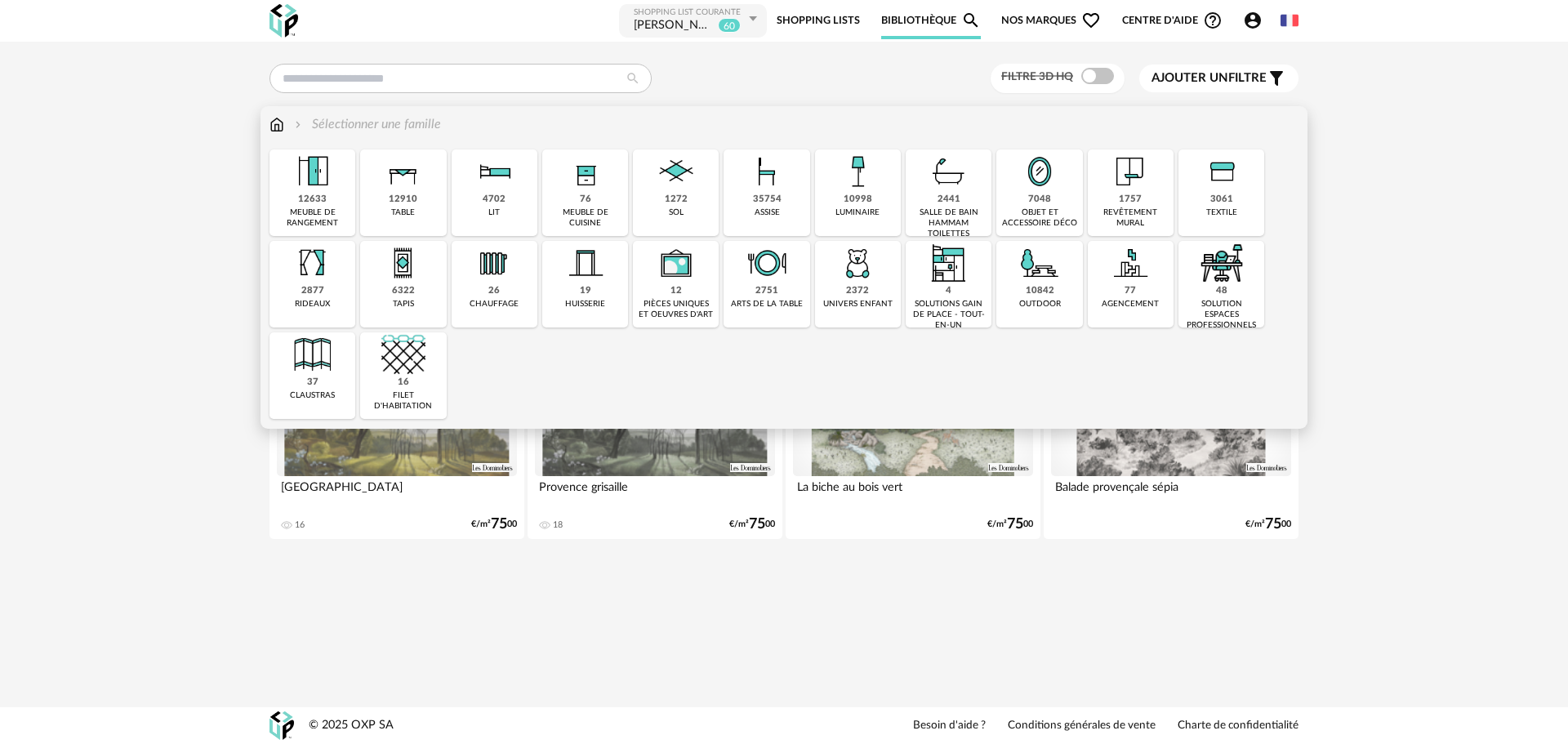
click at [324, 189] on img at bounding box center [313, 171] width 44 height 44
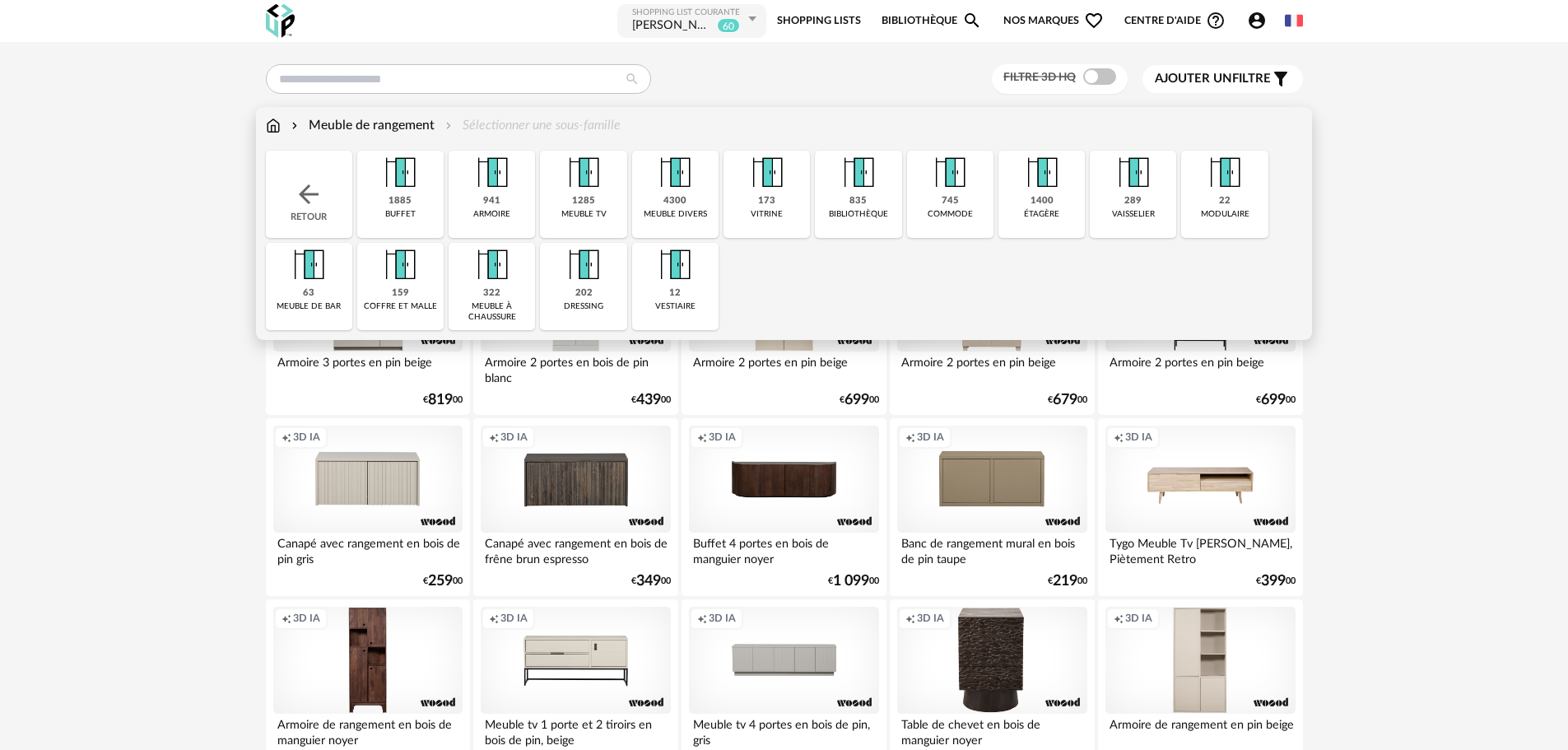
click at [686, 175] on img at bounding box center [674, 172] width 45 height 45
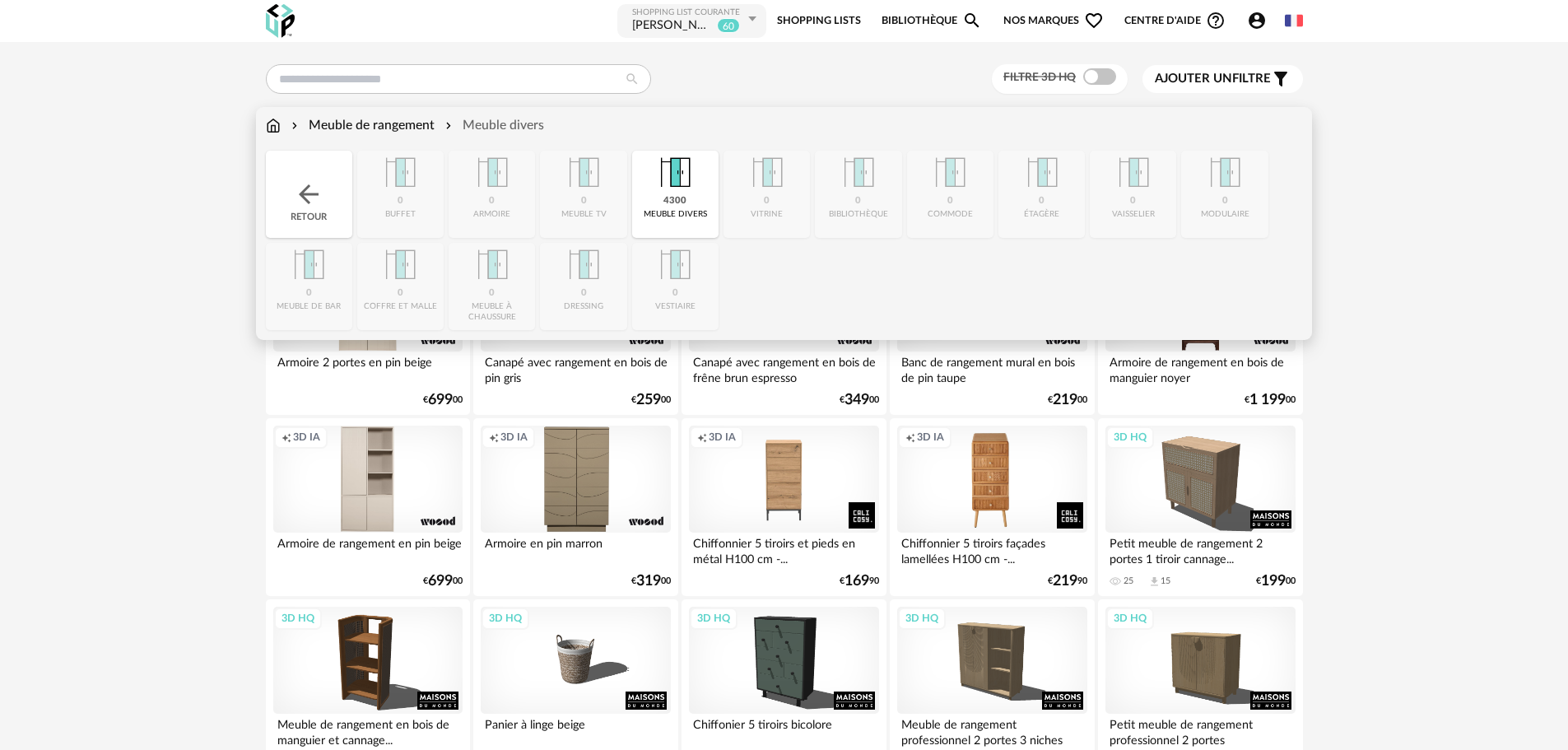
click at [278, 126] on img at bounding box center [272, 125] width 15 height 19
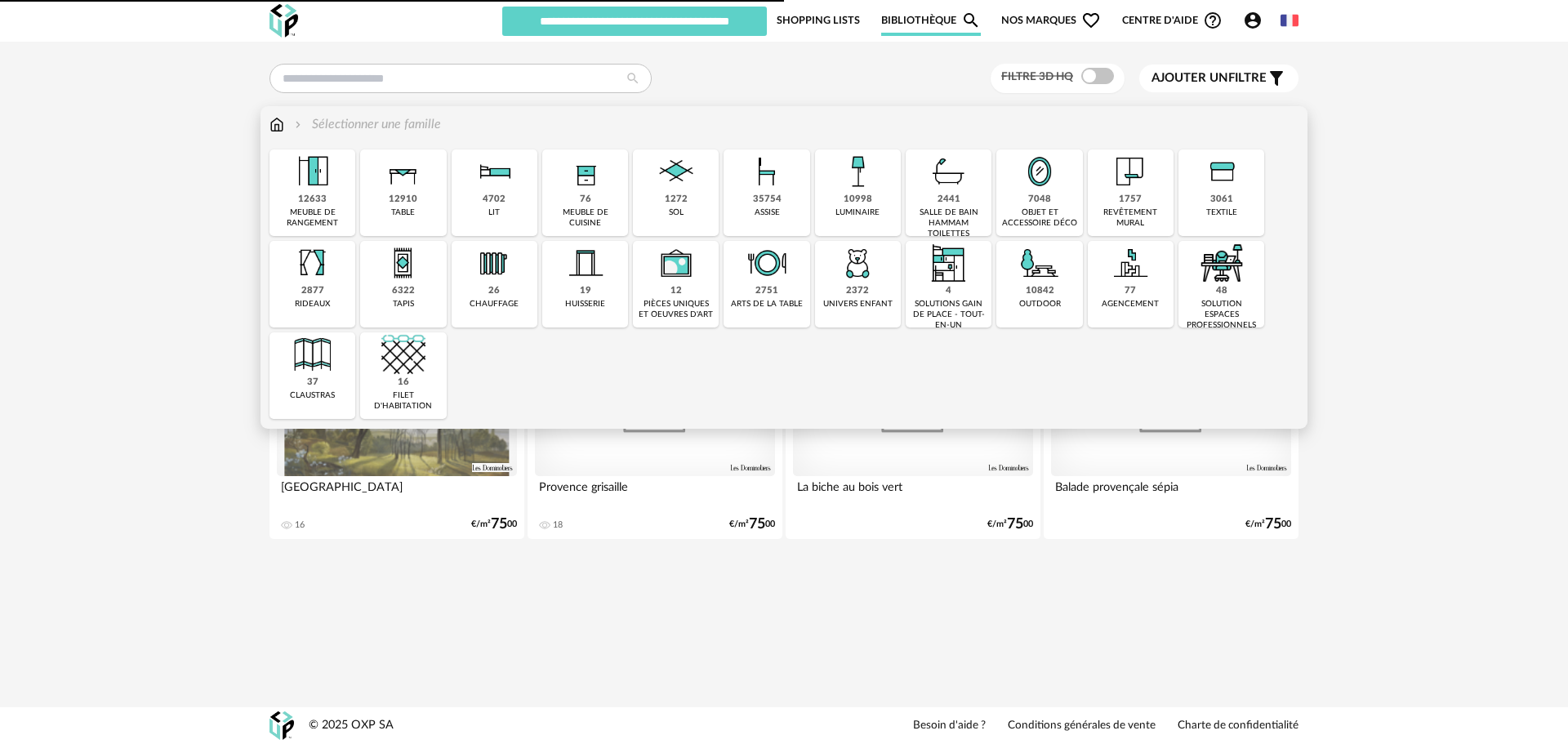
type input "**********"
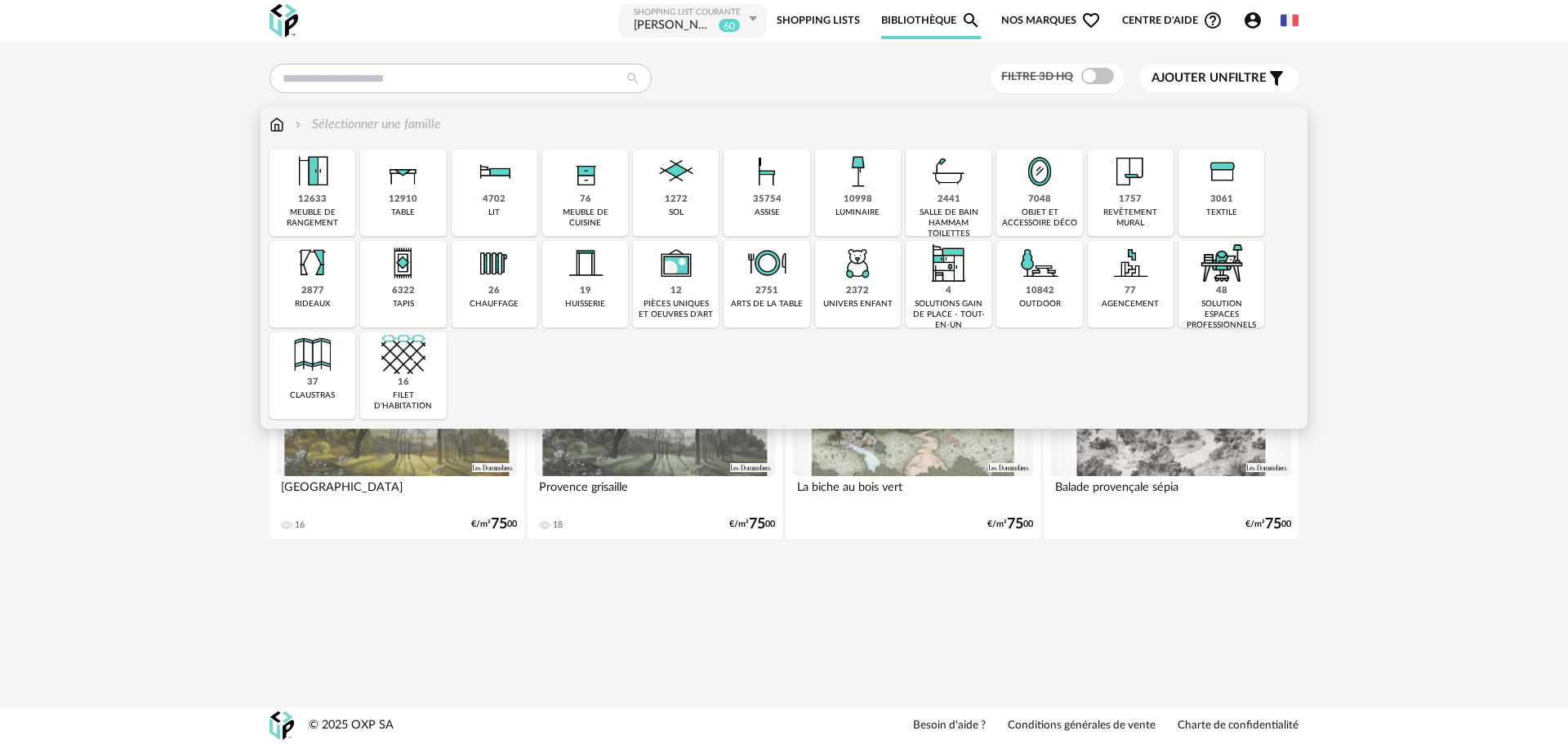
click at [287, 196] on div "12633 meuble de rangement" at bounding box center [312, 192] width 86 height 87
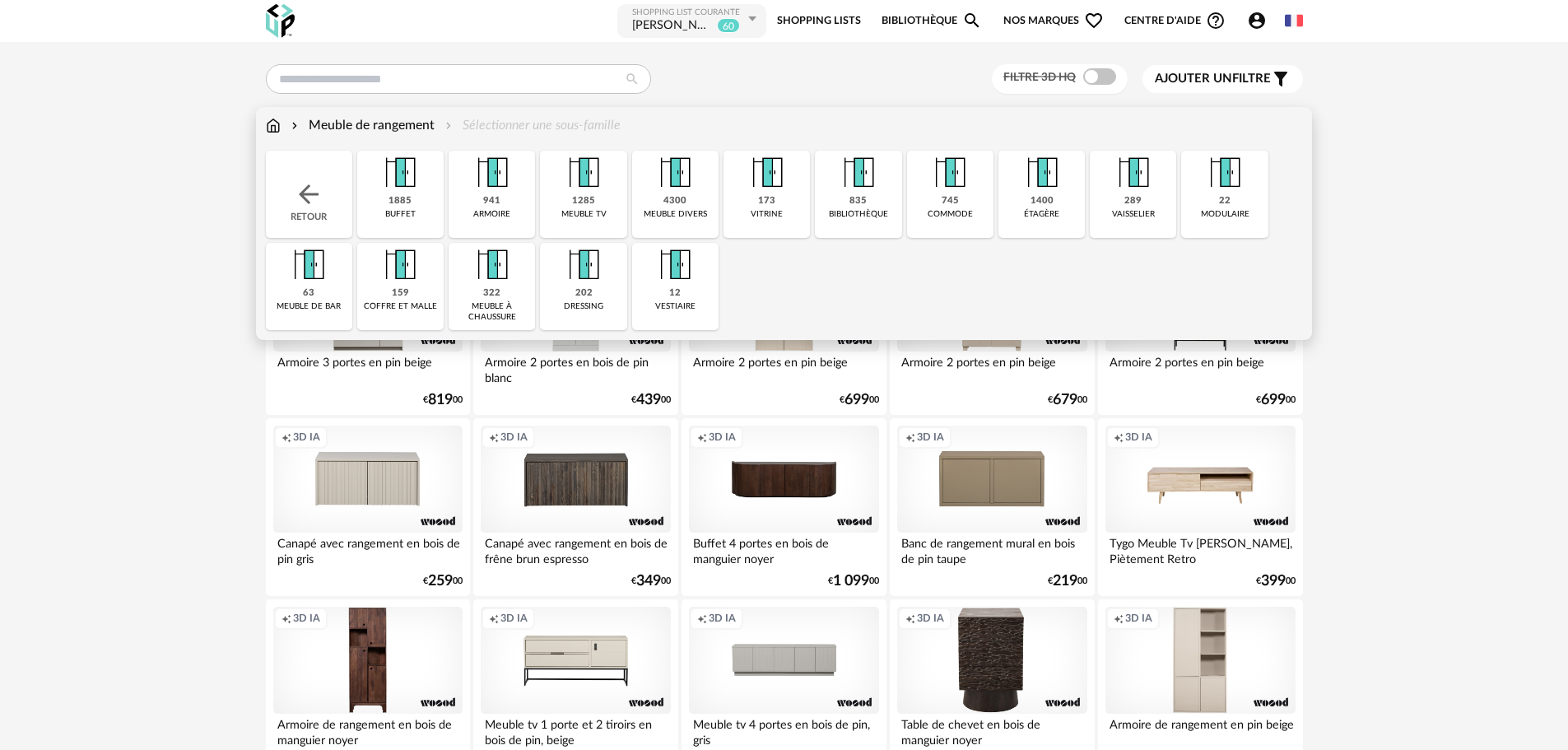
click at [478, 191] on img at bounding box center [492, 172] width 45 height 45
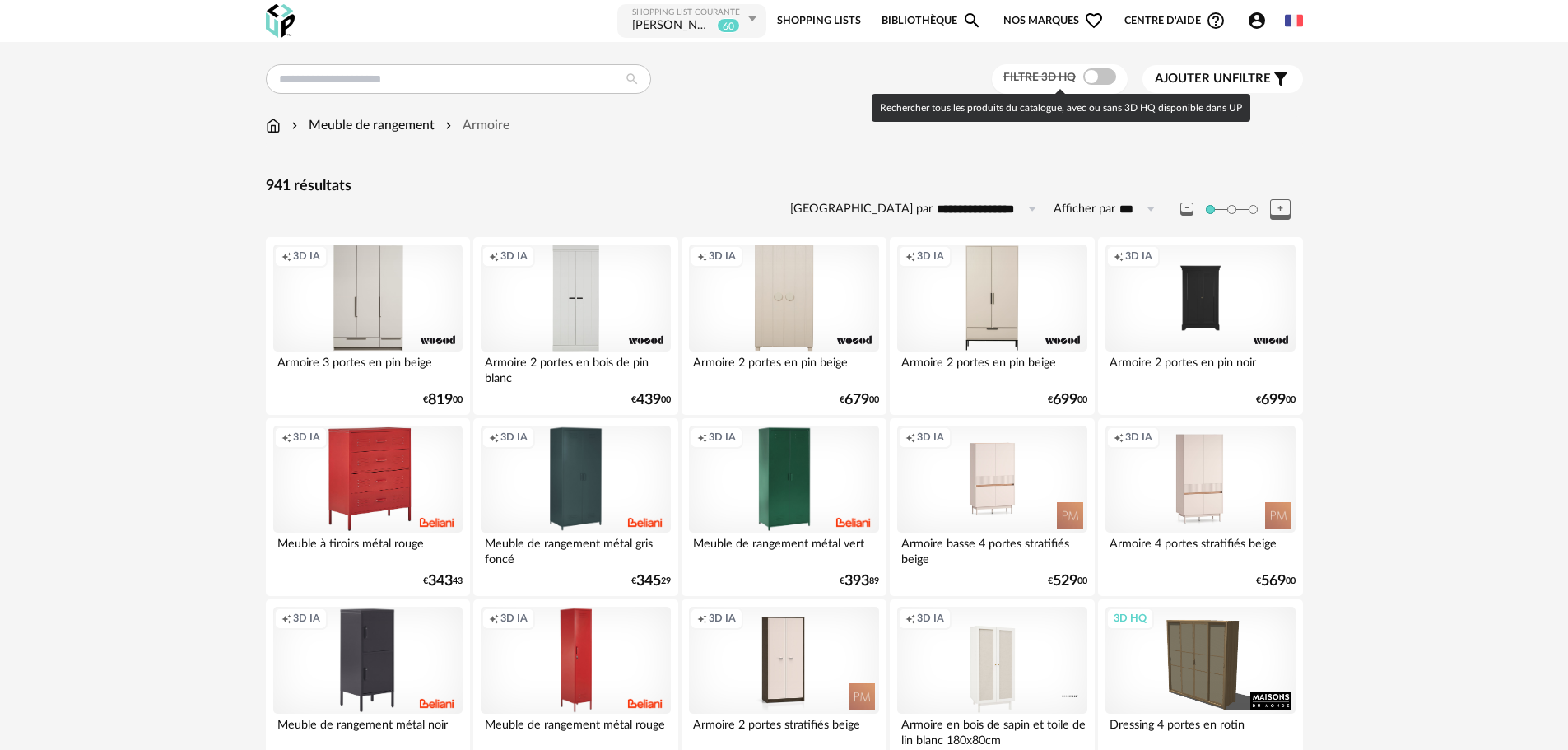
click at [1097, 79] on span at bounding box center [1099, 77] width 33 height 17
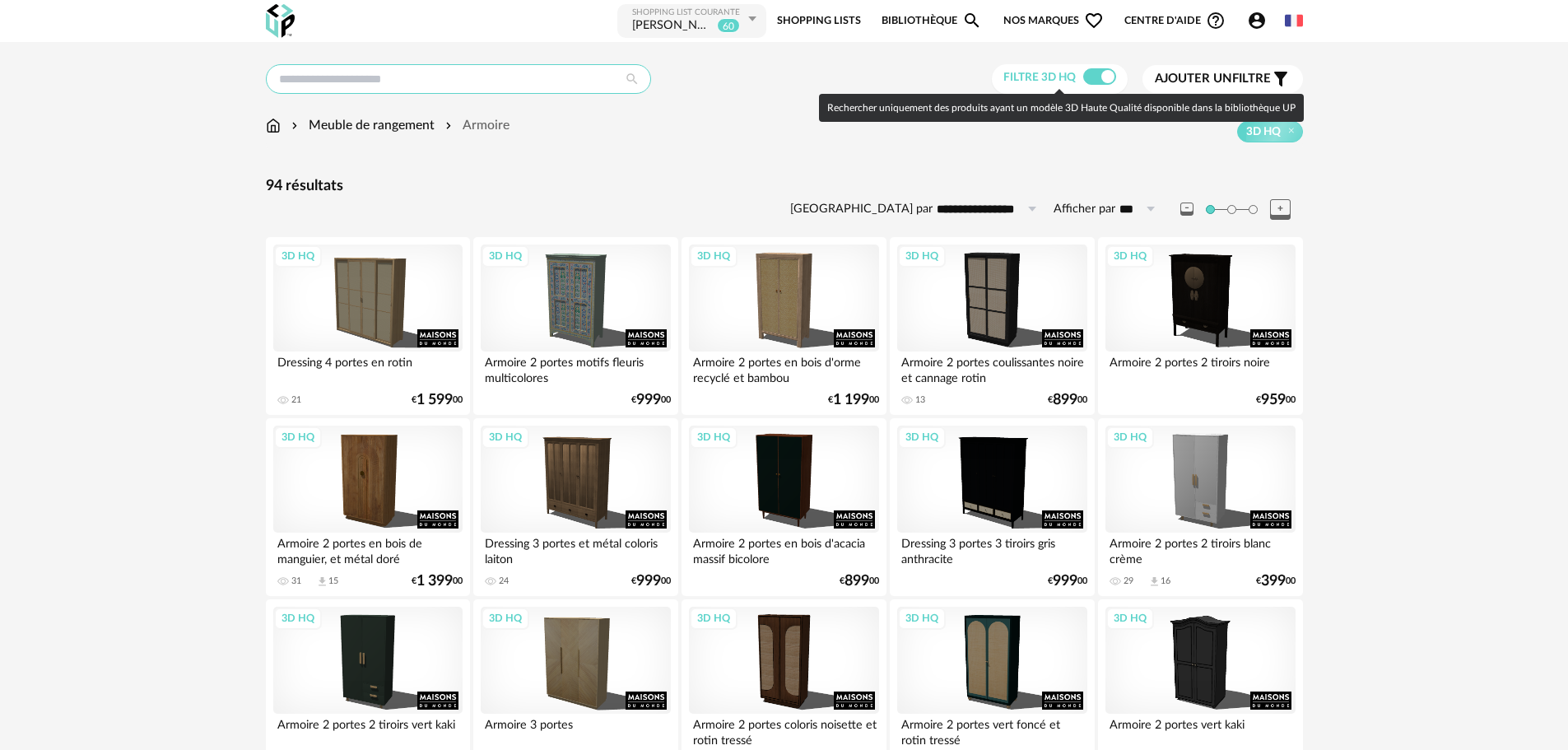
click at [324, 90] on input "text" at bounding box center [457, 80] width 385 height 30
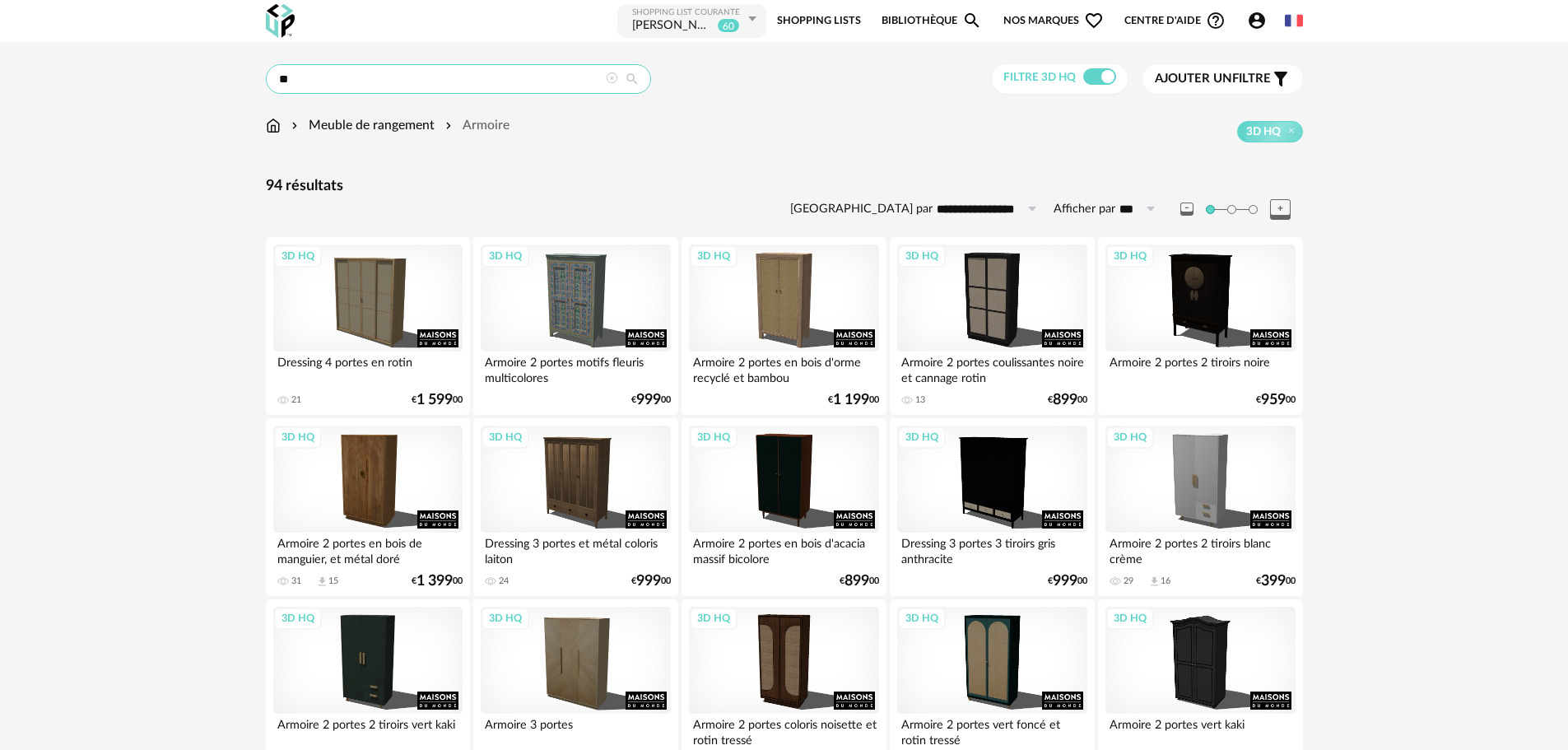
type input "*"
type input "********"
type input "**********"
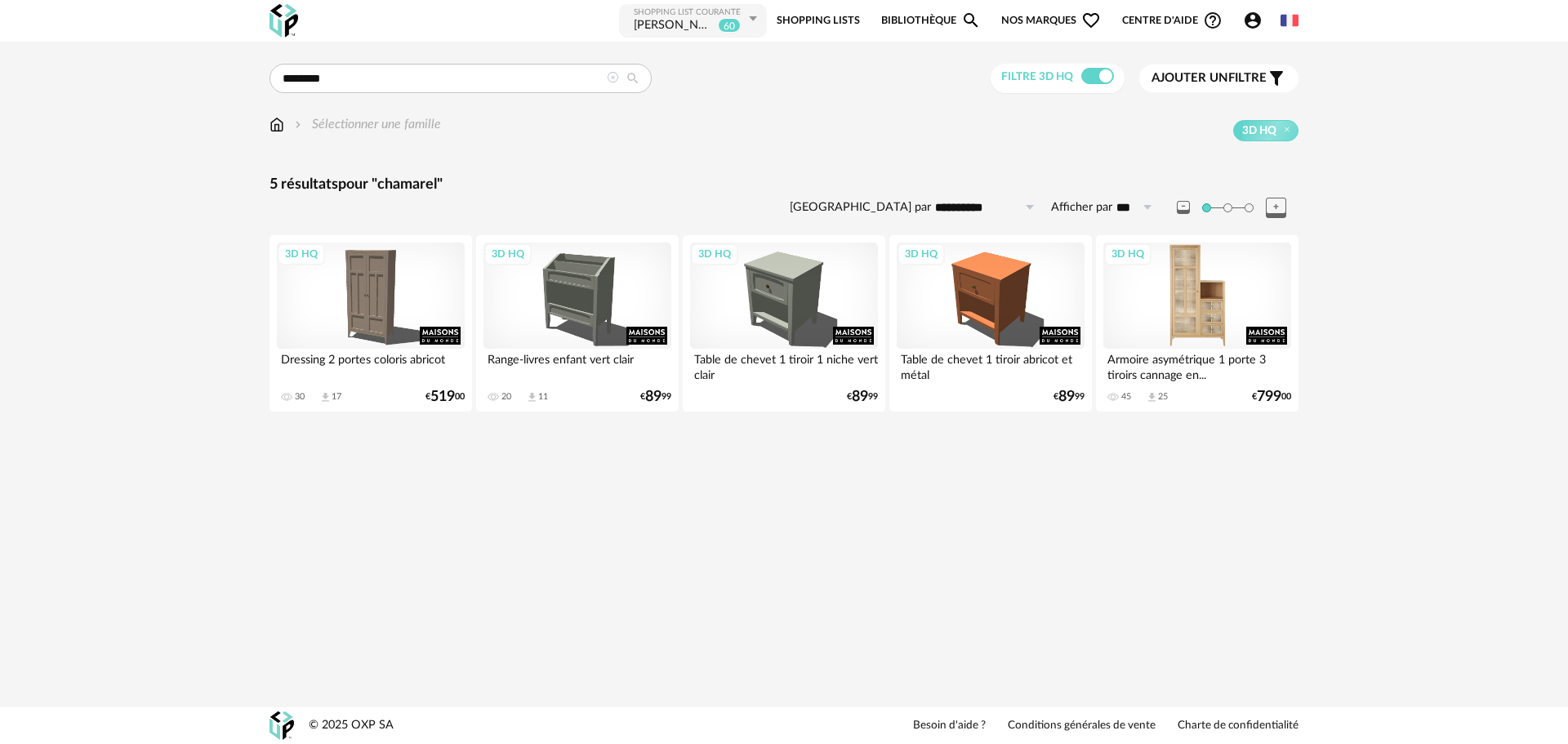
click at [1209, 312] on div "3D HQ" at bounding box center [1197, 296] width 187 height 107
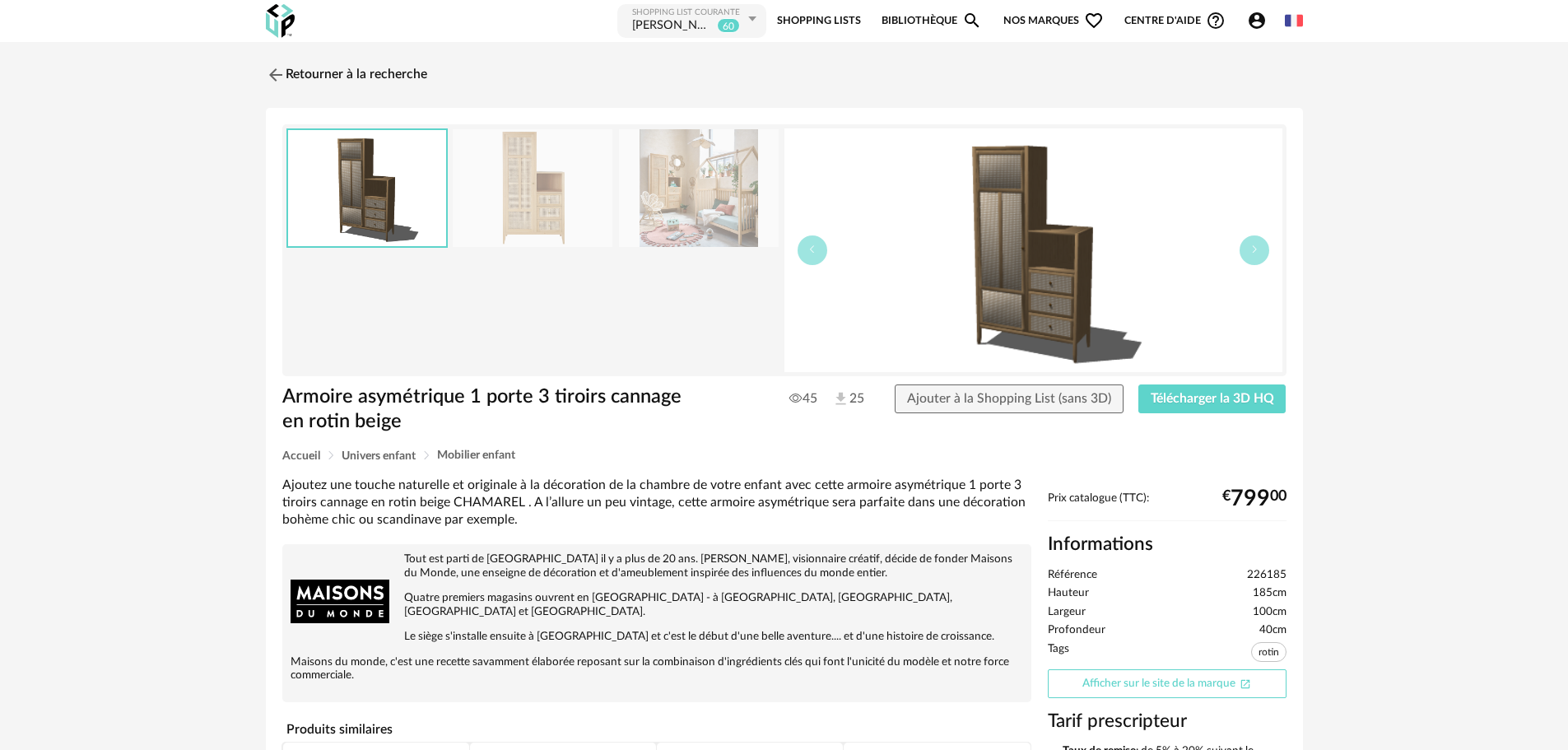
click at [1179, 684] on link "Afficher sur le site de la marque Open In New icon" at bounding box center [1167, 683] width 239 height 29
click at [267, 71] on img at bounding box center [273, 75] width 24 height 24
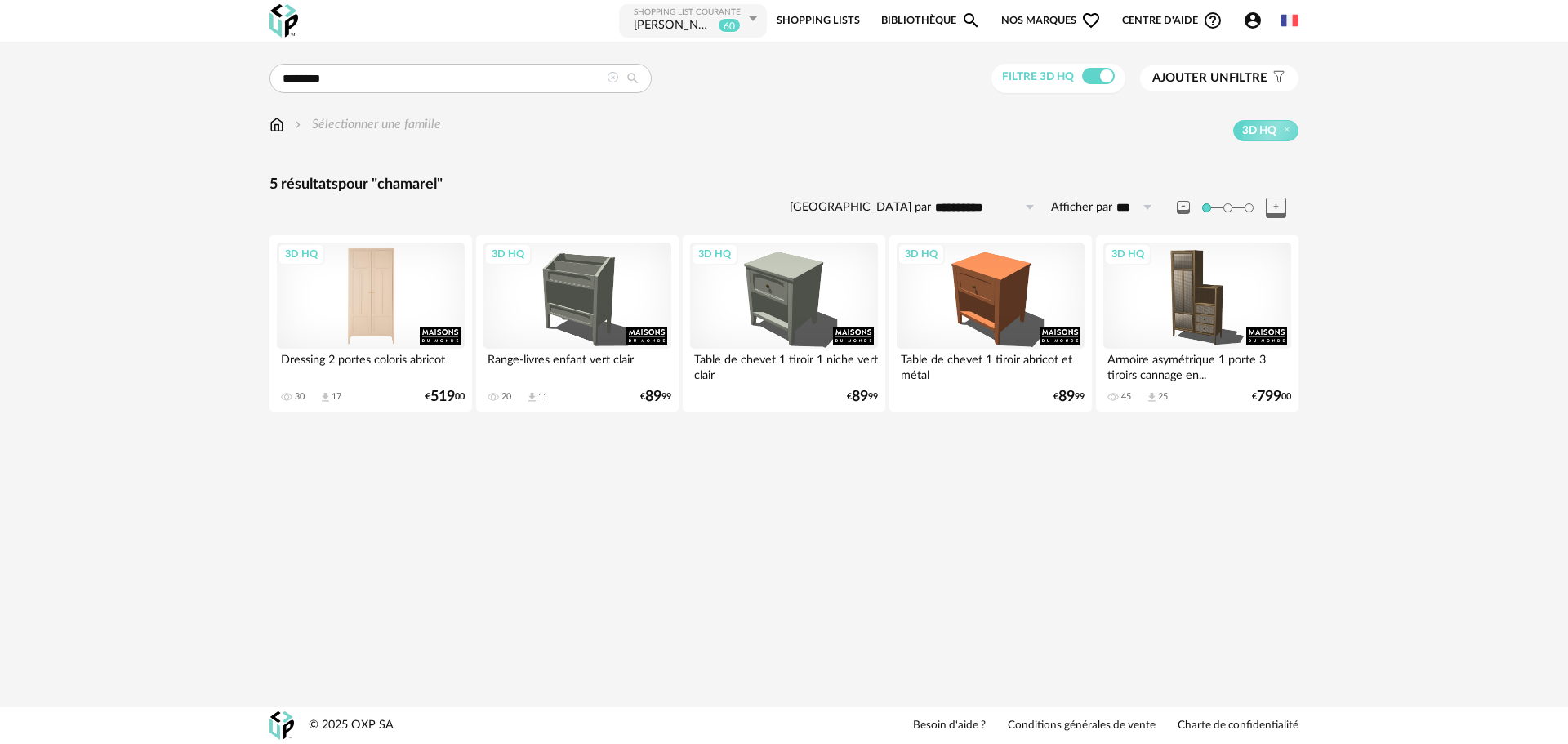
click at [355, 302] on div "3D HQ" at bounding box center [371, 296] width 187 height 107
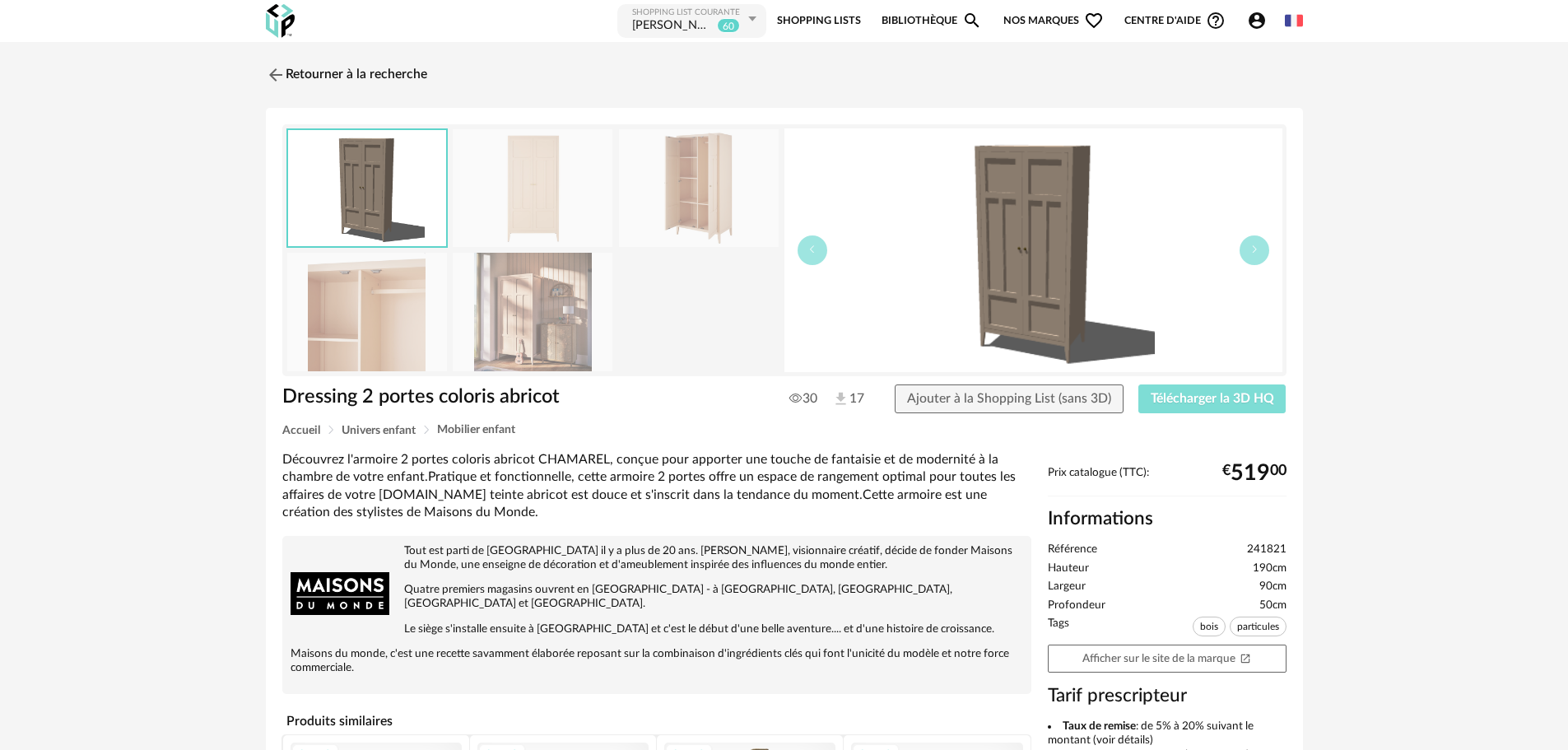
click at [1153, 397] on span "Télécharger la 3D HQ" at bounding box center [1212, 398] width 123 height 13
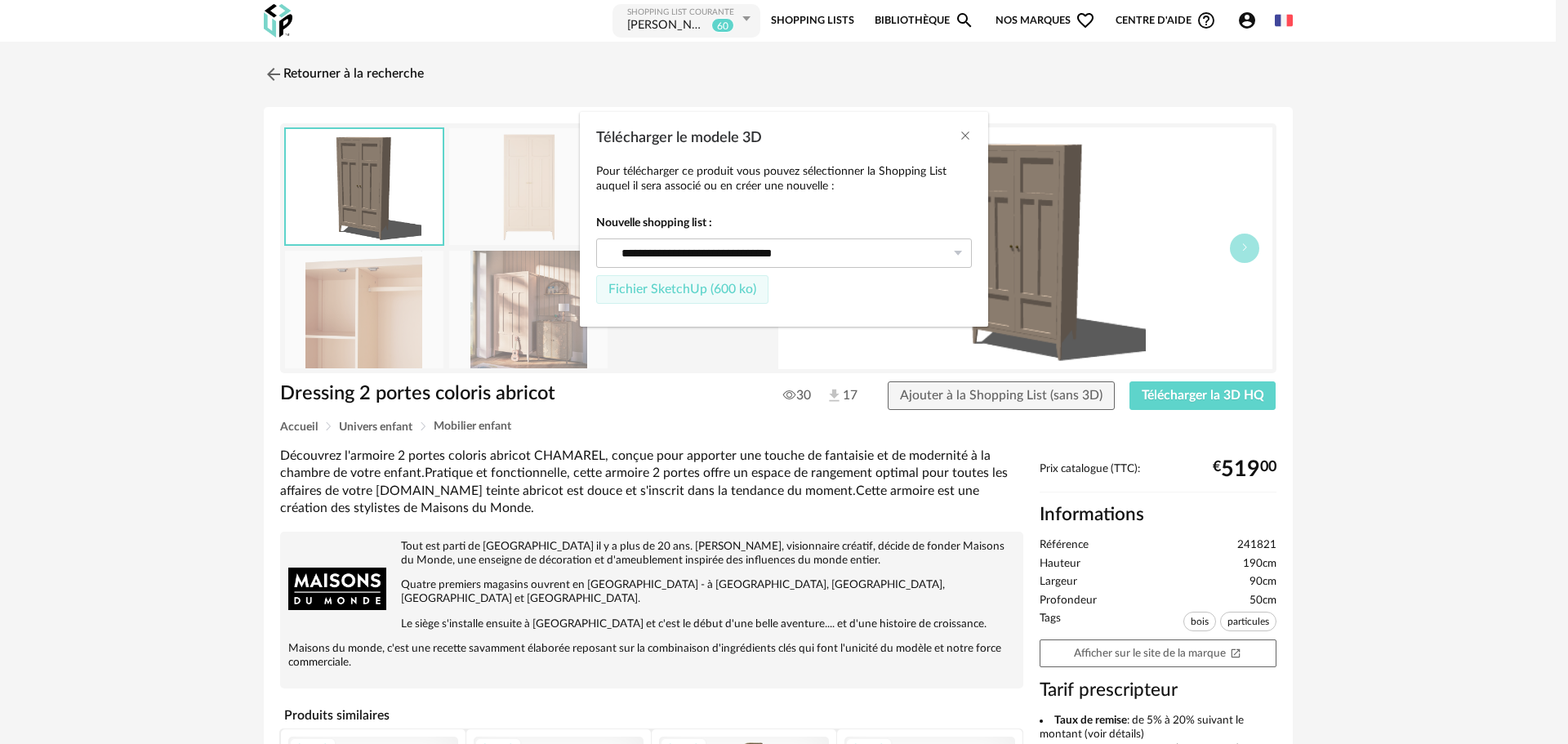
click at [702, 291] on span "Fichier SketchUp (600 ko)" at bounding box center [683, 288] width 148 height 13
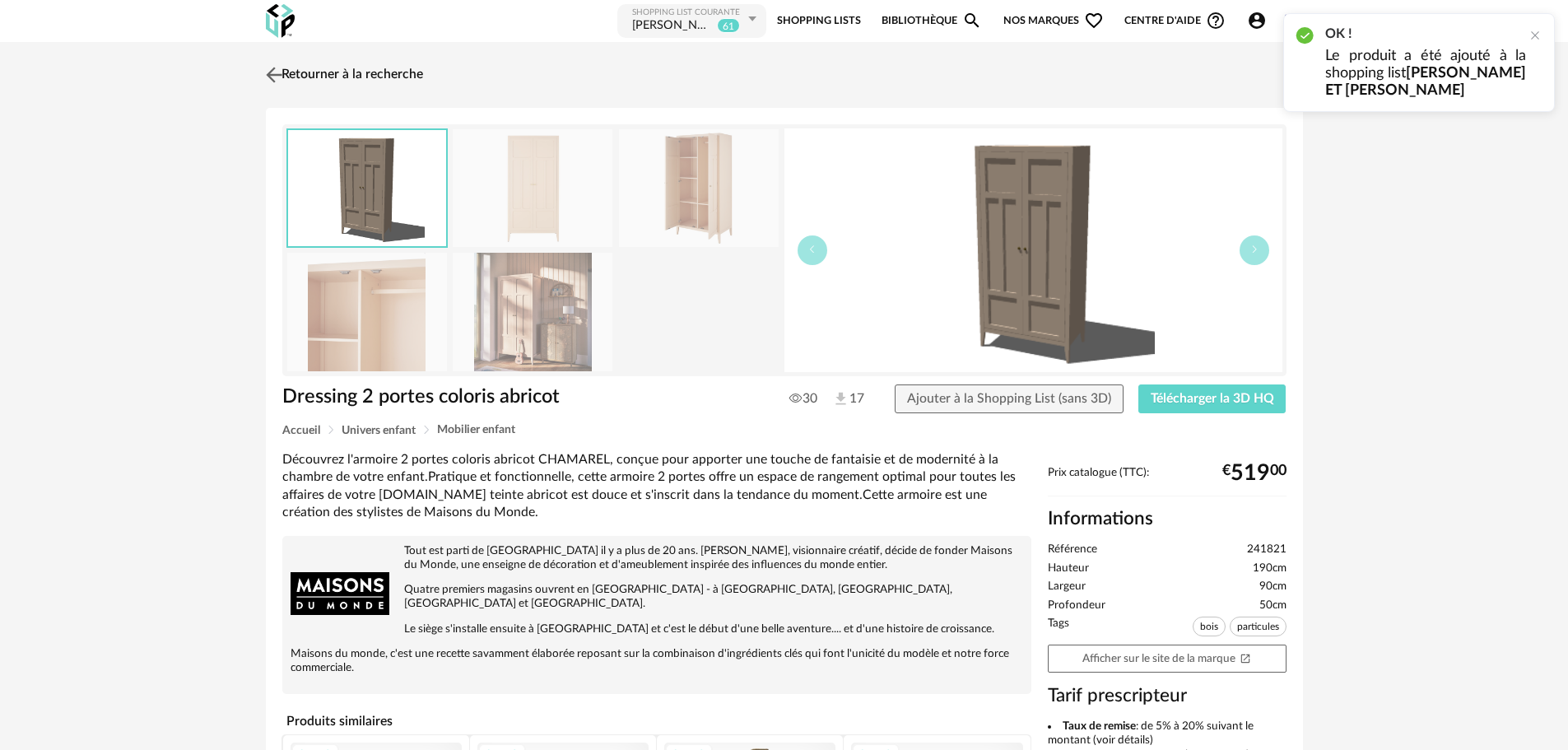
click at [269, 76] on img at bounding box center [273, 75] width 24 height 24
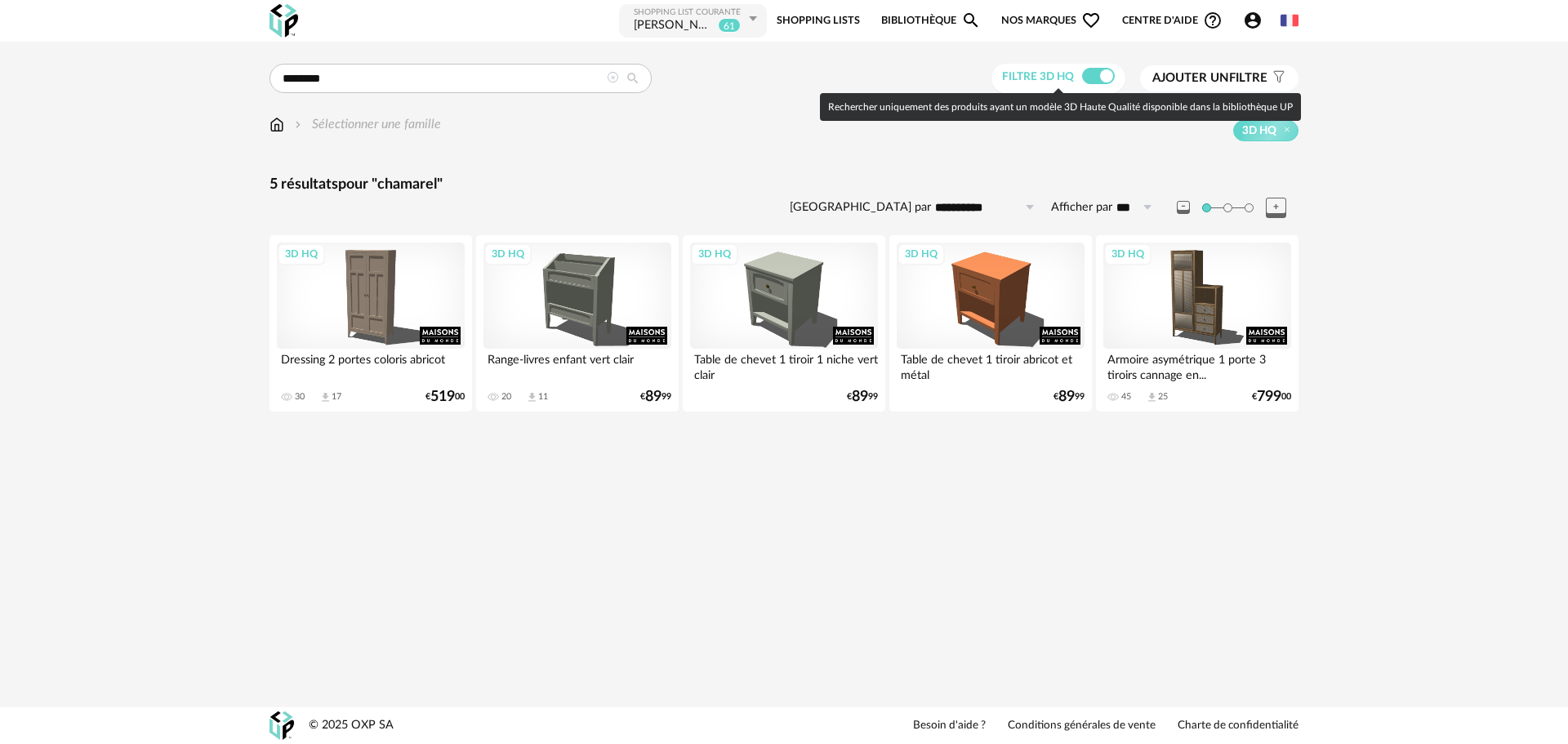
click at [1097, 70] on span at bounding box center [1098, 76] width 33 height 17
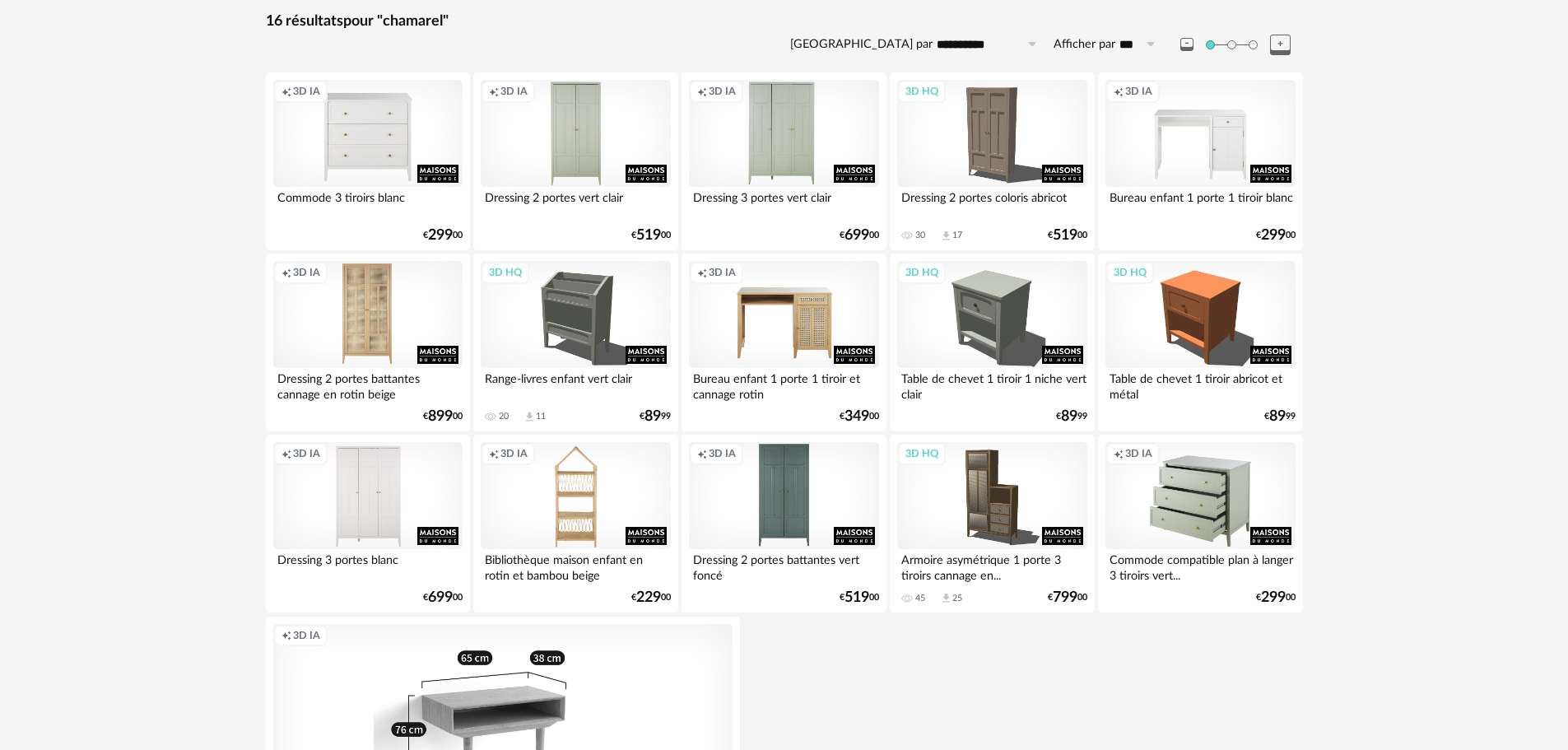
scroll to position [247, 0]
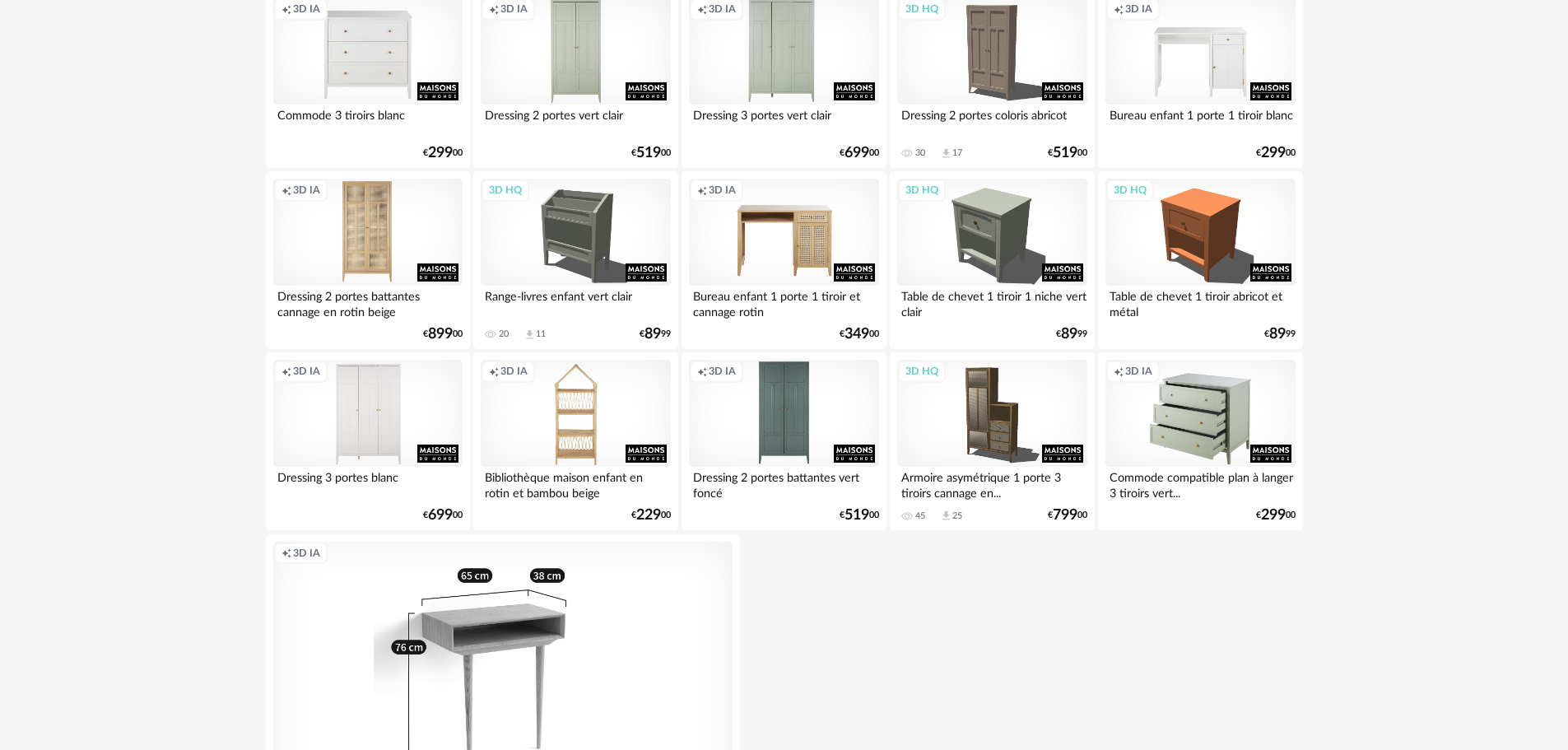
click at [1183, 428] on div "Creation icon 3D IA" at bounding box center [1200, 414] width 189 height 107
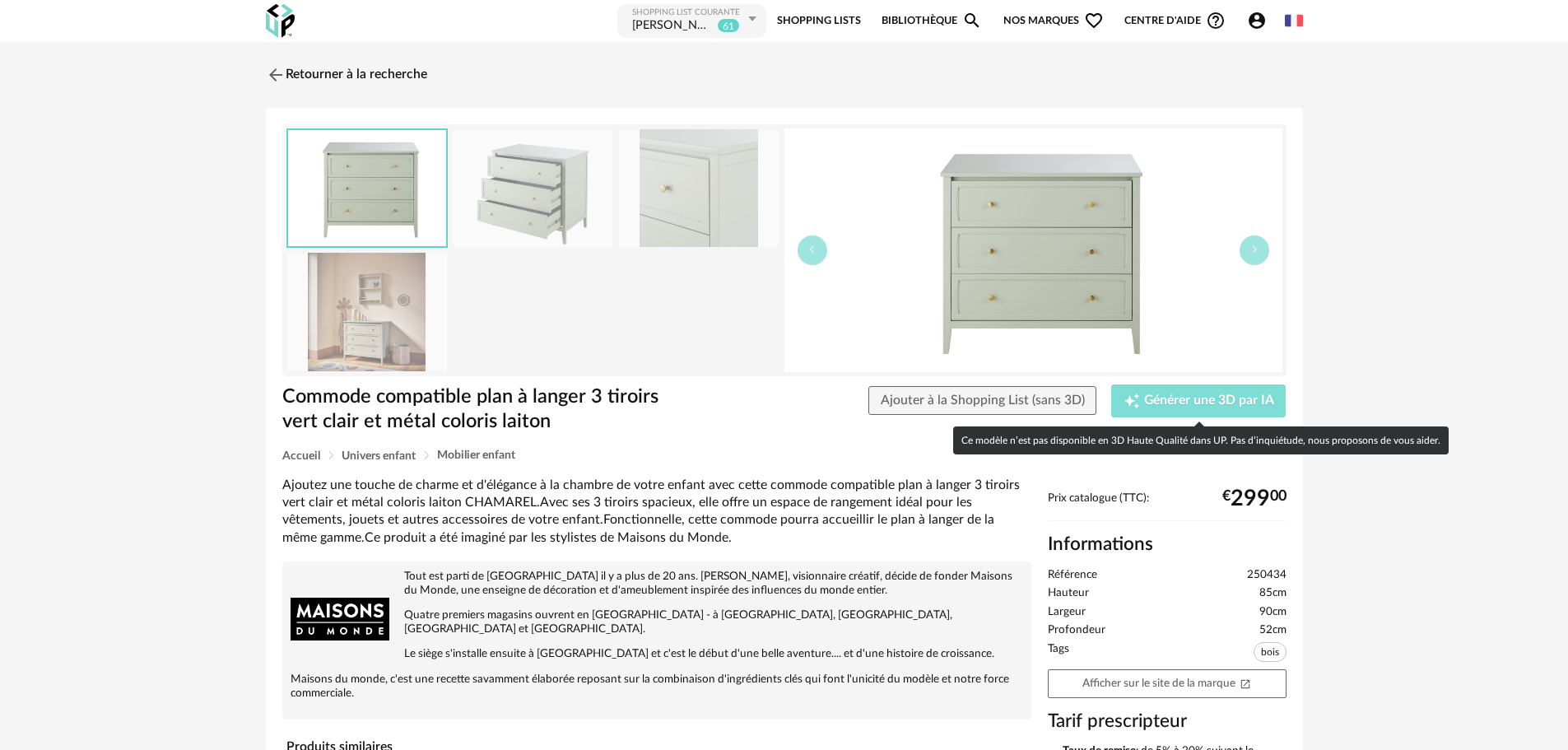
click at [1201, 396] on span "Générer une 3D par IA" at bounding box center [1208, 400] width 130 height 13
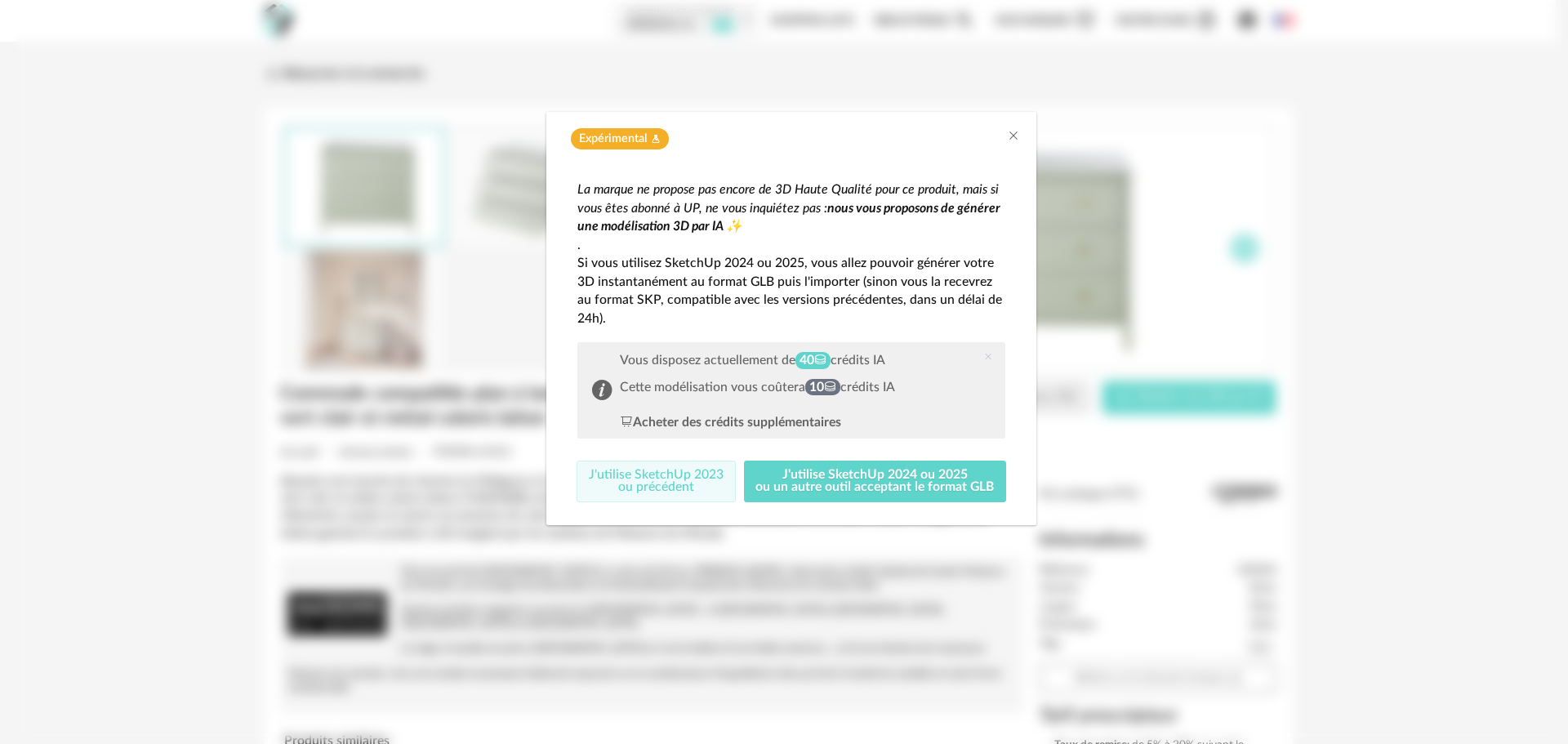
click at [622, 483] on button "J'utilise SketchUp 2023 ou précédent" at bounding box center [655, 482] width 159 height 42
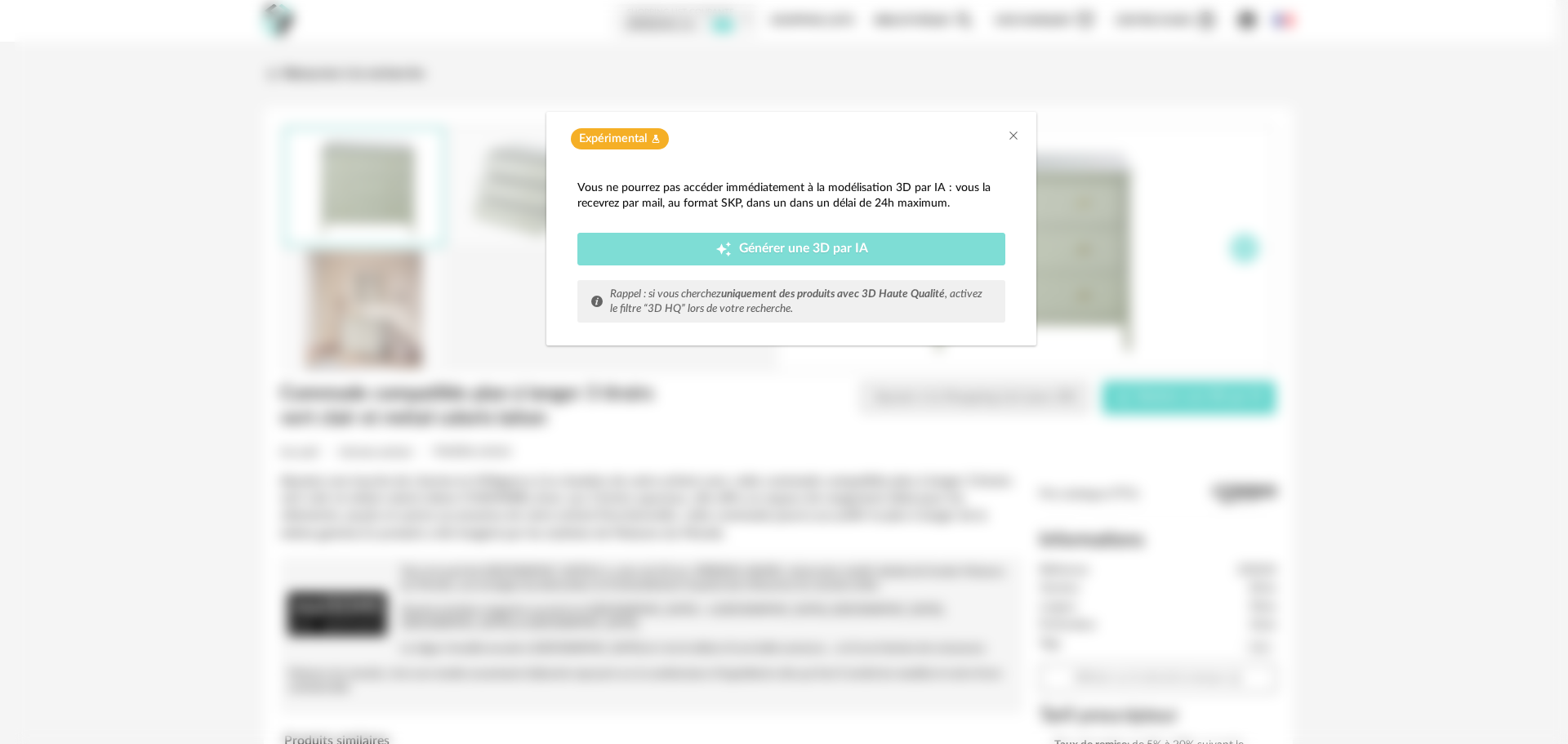
click at [715, 254] on icon "Creation icon" at bounding box center [723, 249] width 17 height 17
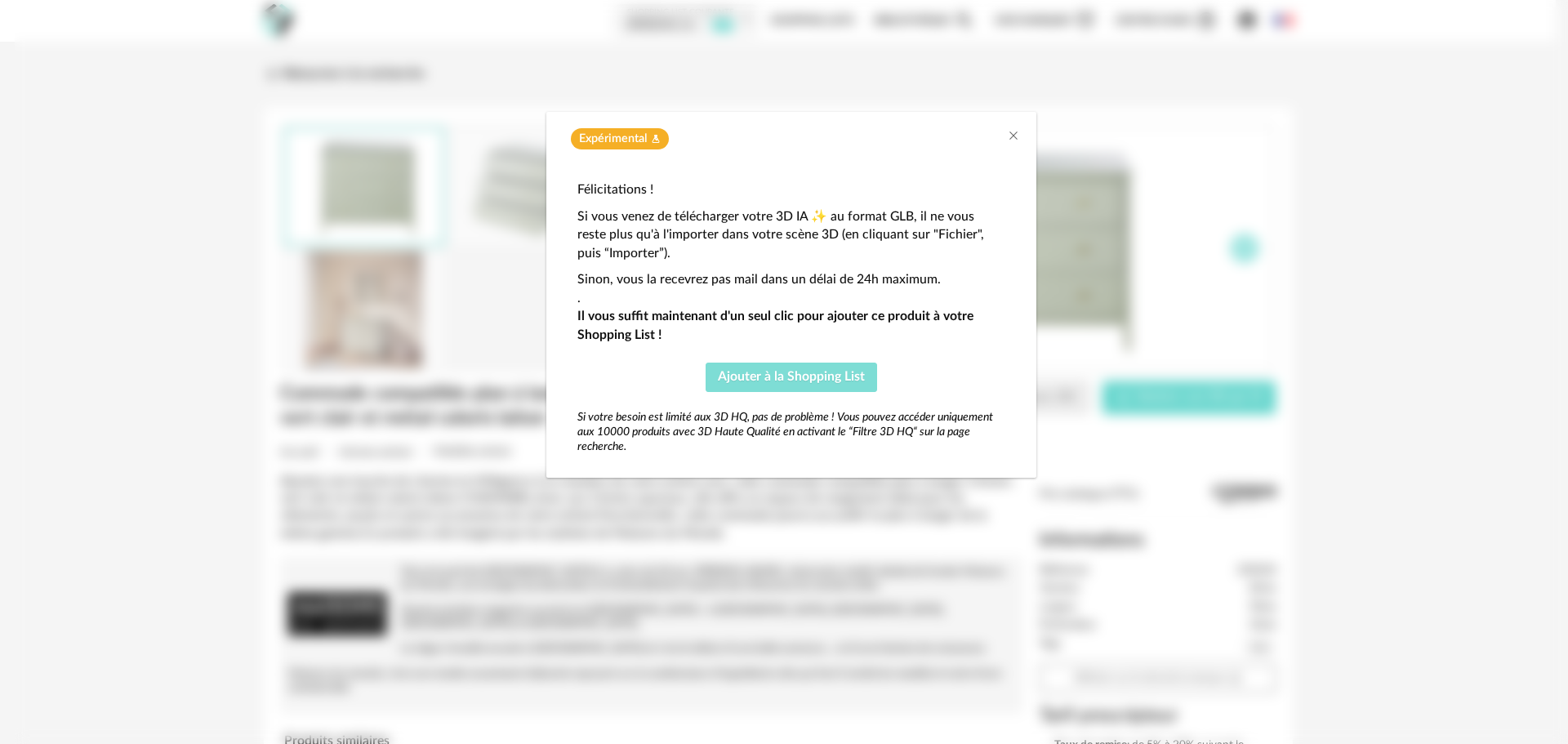
click at [743, 372] on span "Ajouter à la Shopping List" at bounding box center [791, 376] width 147 height 13
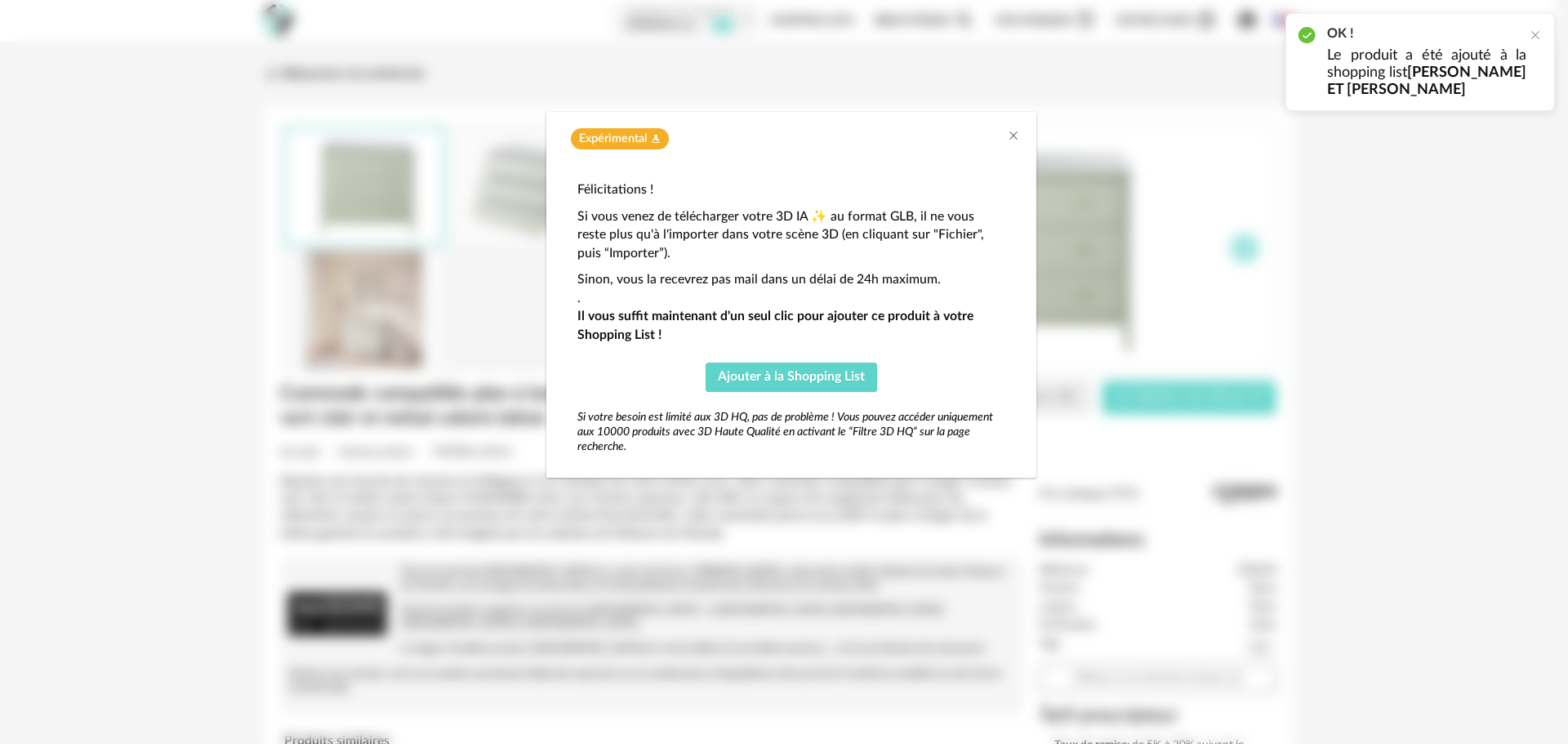
click at [443, 216] on div "Expérimental Flask icon Félicitations ! Si vous venez de télécharger votre 3D I…" at bounding box center [791, 372] width 1553 height 744
click at [1009, 132] on icon "Close" at bounding box center [1013, 135] width 13 height 13
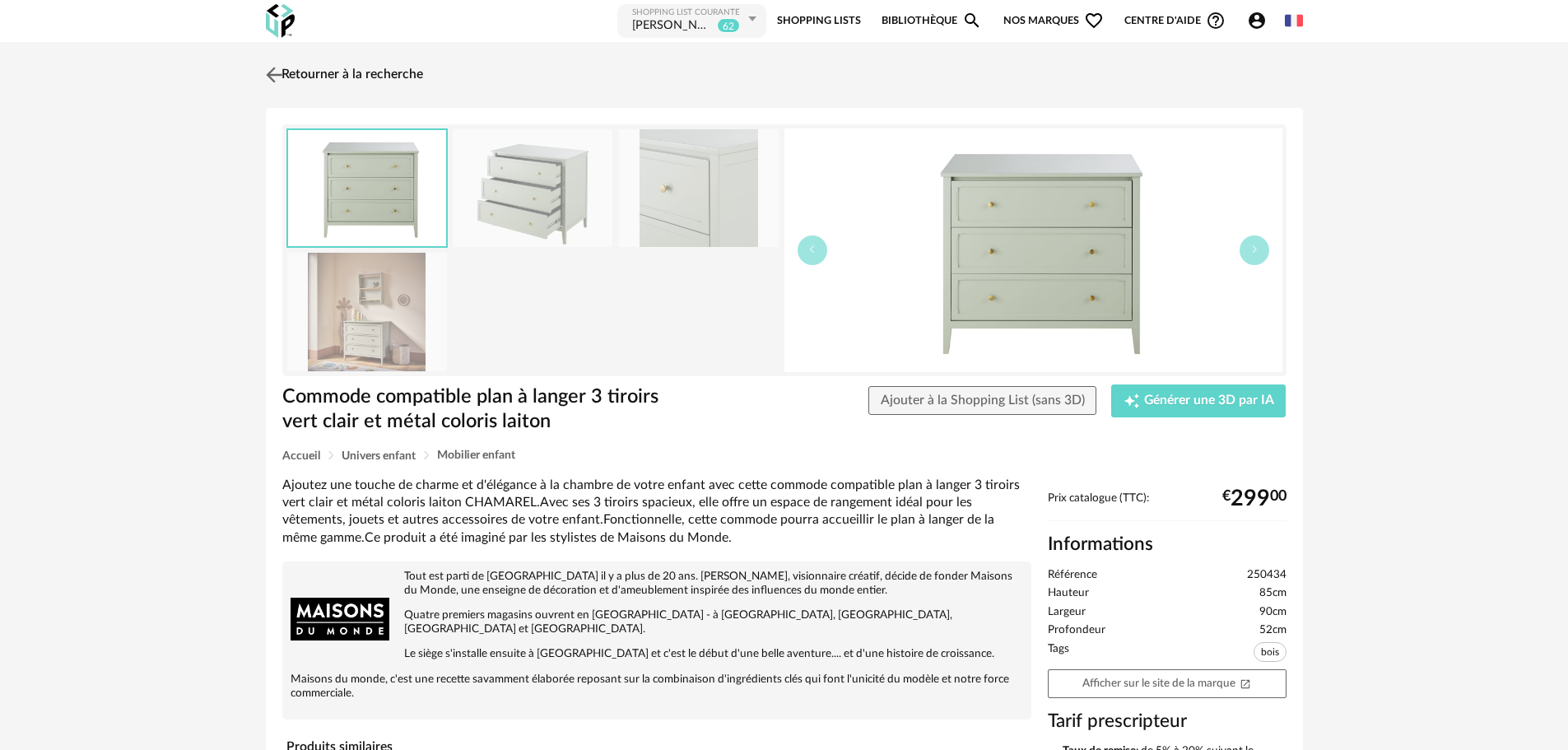
click at [270, 72] on img at bounding box center [273, 75] width 24 height 24
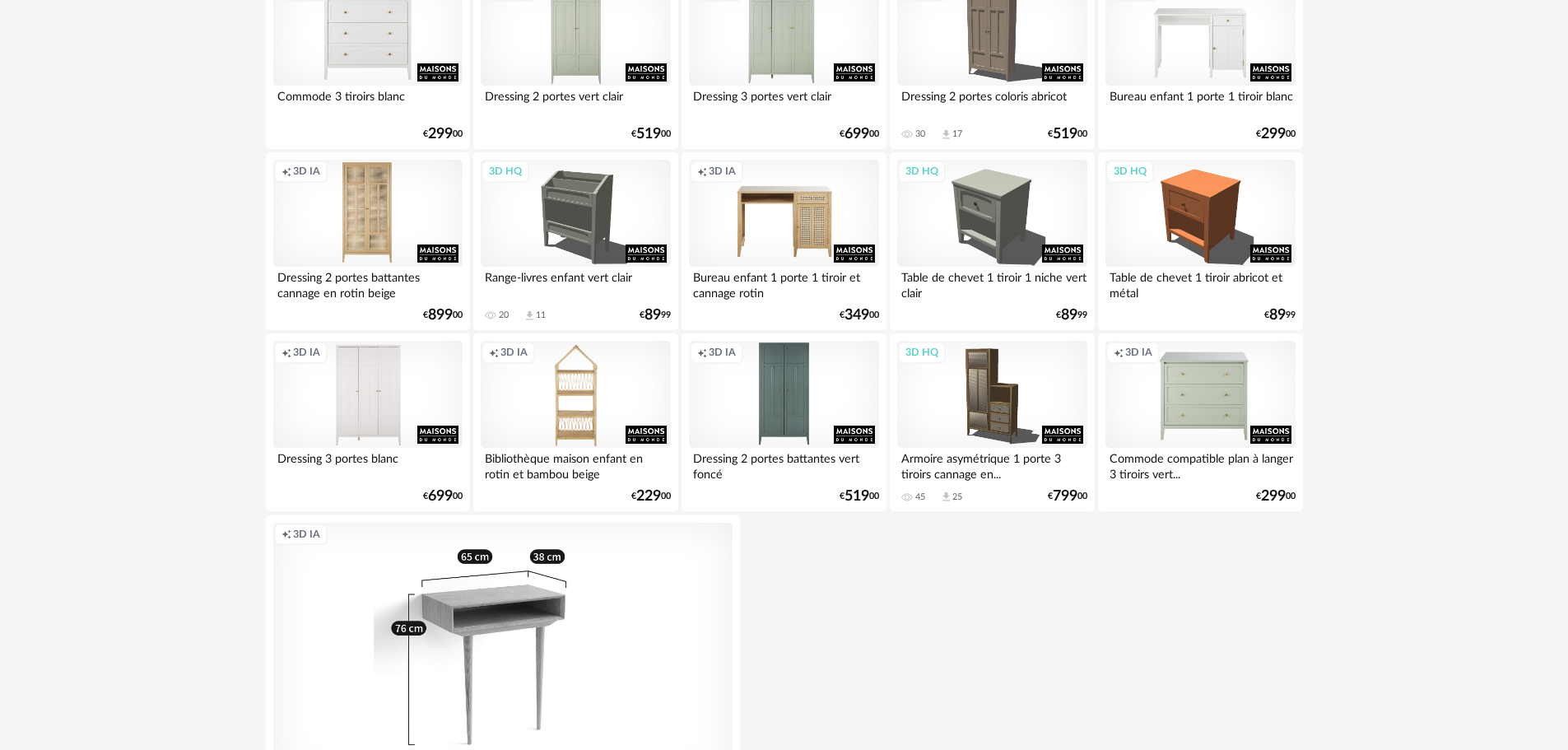
scroll to position [184, 0]
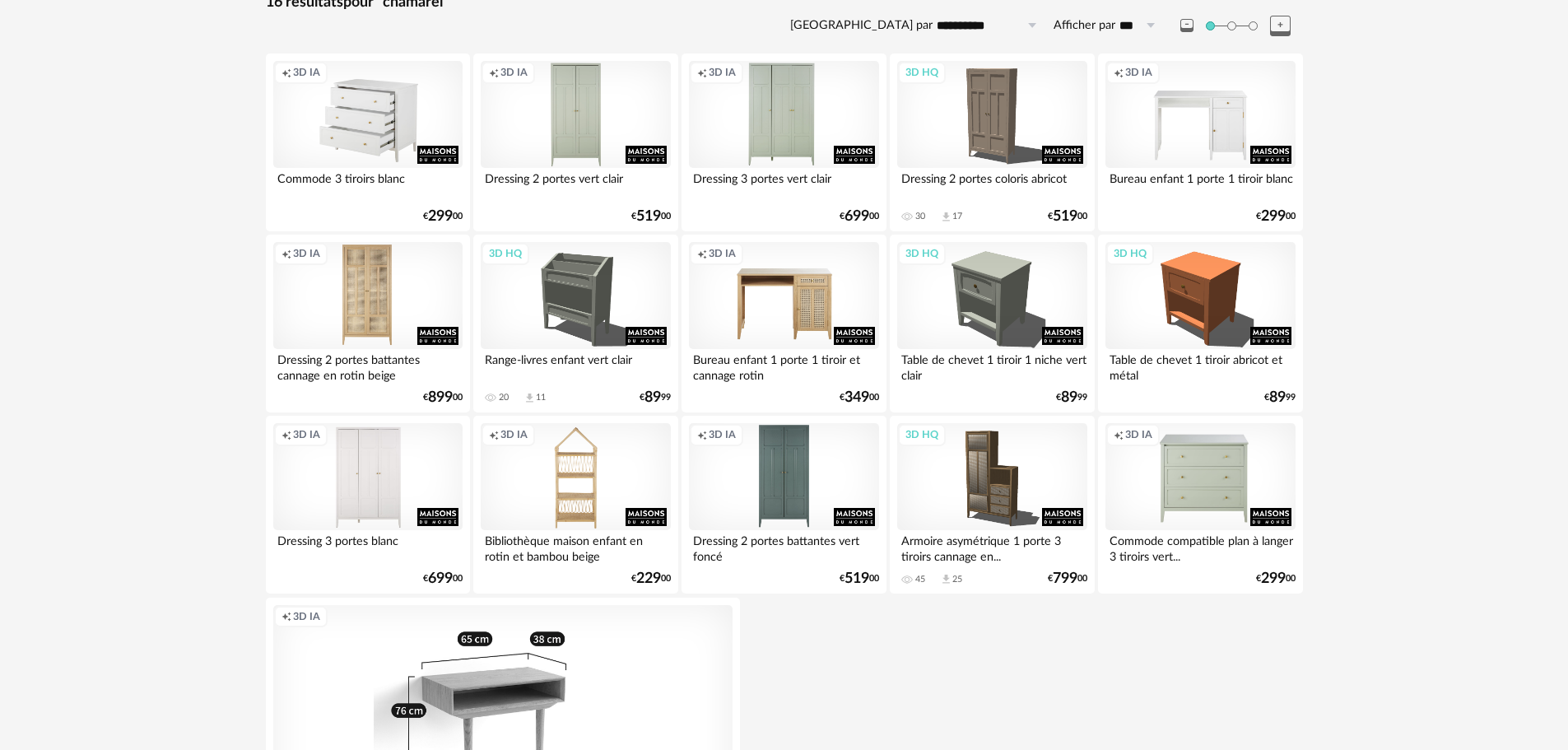
click at [365, 122] on div "Creation icon 3D IA" at bounding box center [368, 114] width 189 height 107
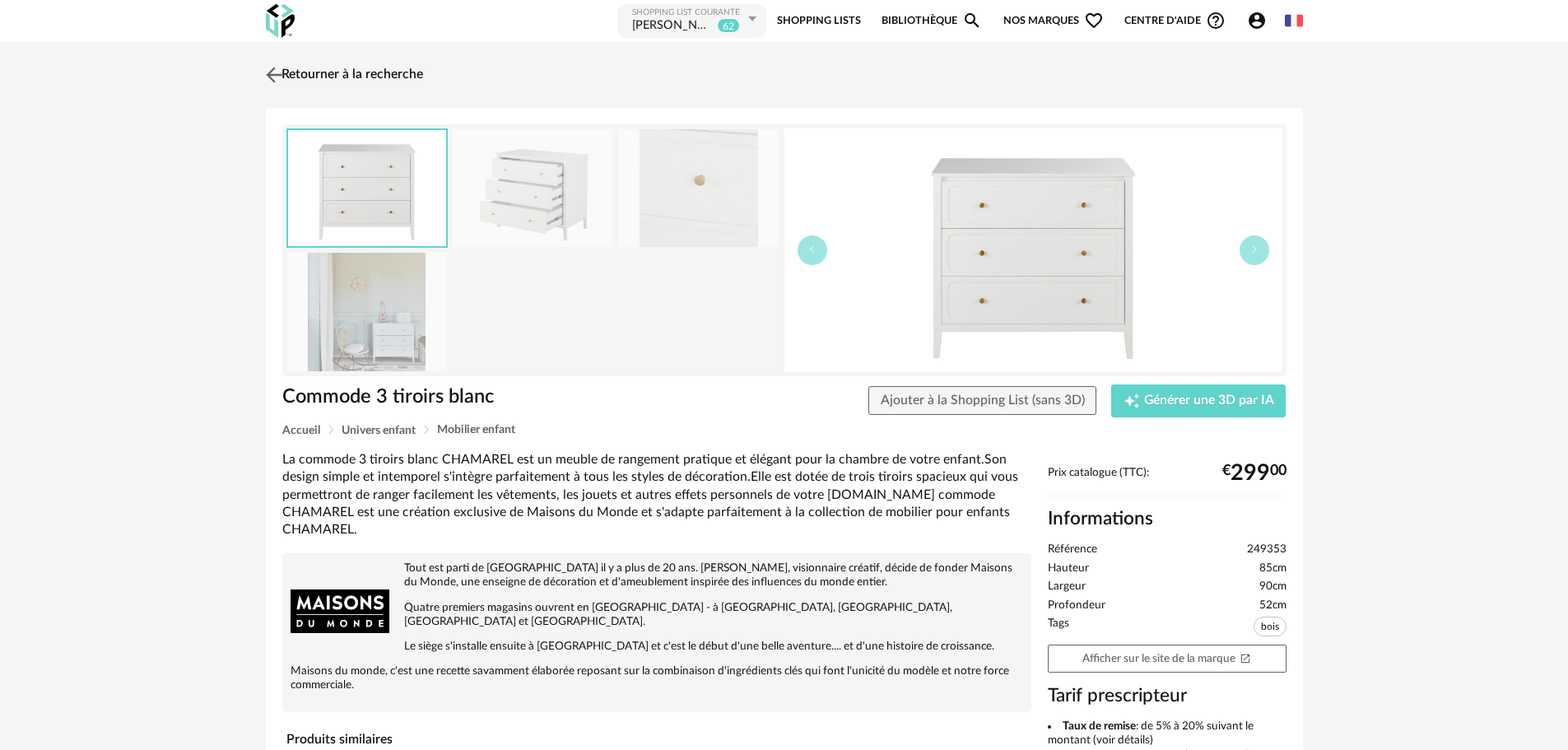
click at [271, 75] on img at bounding box center [273, 75] width 24 height 24
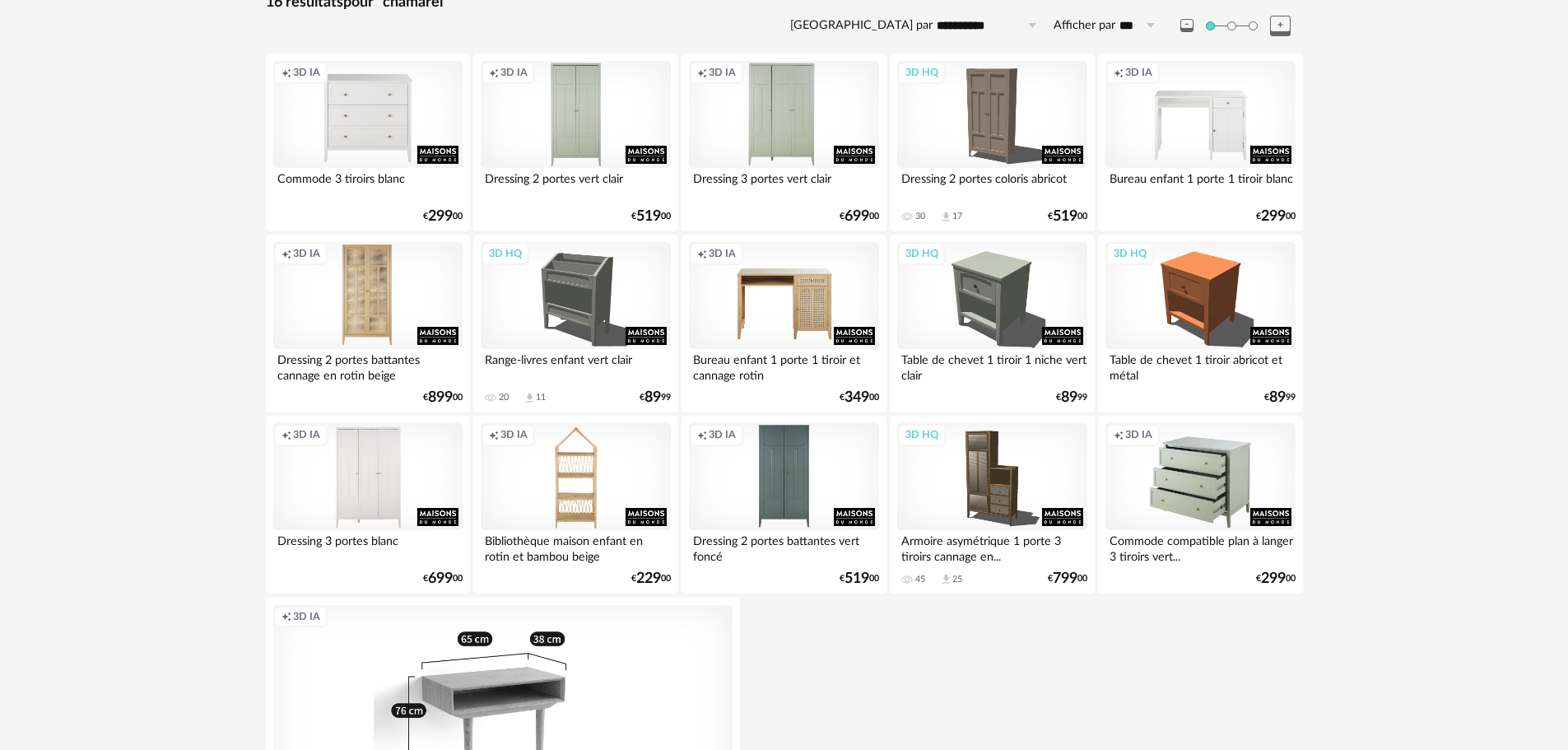
click at [1186, 462] on div "Creation icon 3D IA" at bounding box center [1200, 476] width 189 height 107
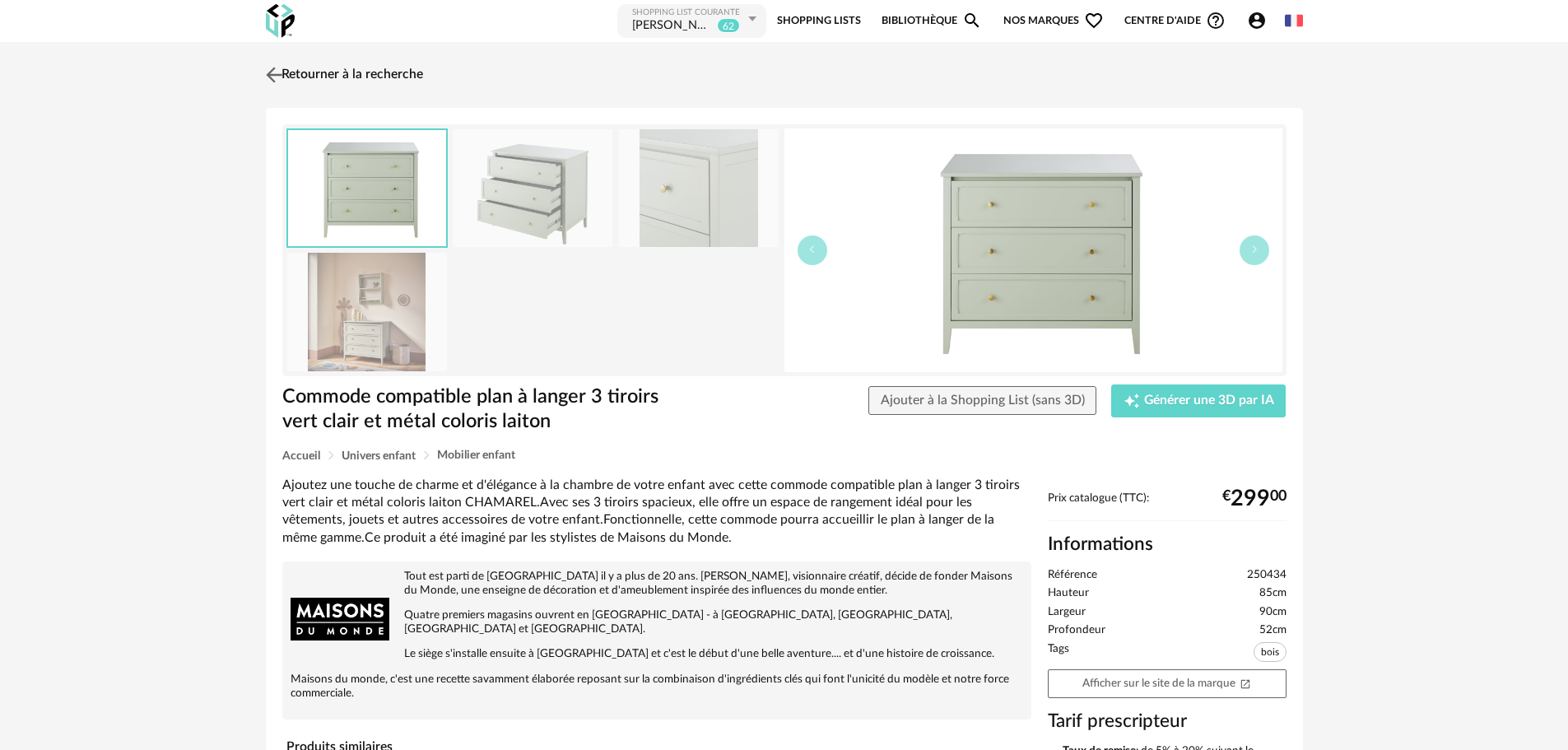
click at [273, 74] on img at bounding box center [273, 75] width 24 height 24
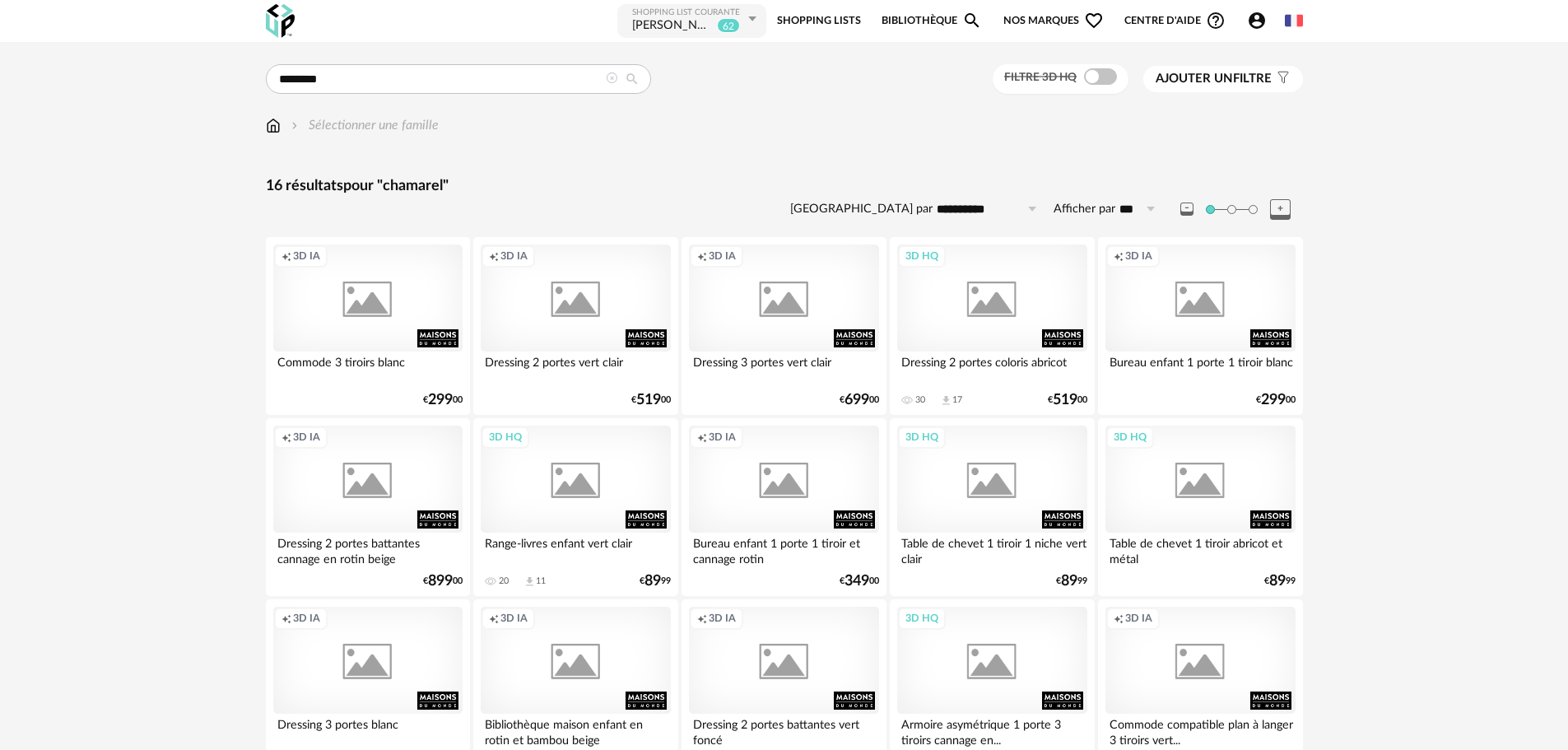
scroll to position [184, 0]
